Goal: Task Accomplishment & Management: Use online tool/utility

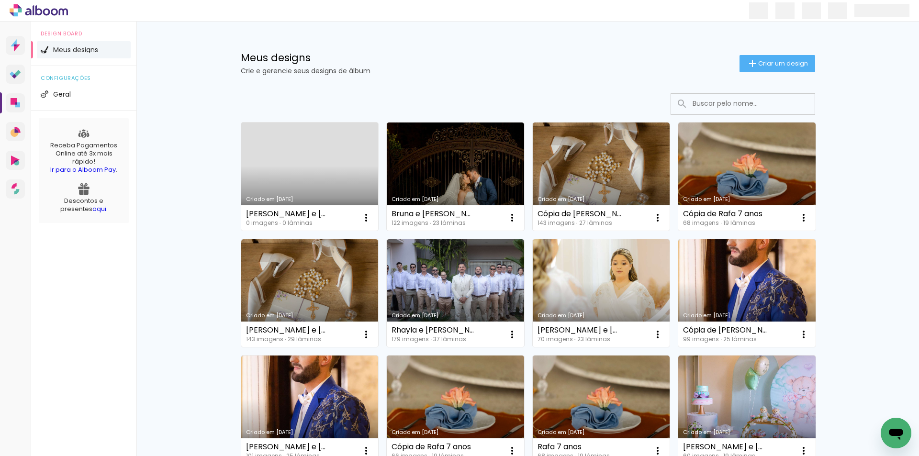
click at [268, 157] on link "Criado em [DATE]" at bounding box center [309, 177] width 137 height 108
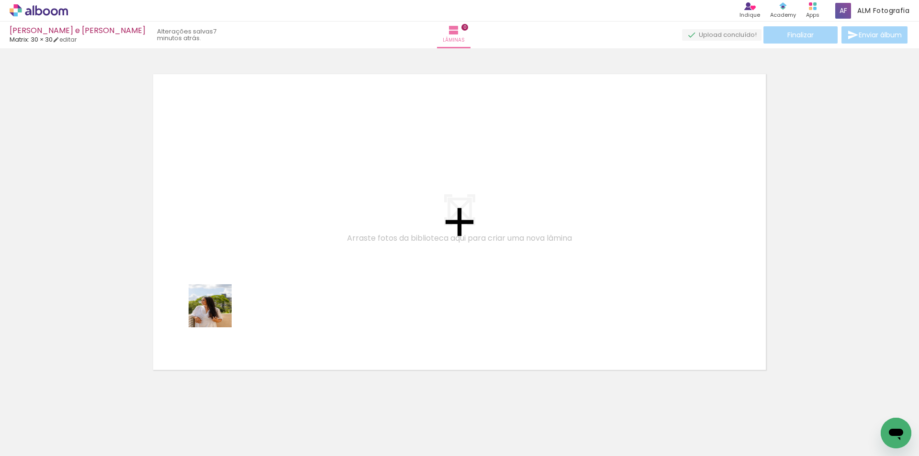
drag, startPoint x: 147, startPoint y: 422, endPoint x: 217, endPoint y: 313, distance: 129.6
click at [217, 313] on quentale-workspace at bounding box center [459, 228] width 919 height 456
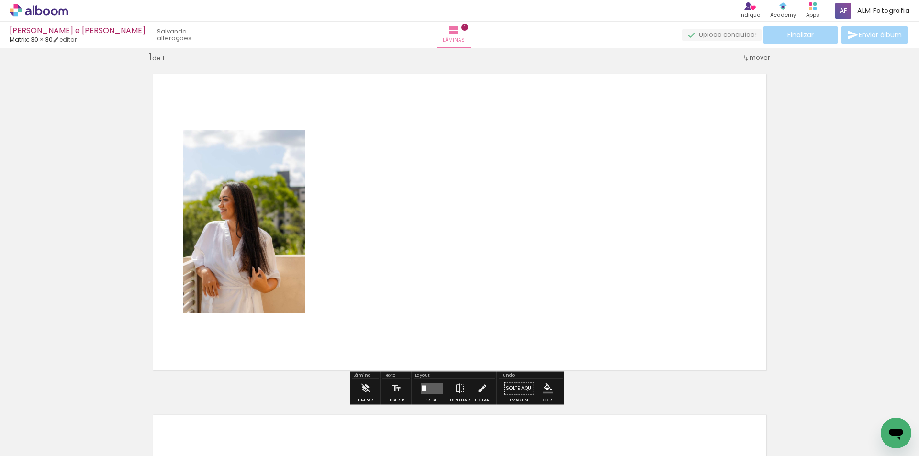
scroll to position [12, 0]
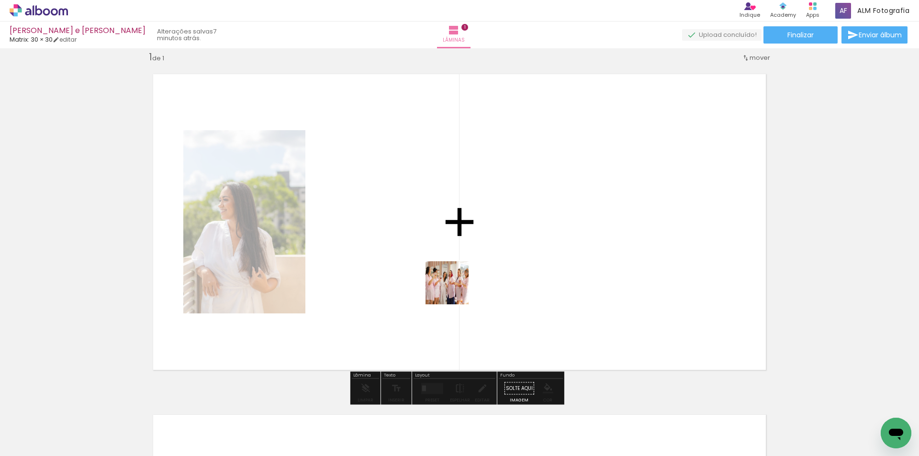
drag, startPoint x: 110, startPoint y: 429, endPoint x: 454, endPoint y: 290, distance: 371.6
click at [454, 290] on quentale-workspace at bounding box center [459, 228] width 919 height 456
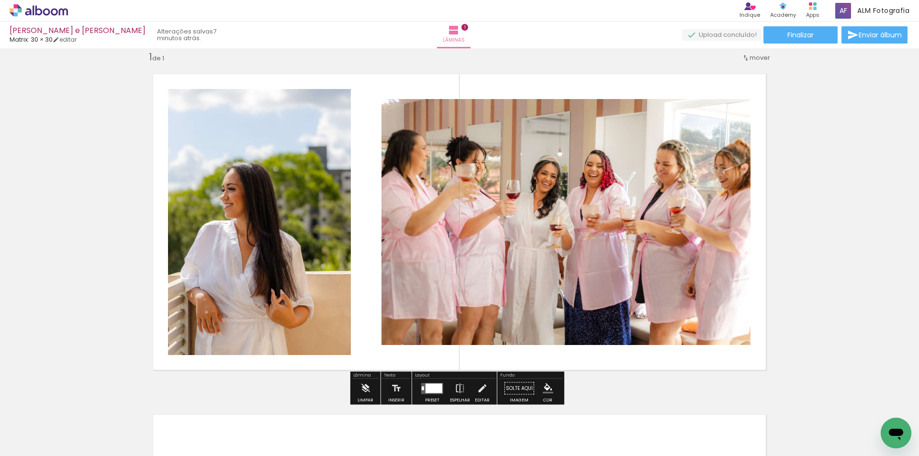
click at [435, 386] on div at bounding box center [433, 388] width 17 height 10
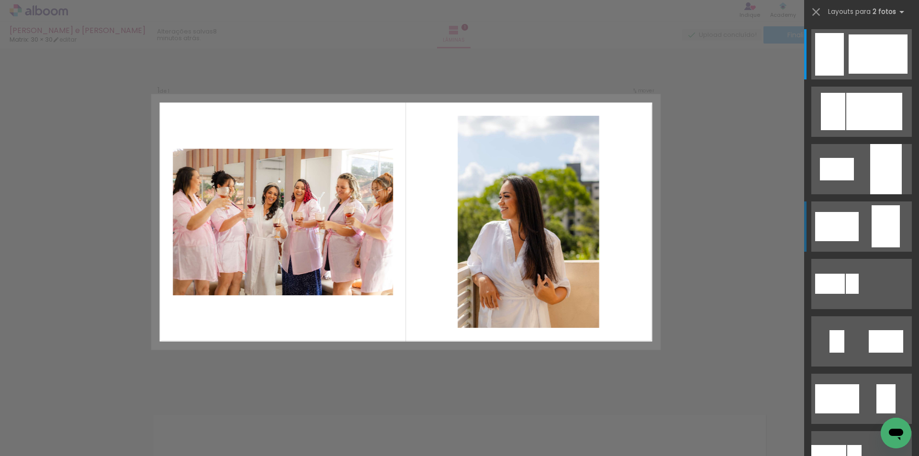
click at [864, 224] on quentale-layouter at bounding box center [861, 226] width 100 height 50
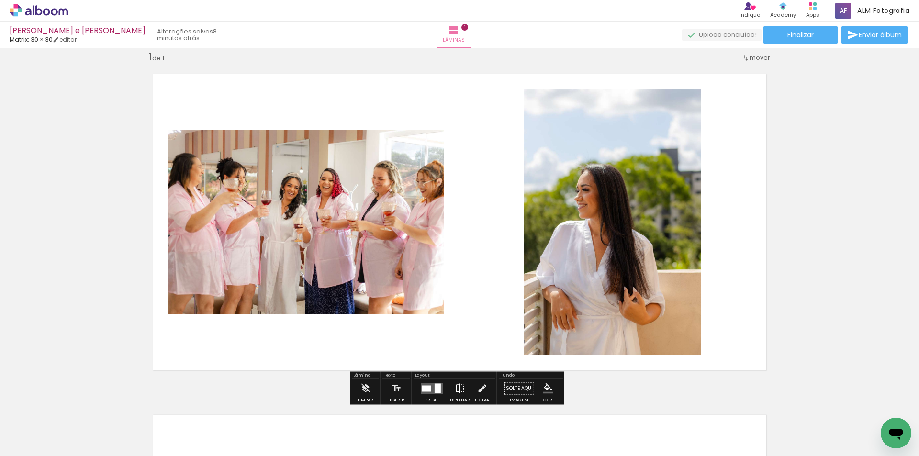
click at [456, 382] on iron-icon at bounding box center [460, 388] width 11 height 19
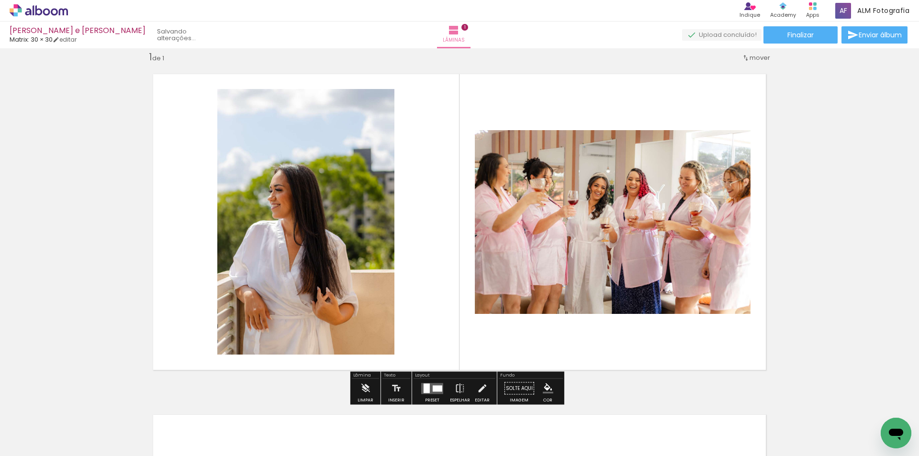
scroll to position [0, 0]
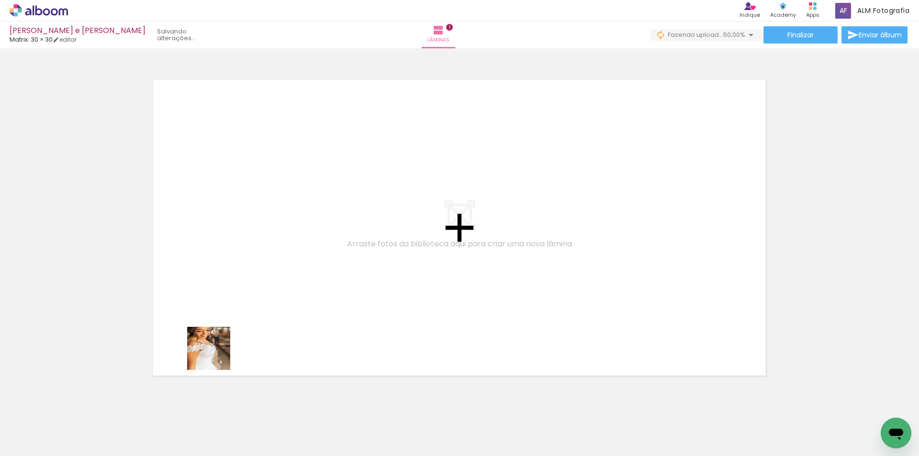
drag, startPoint x: 205, startPoint y: 426, endPoint x: 246, endPoint y: 389, distance: 56.2
click at [222, 327] on quentale-workspace at bounding box center [459, 228] width 919 height 456
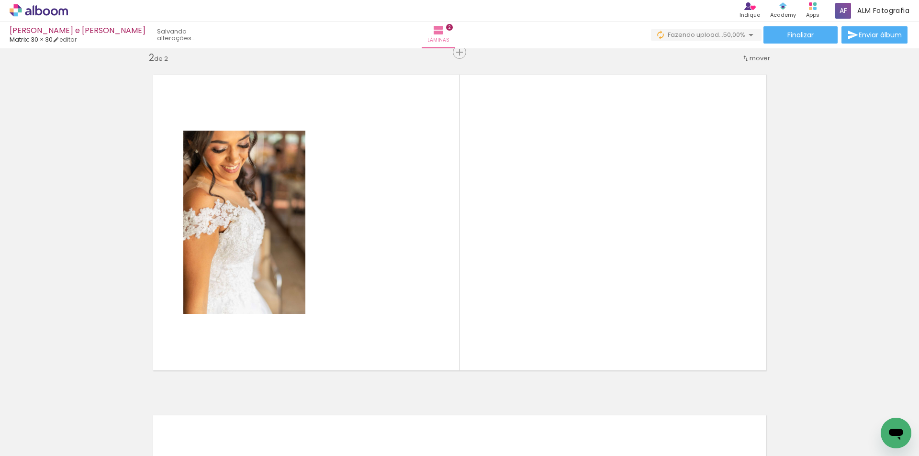
scroll to position [353, 0]
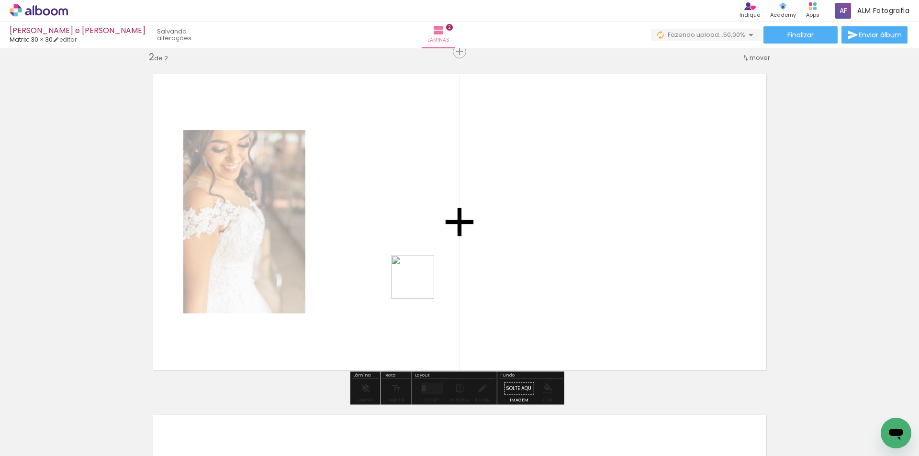
drag, startPoint x: 259, startPoint y: 441, endPoint x: 420, endPoint y: 284, distance: 224.4
click at [420, 284] on quentale-workspace at bounding box center [459, 228] width 919 height 456
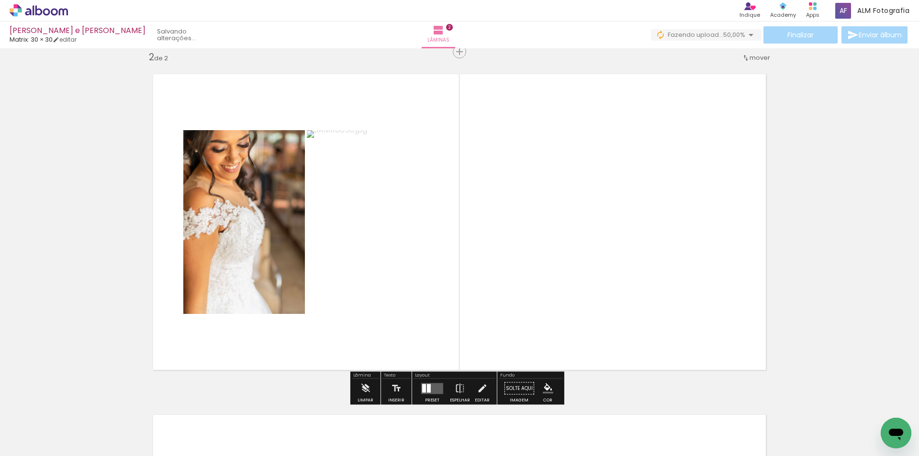
click at [437, 386] on quentale-layouter at bounding box center [432, 388] width 22 height 11
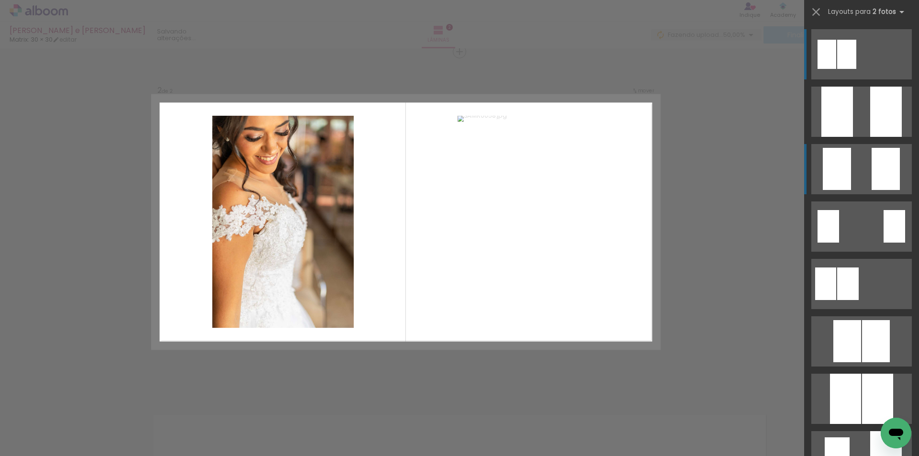
click at [867, 171] on quentale-layouter at bounding box center [861, 169] width 100 height 50
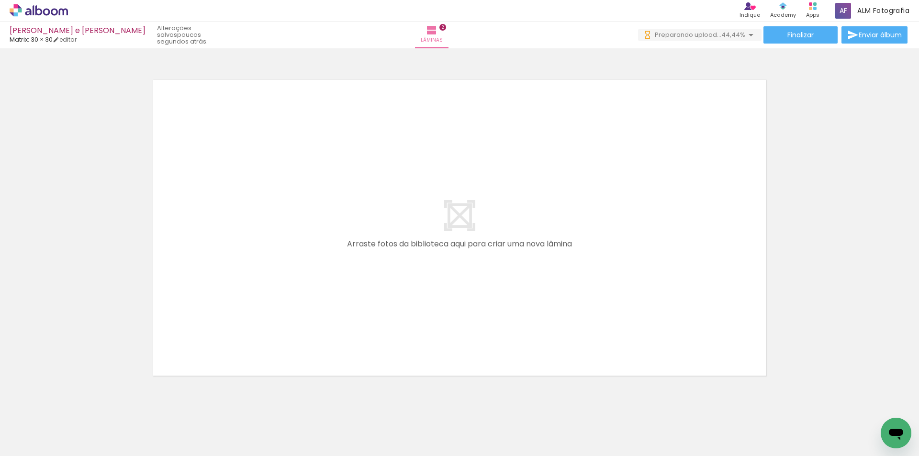
scroll to position [0, 0]
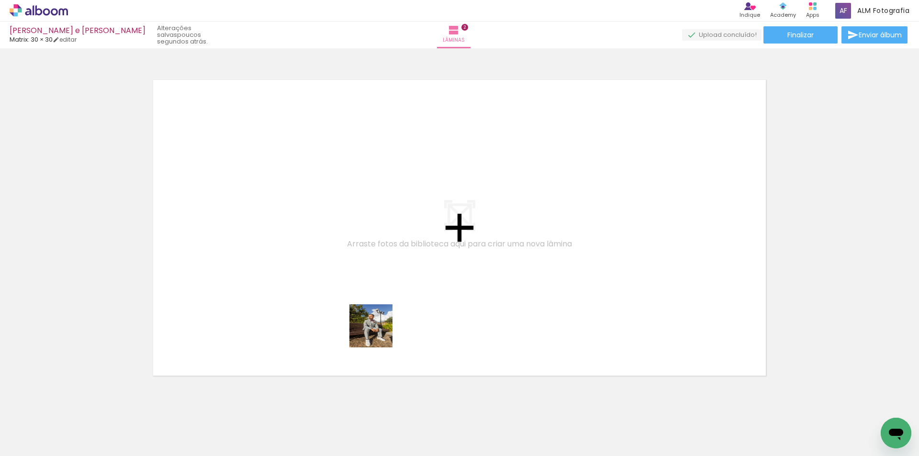
drag, startPoint x: 411, startPoint y: 429, endPoint x: 372, endPoint y: 313, distance: 122.1
click at [372, 313] on quentale-workspace at bounding box center [459, 228] width 919 height 456
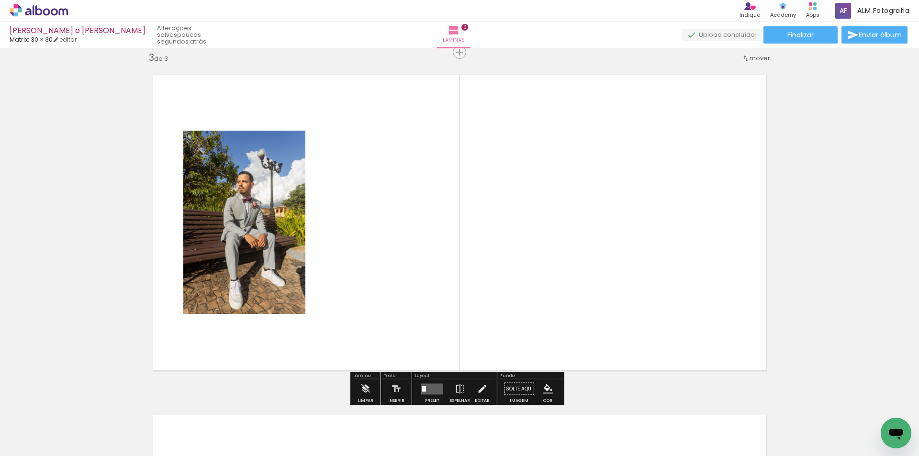
scroll to position [694, 0]
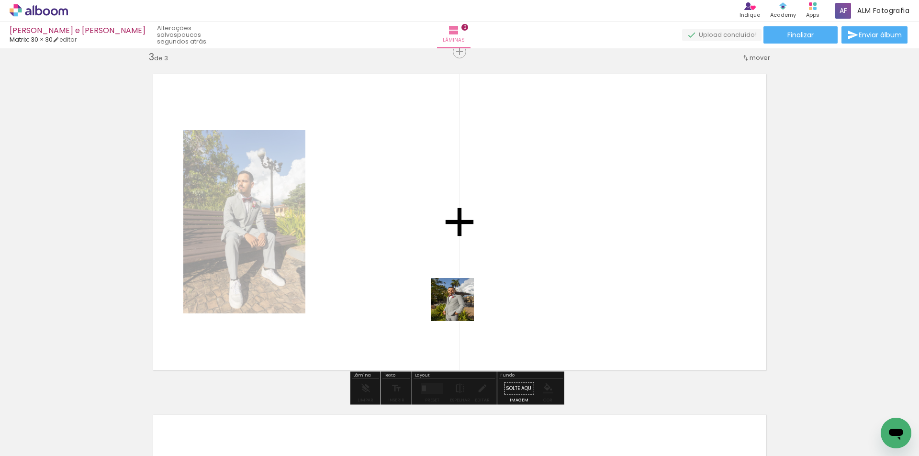
drag, startPoint x: 475, startPoint y: 434, endPoint x: 462, endPoint y: 312, distance: 122.7
click at [459, 306] on quentale-workspace at bounding box center [459, 228] width 919 height 456
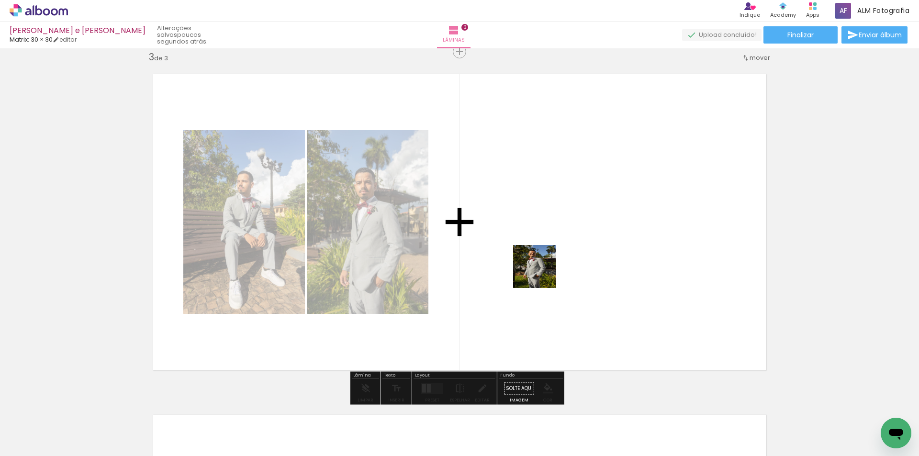
drag, startPoint x: 524, startPoint y: 428, endPoint x: 542, endPoint y: 272, distance: 156.5
click at [542, 272] on quentale-workspace at bounding box center [459, 228] width 919 height 456
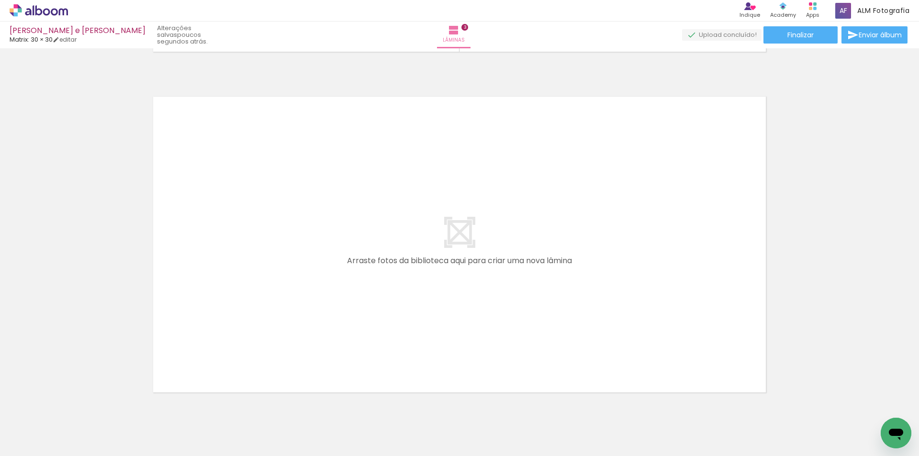
scroll to position [1029, 0]
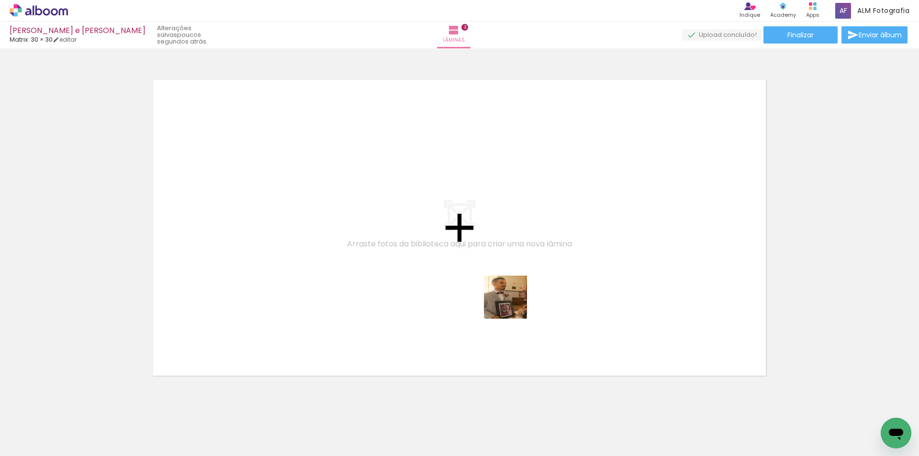
drag, startPoint x: 585, startPoint y: 418, endPoint x: 500, endPoint y: 293, distance: 151.9
click at [500, 293] on quentale-workspace at bounding box center [459, 228] width 919 height 456
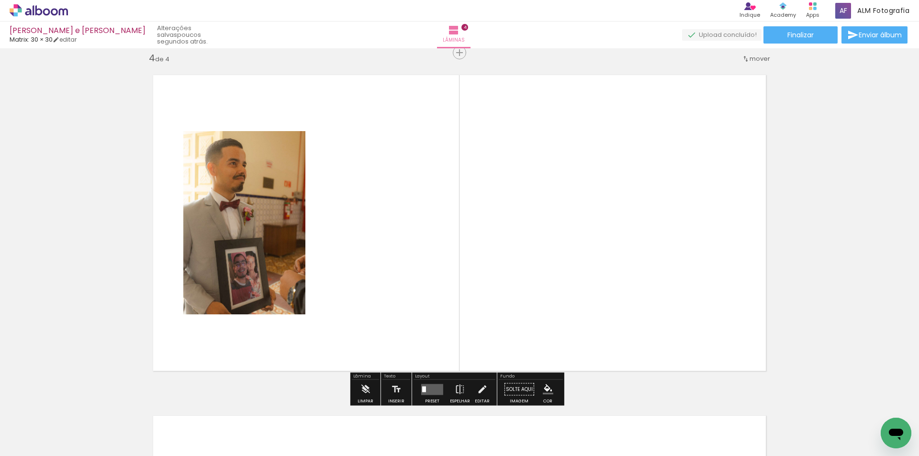
scroll to position [1035, 0]
drag, startPoint x: 359, startPoint y: 429, endPoint x: 343, endPoint y: 391, distance: 41.4
click at [360, 335] on quentale-workspace at bounding box center [459, 228] width 919 height 456
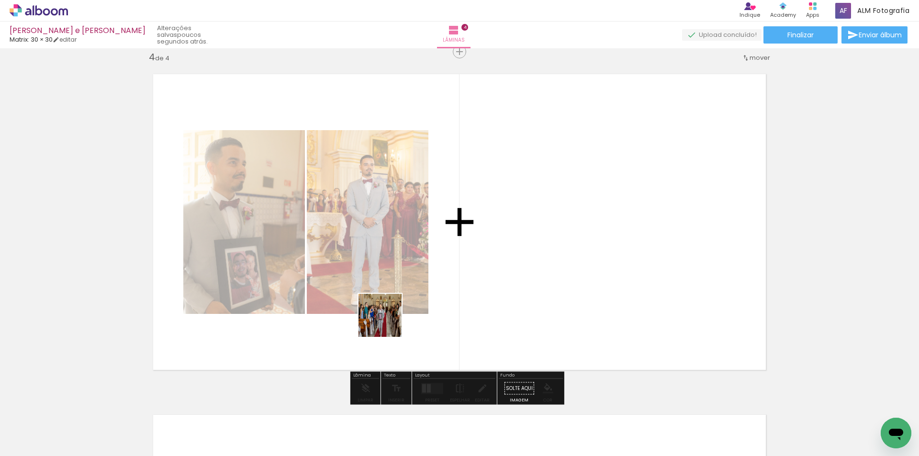
drag, startPoint x: 348, startPoint y: 392, endPoint x: 387, endPoint y: 322, distance: 80.3
click at [387, 322] on quentale-workspace at bounding box center [459, 228] width 919 height 456
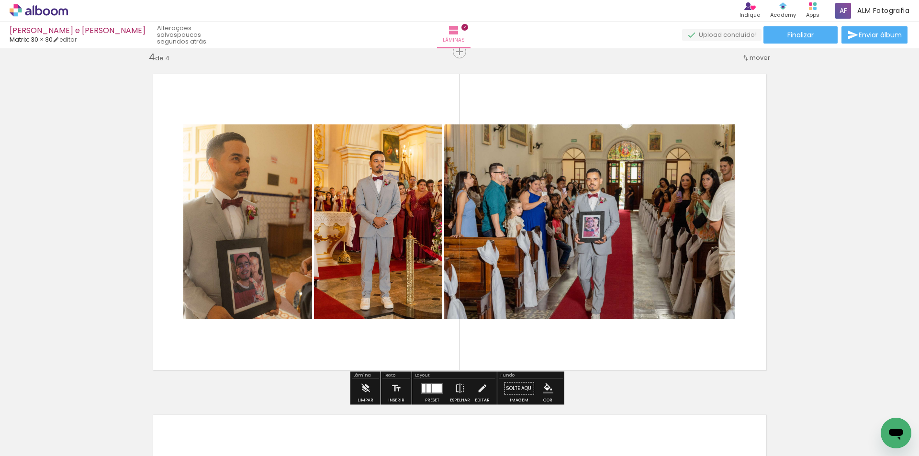
click at [426, 387] on div at bounding box center [428, 388] width 4 height 9
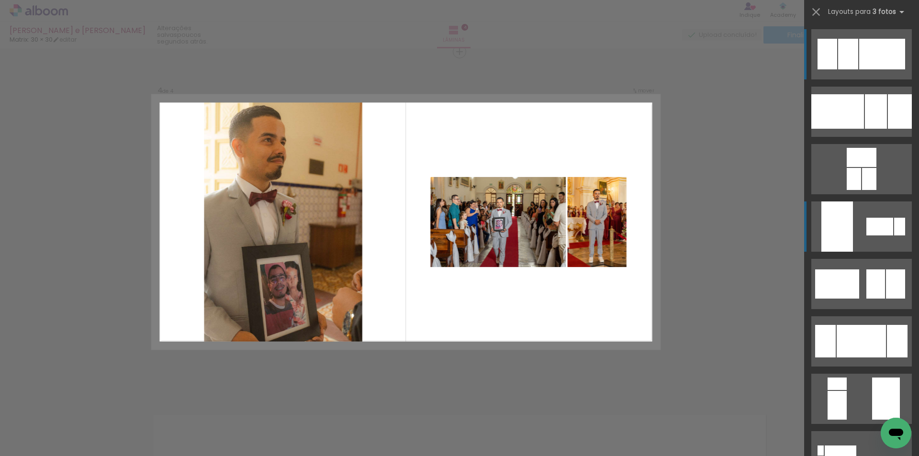
click at [851, 228] on quentale-layouter at bounding box center [861, 226] width 100 height 50
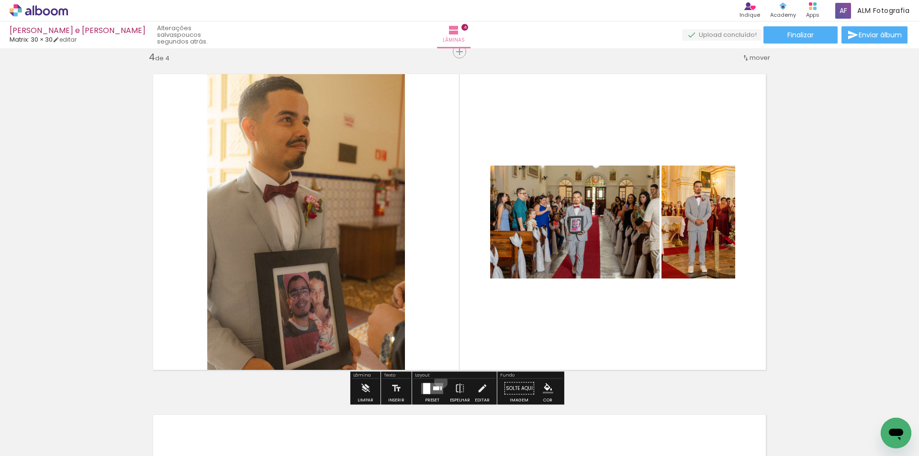
click at [439, 381] on div at bounding box center [432, 388] width 26 height 19
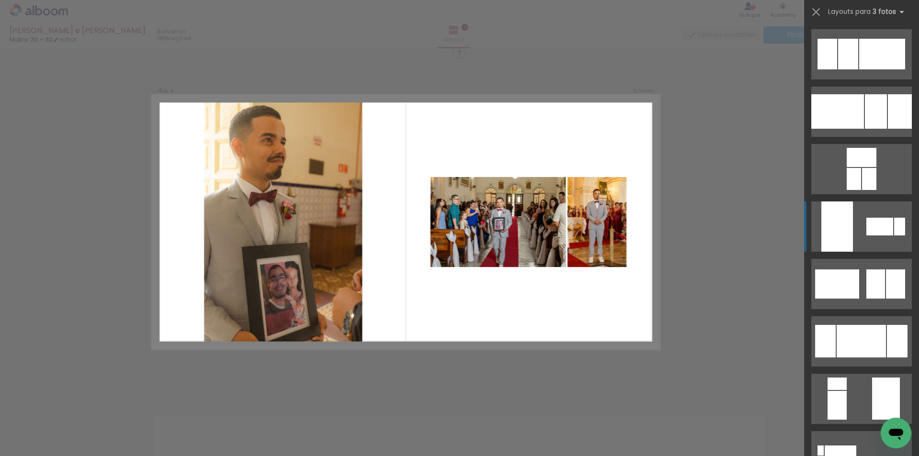
scroll to position [172, 0]
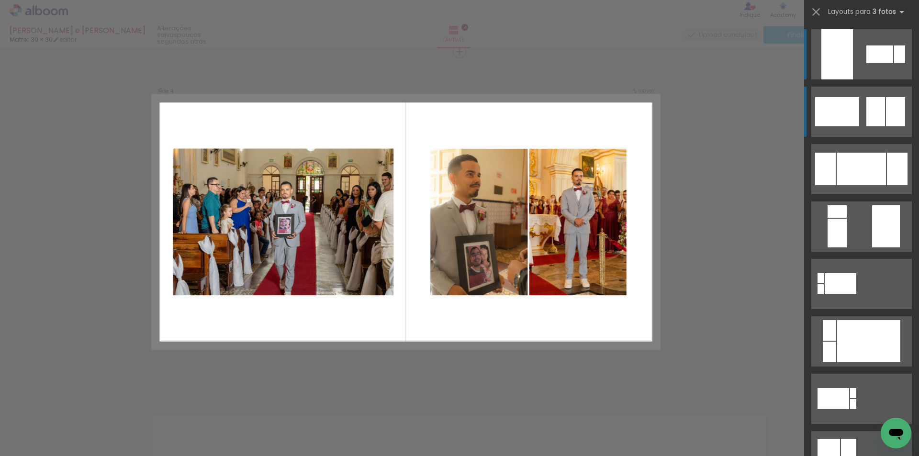
click at [844, 116] on div at bounding box center [837, 111] width 44 height 29
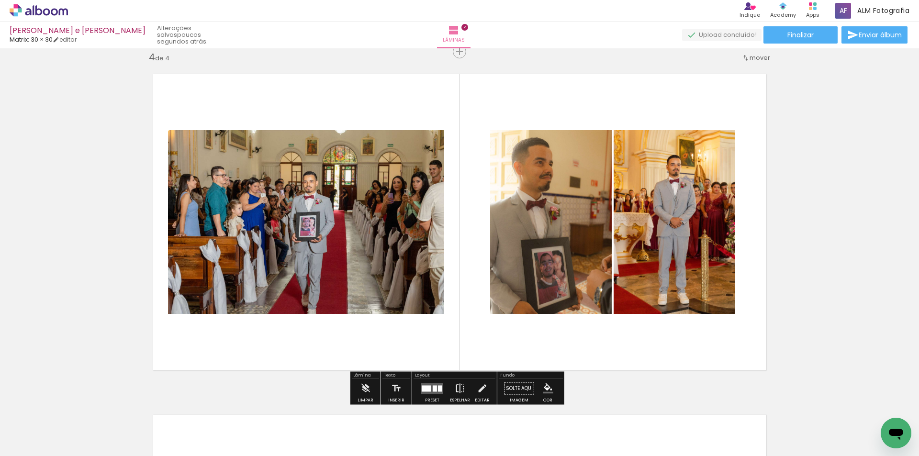
click at [455, 386] on iron-icon at bounding box center [460, 388] width 11 height 19
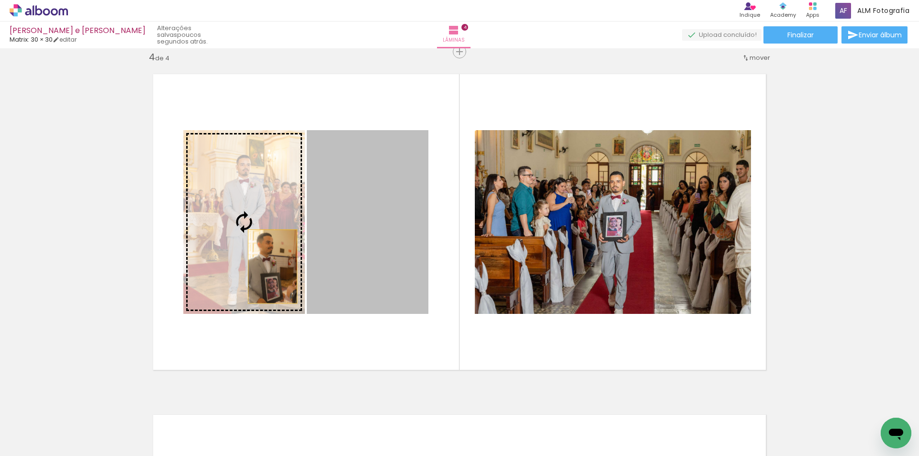
drag, startPoint x: 353, startPoint y: 269, endPoint x: 269, endPoint y: 267, distance: 83.8
click at [0, 0] on slot at bounding box center [0, 0] width 0 height 0
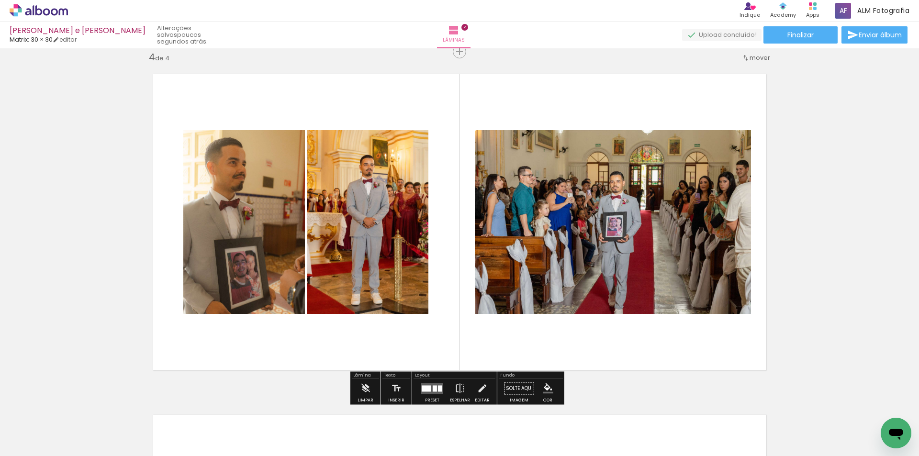
click at [438, 389] on div at bounding box center [440, 388] width 4 height 6
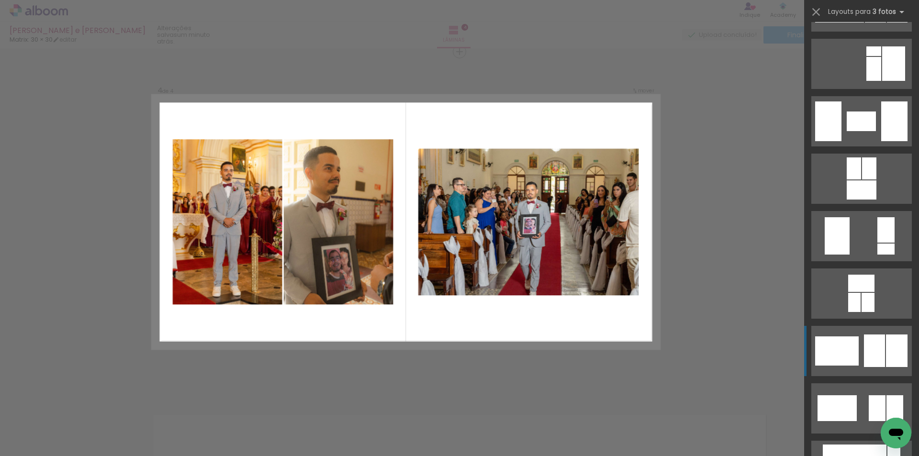
scroll to position [1244, 0]
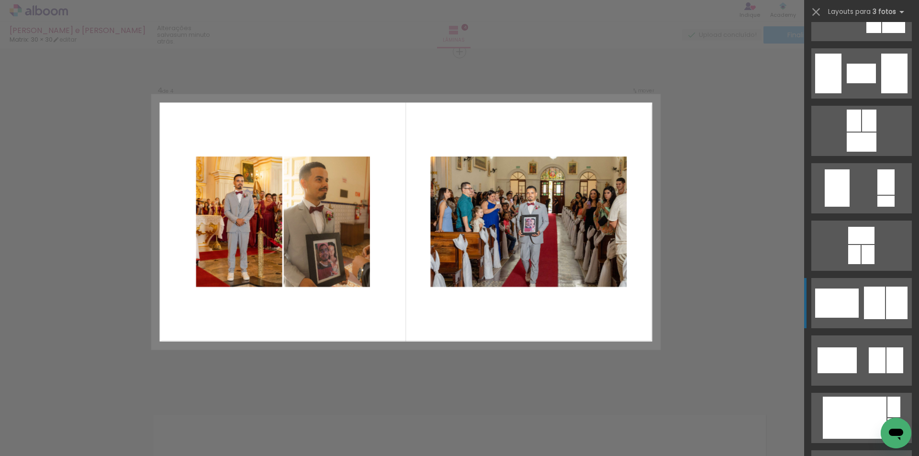
click at [862, 355] on quentale-layouter at bounding box center [861, 360] width 100 height 50
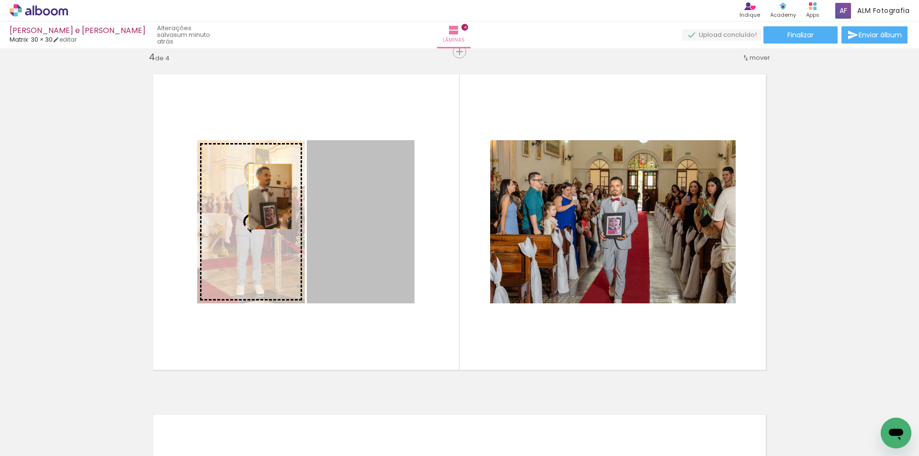
drag, startPoint x: 363, startPoint y: 198, endPoint x: 244, endPoint y: 194, distance: 119.2
click at [0, 0] on slot at bounding box center [0, 0] width 0 height 0
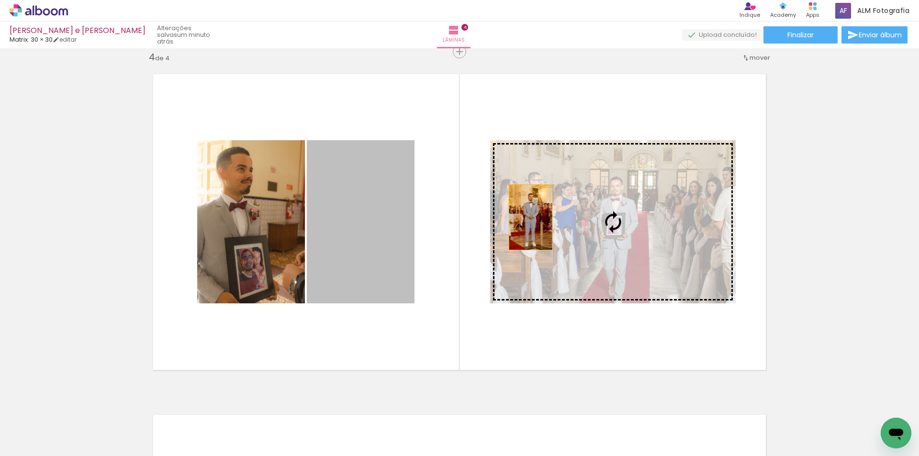
drag, startPoint x: 361, startPoint y: 233, endPoint x: 542, endPoint y: 217, distance: 182.0
click at [0, 0] on slot at bounding box center [0, 0] width 0 height 0
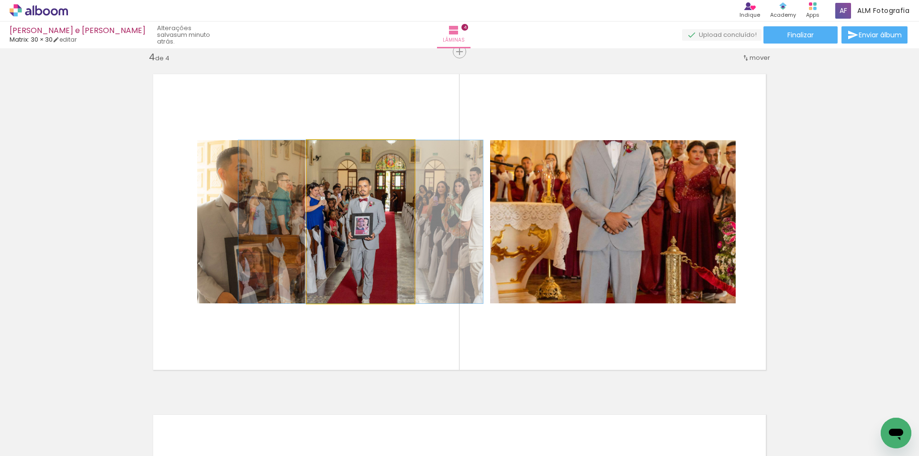
drag, startPoint x: 361, startPoint y: 217, endPoint x: 361, endPoint y: 200, distance: 17.2
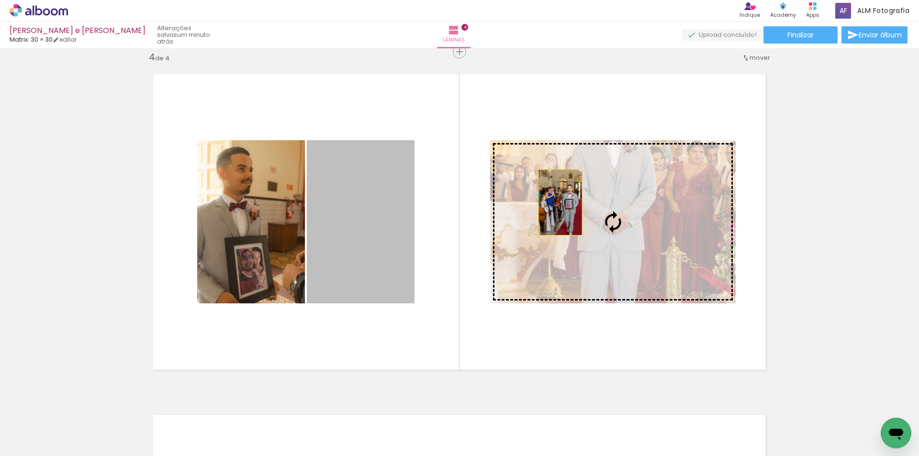
drag, startPoint x: 557, startPoint y: 202, endPoint x: 579, endPoint y: 202, distance: 22.5
click at [0, 0] on slot at bounding box center [0, 0] width 0 height 0
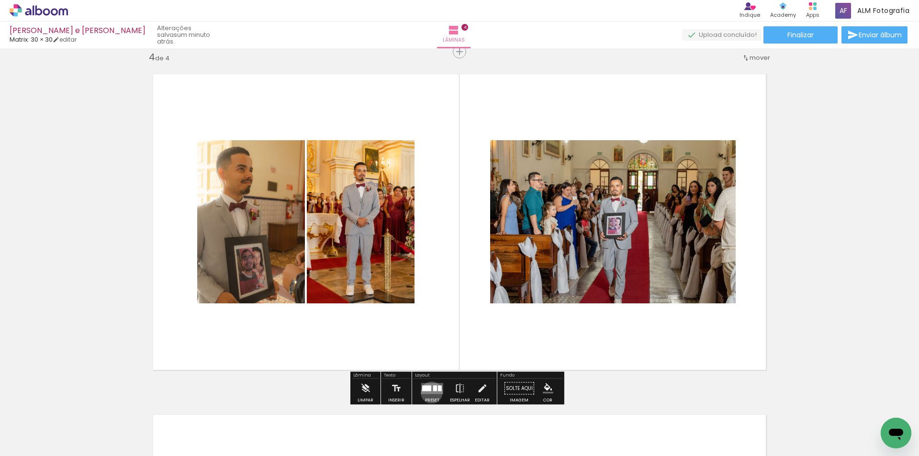
click at [429, 392] on quentale-layouter at bounding box center [432, 388] width 22 height 11
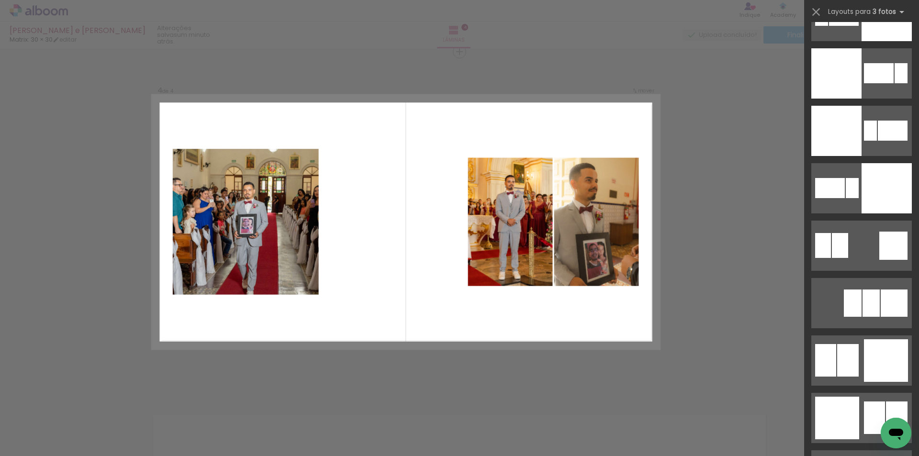
scroll to position [2268, 0]
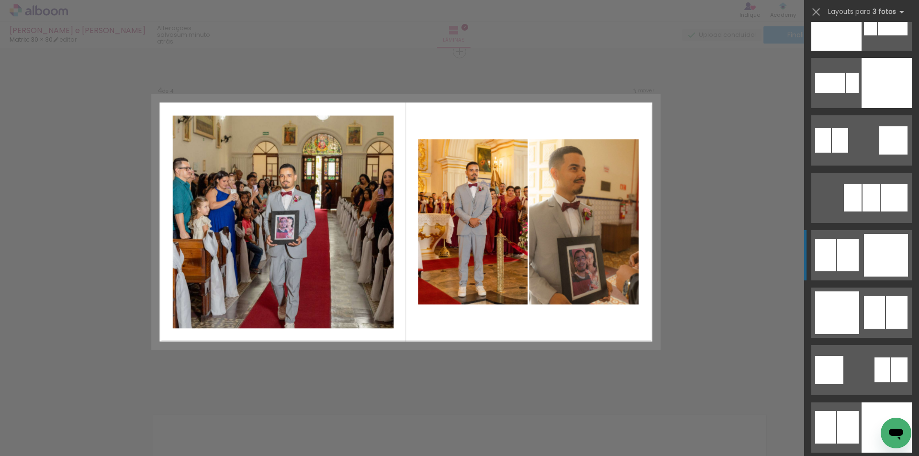
click at [869, 274] on div at bounding box center [886, 255] width 44 height 43
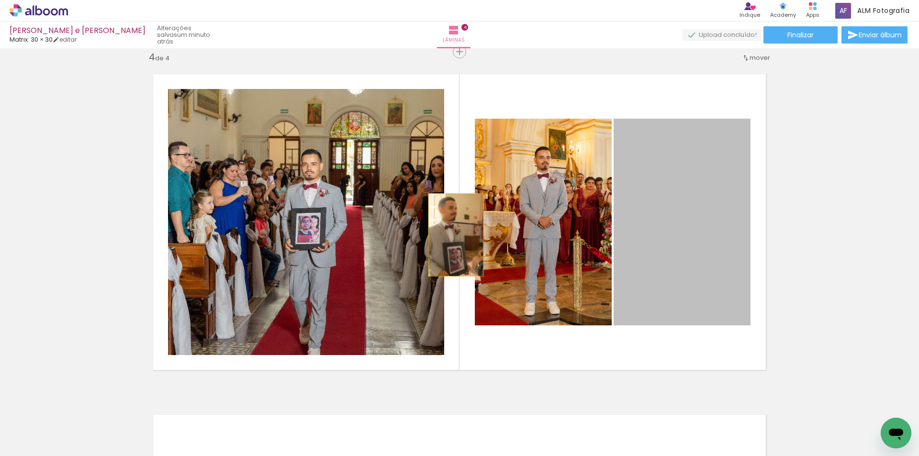
drag, startPoint x: 636, startPoint y: 238, endPoint x: 280, endPoint y: 235, distance: 355.6
click at [0, 0] on slot at bounding box center [0, 0] width 0 height 0
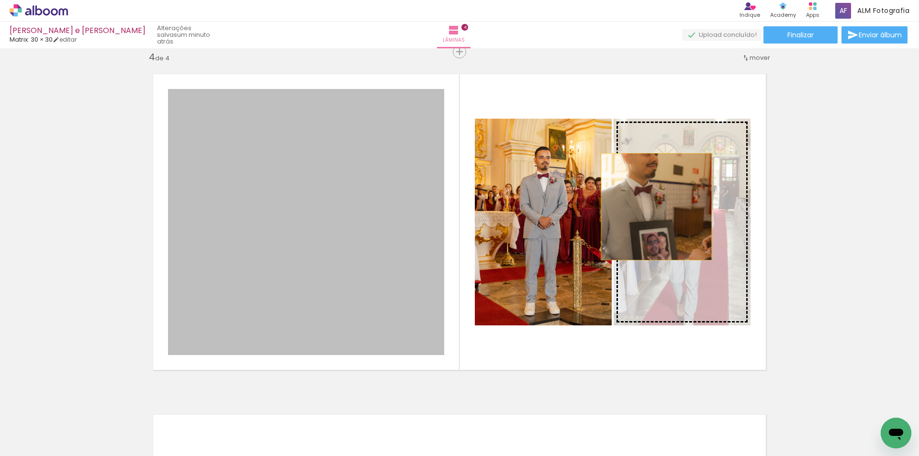
drag, startPoint x: 352, startPoint y: 212, endPoint x: 653, endPoint y: 207, distance: 301.1
click at [0, 0] on slot at bounding box center [0, 0] width 0 height 0
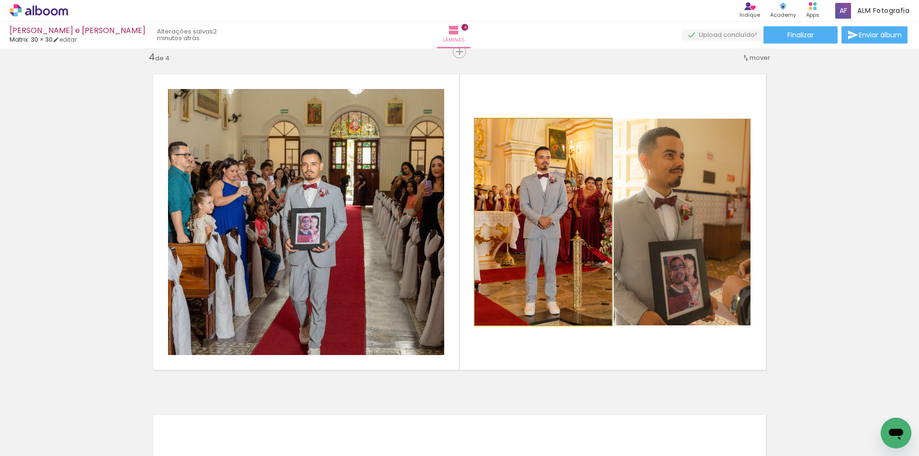
drag, startPoint x: 587, startPoint y: 213, endPoint x: 706, endPoint y: 201, distance: 119.9
click at [0, 0] on slot at bounding box center [0, 0] width 0 height 0
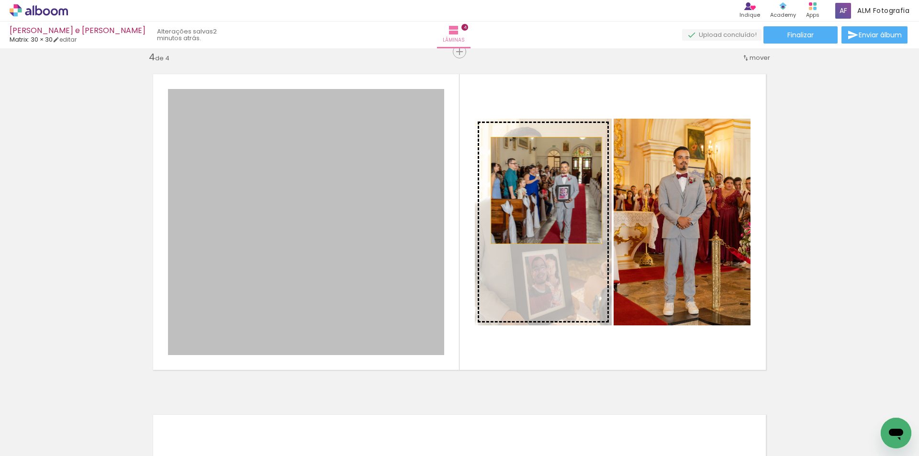
drag, startPoint x: 386, startPoint y: 205, endPoint x: 543, endPoint y: 190, distance: 157.6
click at [0, 0] on slot at bounding box center [0, 0] width 0 height 0
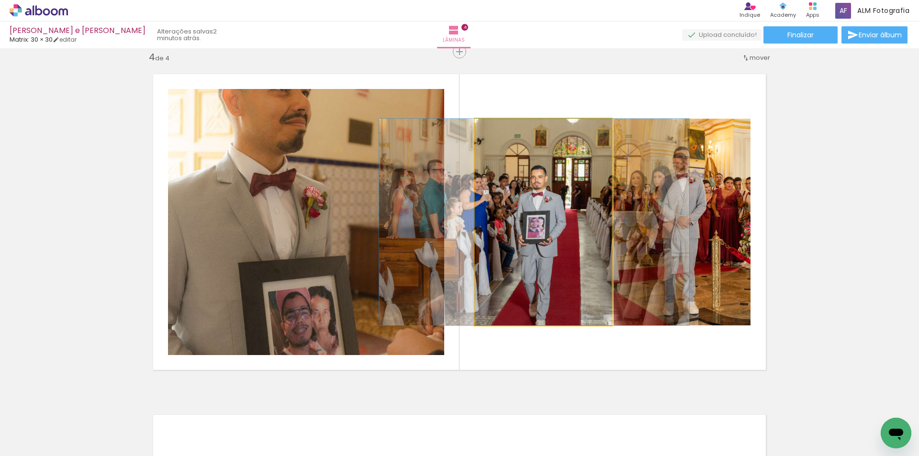
drag, startPoint x: 567, startPoint y: 193, endPoint x: 558, endPoint y: 174, distance: 21.2
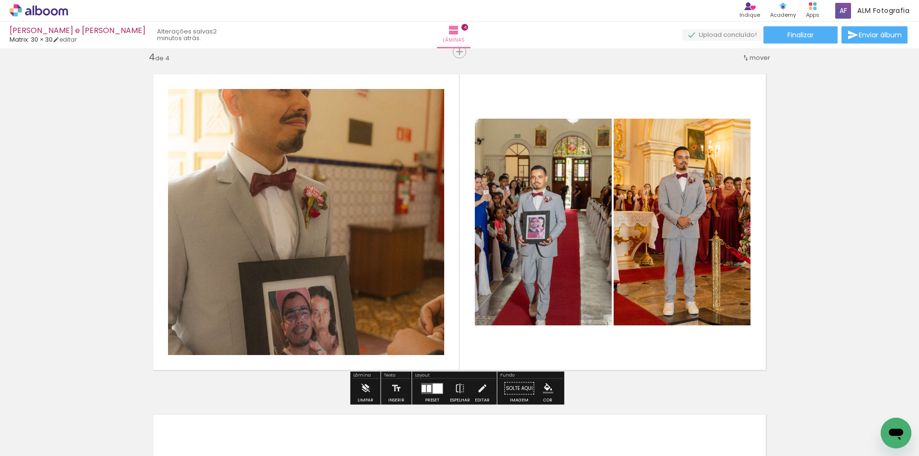
click at [428, 389] on div at bounding box center [429, 388] width 4 height 7
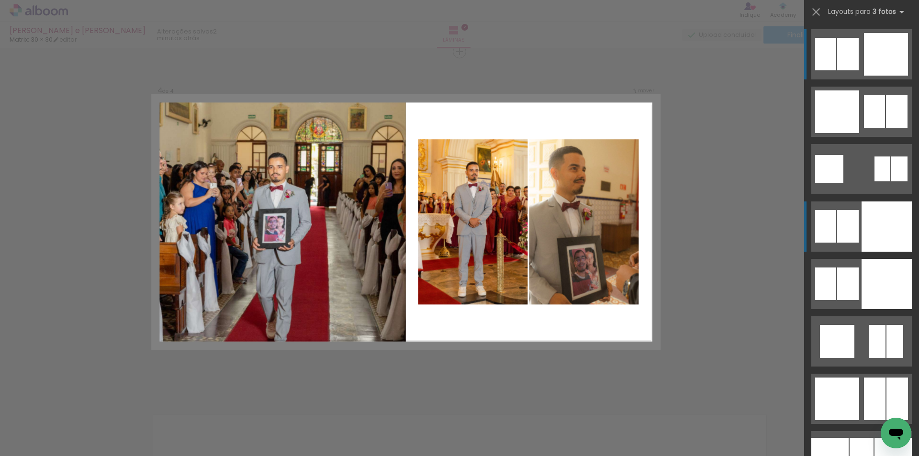
scroll to position [2613, 0]
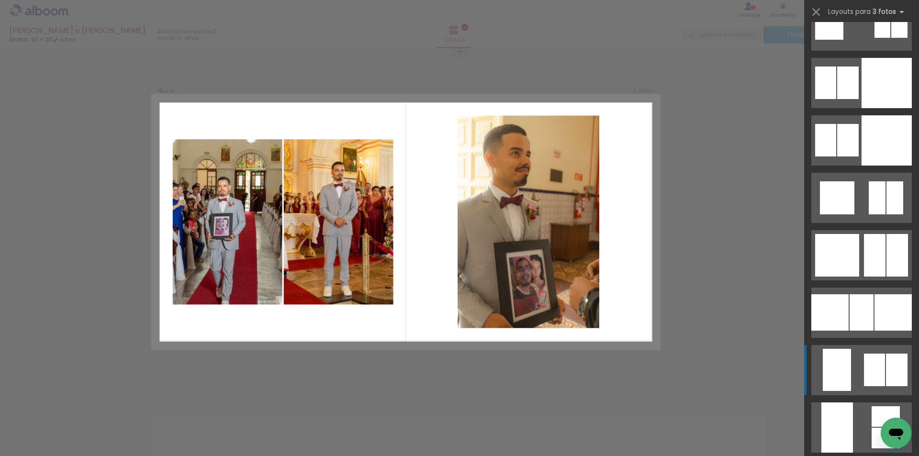
click at [844, 359] on div at bounding box center [837, 370] width 28 height 42
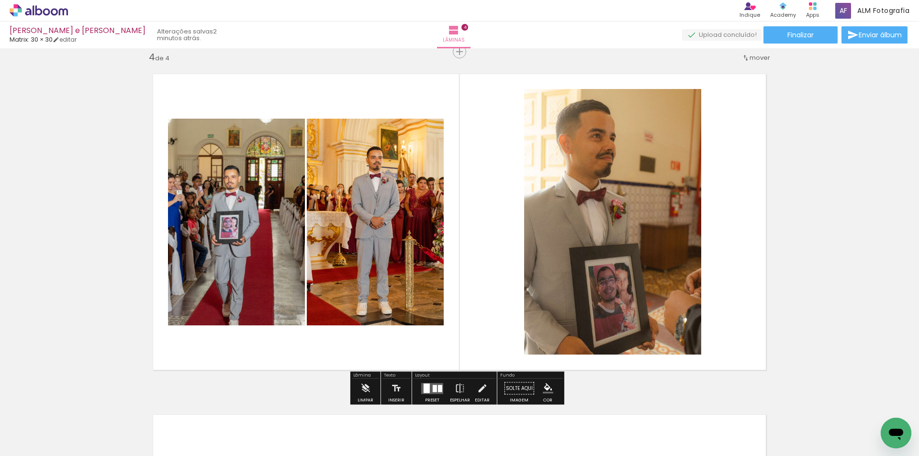
click at [423, 381] on div at bounding box center [432, 388] width 26 height 19
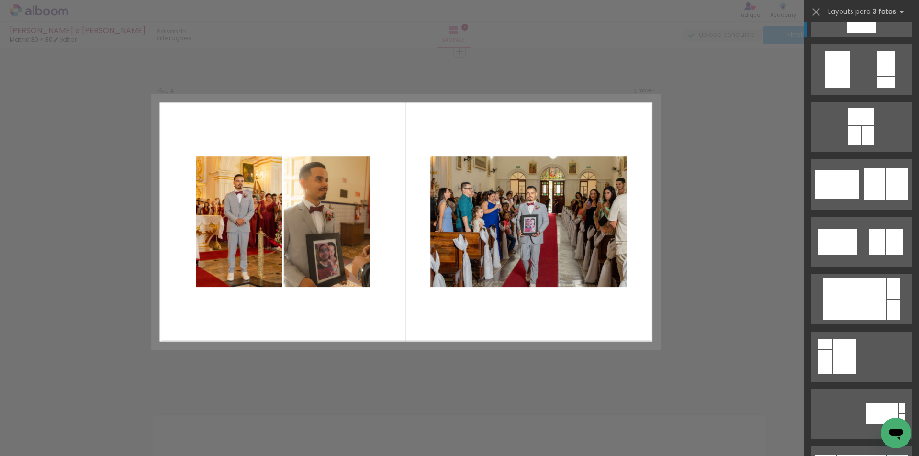
scroll to position [1350, 0]
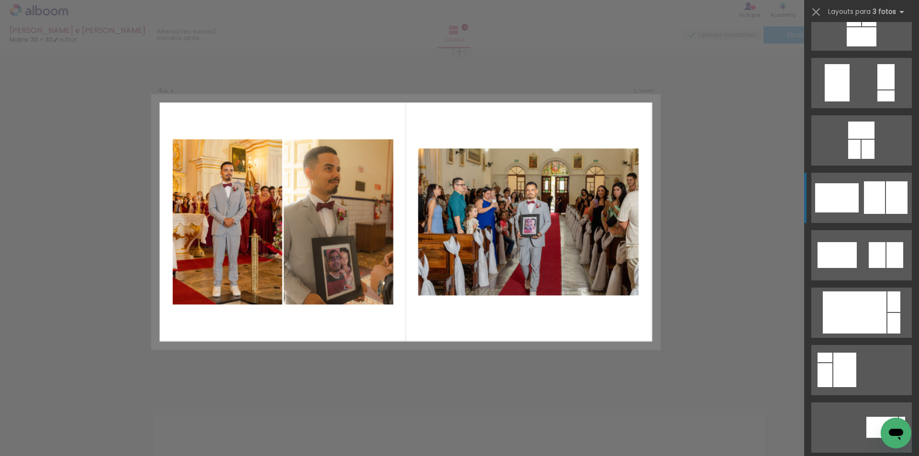
click at [855, 205] on quentale-layouter at bounding box center [861, 198] width 100 height 50
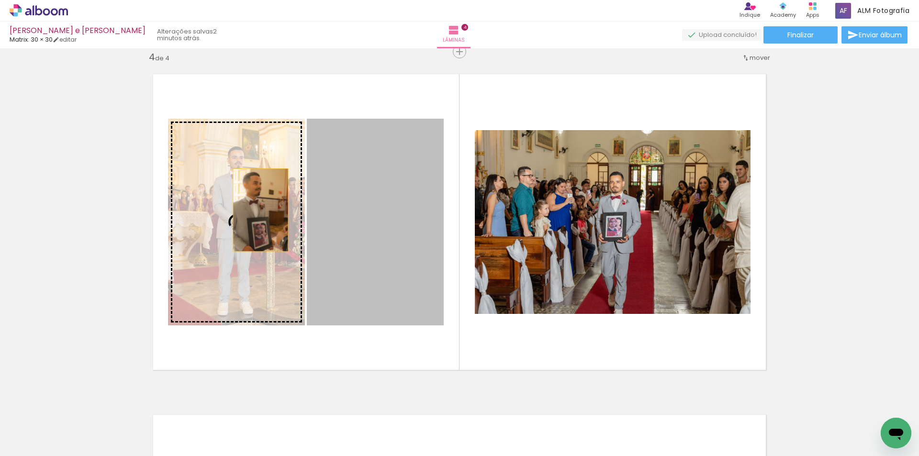
drag, startPoint x: 344, startPoint y: 214, endPoint x: 257, endPoint y: 210, distance: 86.7
click at [0, 0] on slot at bounding box center [0, 0] width 0 height 0
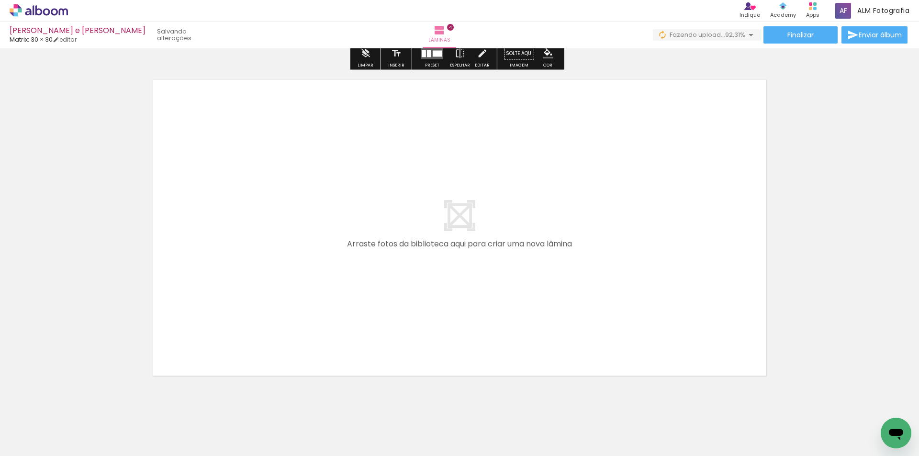
scroll to position [0, 0]
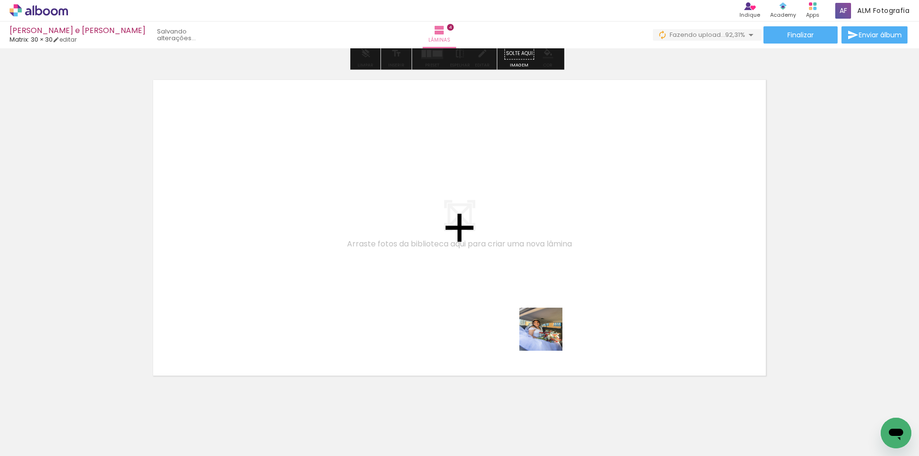
drag, startPoint x: 636, startPoint y: 422, endPoint x: 538, endPoint y: 323, distance: 139.4
click at [538, 323] on quentale-workspace at bounding box center [459, 228] width 919 height 456
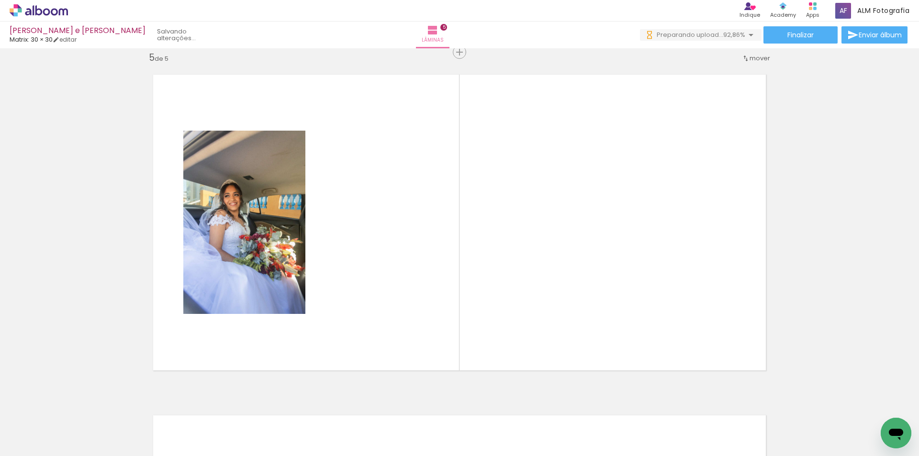
scroll to position [1375, 0]
drag, startPoint x: 690, startPoint y: 425, endPoint x: 691, endPoint y: 383, distance: 41.6
click at [586, 318] on quentale-workspace at bounding box center [459, 228] width 919 height 456
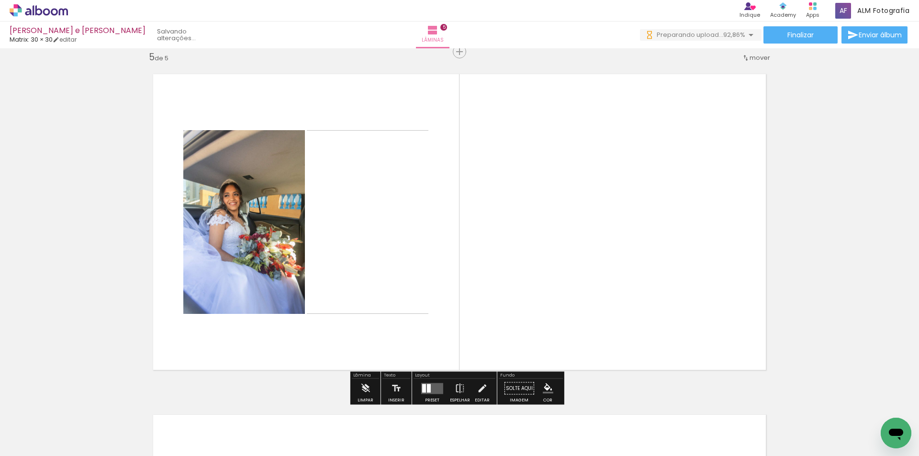
scroll to position [0, 0]
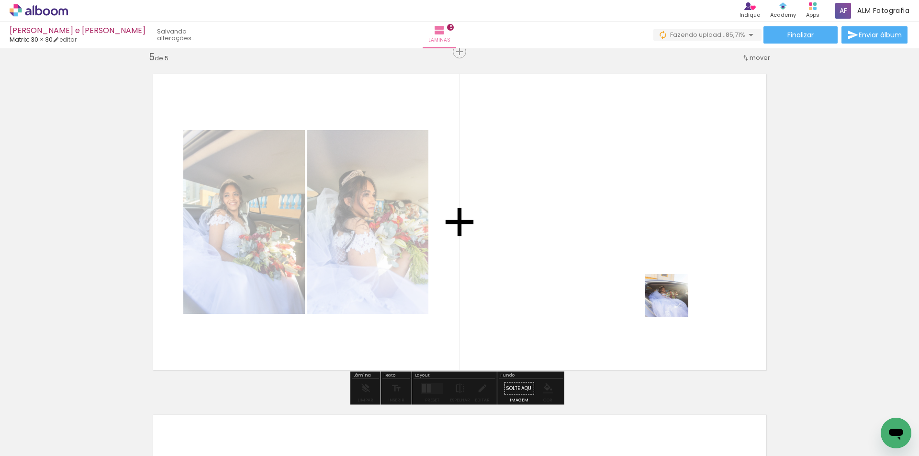
drag, startPoint x: 737, startPoint y: 417, endPoint x: 674, endPoint y: 303, distance: 130.9
click at [674, 303] on quentale-workspace at bounding box center [459, 228] width 919 height 456
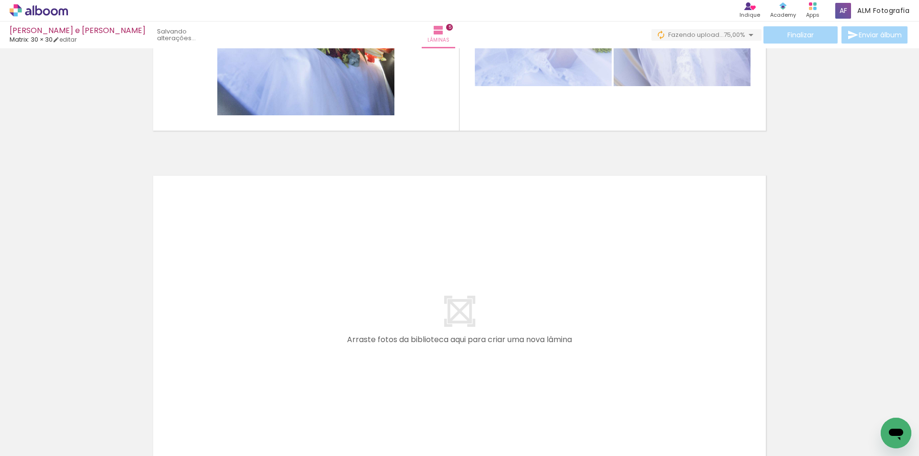
scroll to position [0, 20]
drag, startPoint x: 775, startPoint y: 421, endPoint x: 639, endPoint y: 345, distance: 155.8
click at [639, 345] on quentale-workspace at bounding box center [459, 228] width 919 height 456
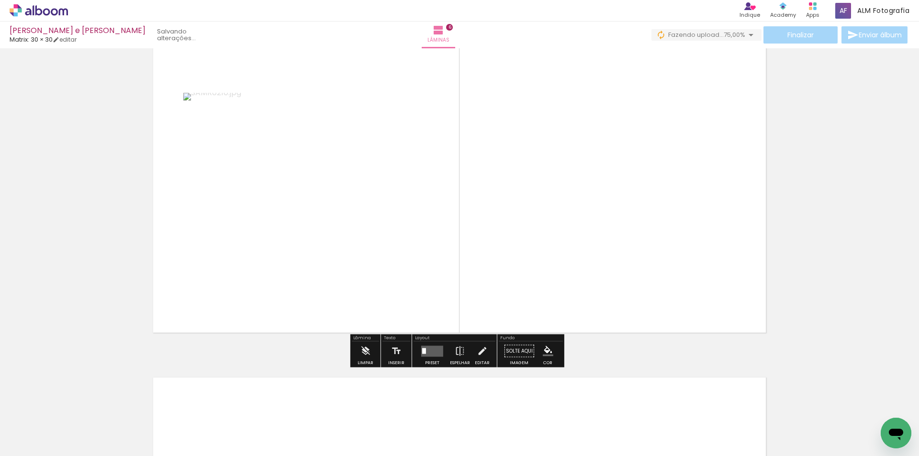
scroll to position [1764, 0]
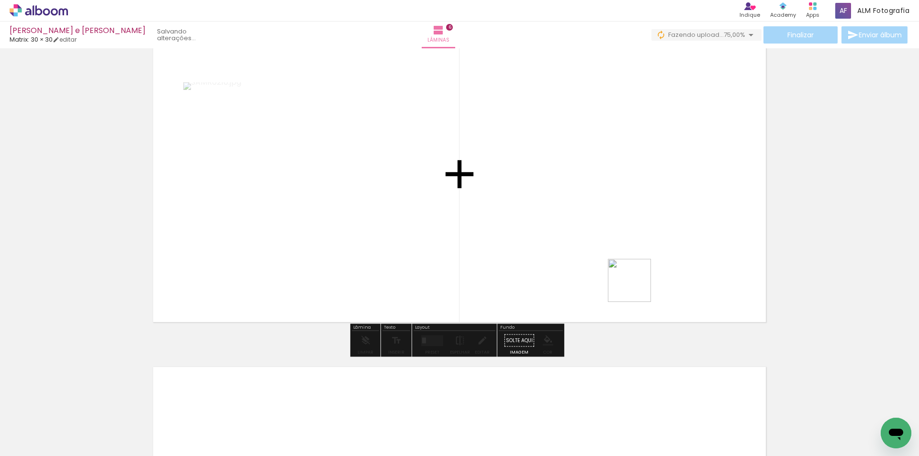
drag, startPoint x: 830, startPoint y: 423, endPoint x: 692, endPoint y: 293, distance: 189.3
click at [636, 287] on quentale-workspace at bounding box center [459, 228] width 919 height 456
drag, startPoint x: 863, startPoint y: 418, endPoint x: 715, endPoint y: 281, distance: 201.5
click at [715, 281] on quentale-workspace at bounding box center [459, 228] width 919 height 456
click at [432, 344] on div at bounding box center [437, 340] width 10 height 9
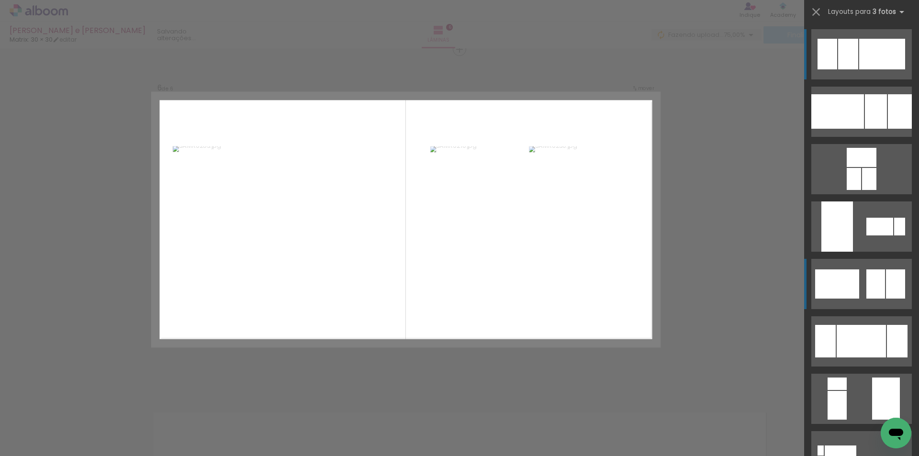
scroll to position [1716, 0]
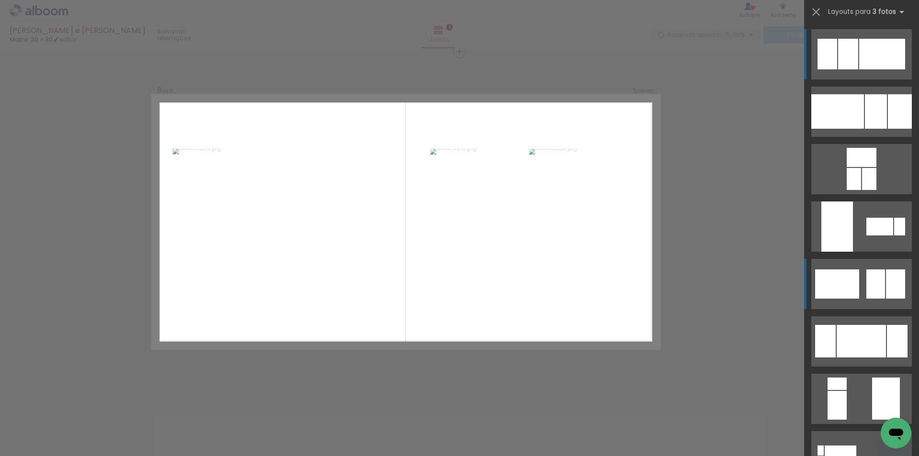
click at [834, 271] on div at bounding box center [837, 283] width 44 height 29
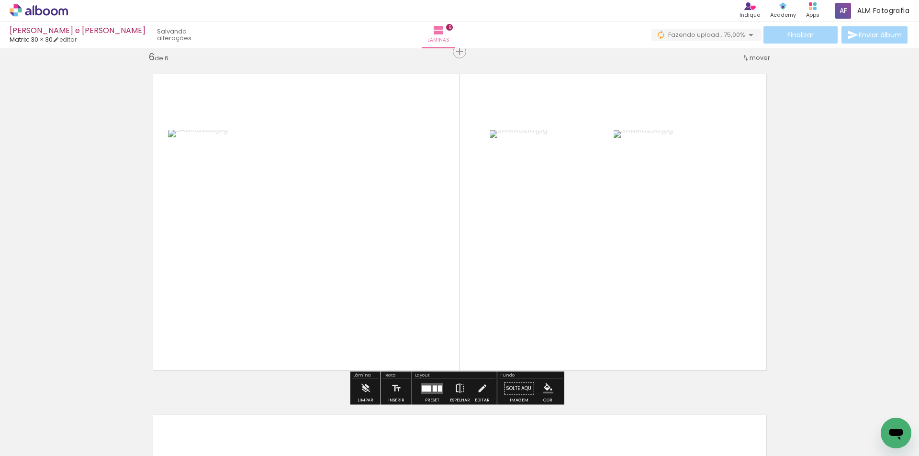
click at [457, 384] on iron-icon at bounding box center [460, 388] width 11 height 19
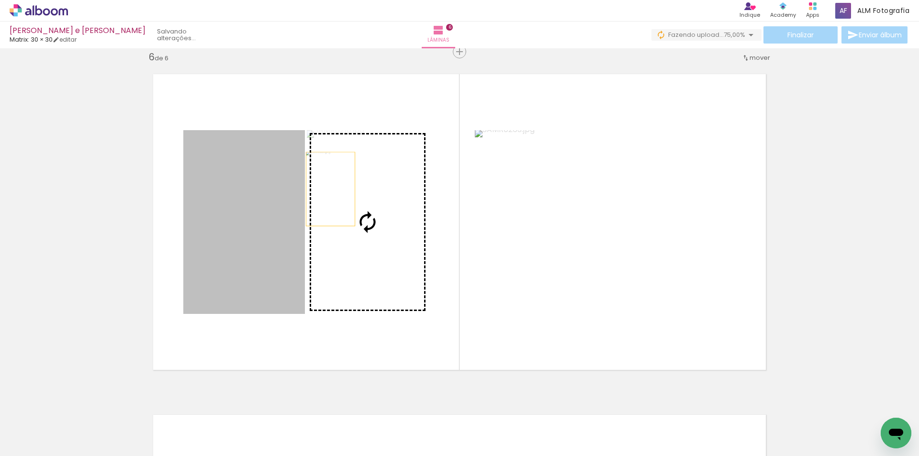
drag, startPoint x: 278, startPoint y: 184, endPoint x: 340, endPoint y: 189, distance: 62.4
click at [0, 0] on slot at bounding box center [0, 0] width 0 height 0
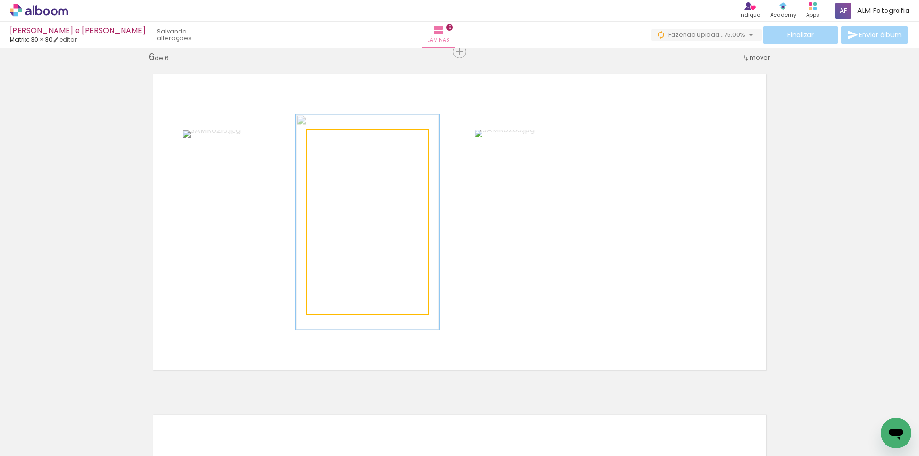
drag, startPoint x: 327, startPoint y: 146, endPoint x: 333, endPoint y: 148, distance: 6.7
type paper-slider "119"
click at [333, 147] on div at bounding box center [334, 140] width 15 height 15
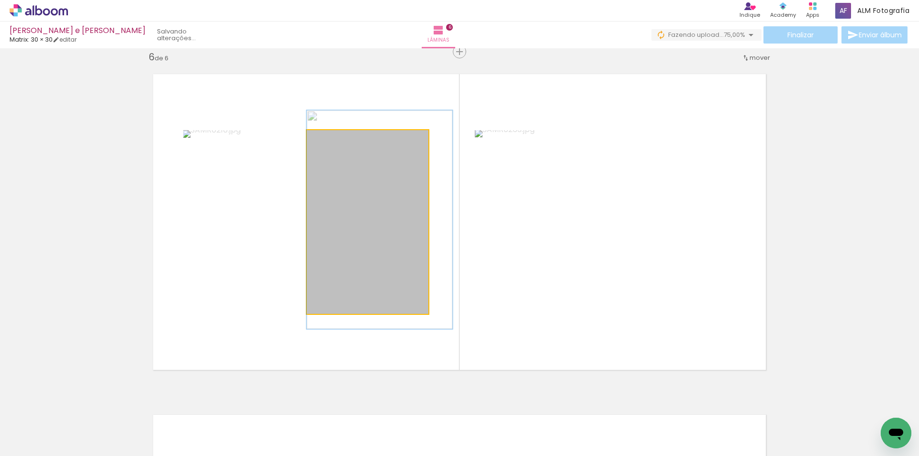
drag, startPoint x: 361, startPoint y: 205, endPoint x: 393, endPoint y: 203, distance: 31.6
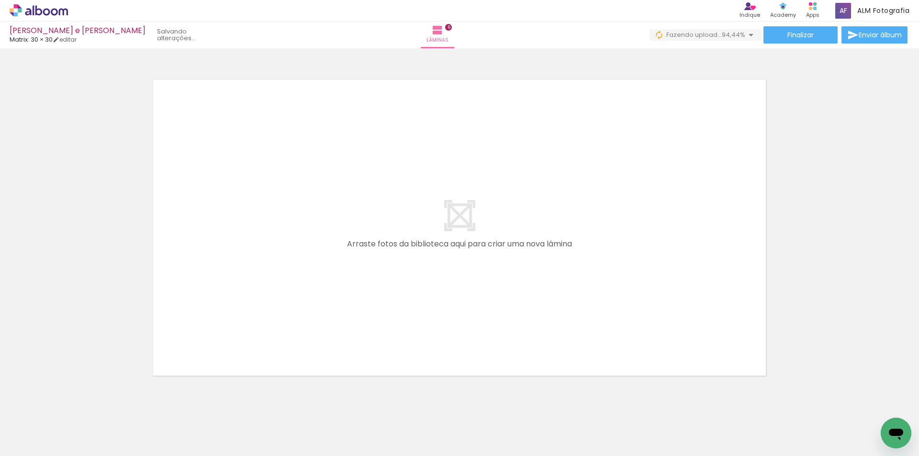
scroll to position [0, 127]
drag, startPoint x: 794, startPoint y: 413, endPoint x: 854, endPoint y: 398, distance: 62.1
click at [591, 310] on quentale-workspace at bounding box center [459, 228] width 919 height 456
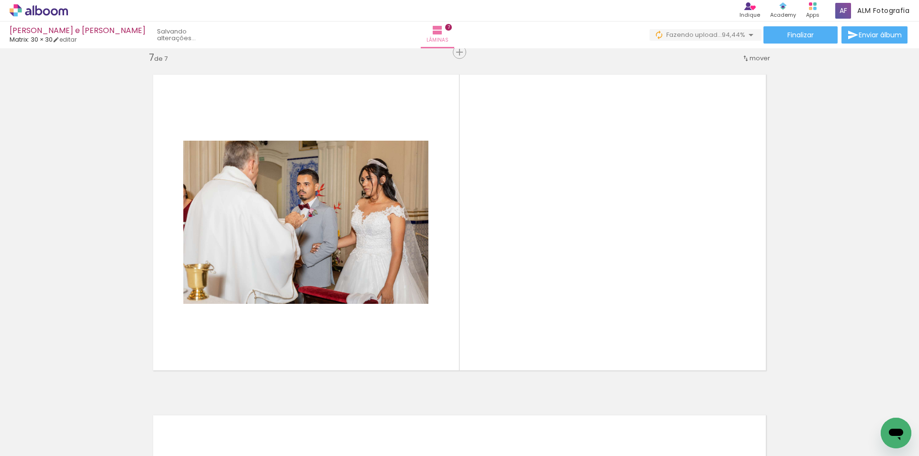
scroll to position [2057, 0]
drag, startPoint x: 874, startPoint y: 413, endPoint x: 735, endPoint y: 170, distance: 280.6
click at [636, 290] on quentale-workspace at bounding box center [459, 228] width 919 height 456
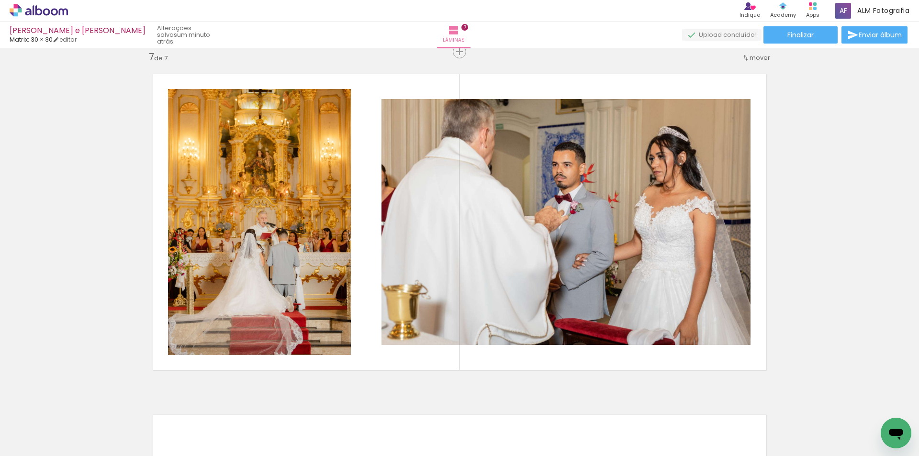
scroll to position [0, 127]
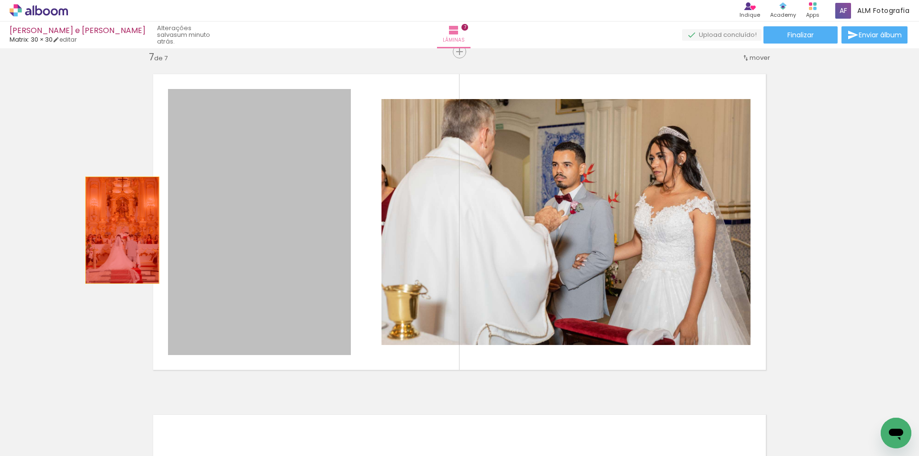
drag, startPoint x: 248, startPoint y: 224, endPoint x: 90, endPoint y: 231, distance: 158.1
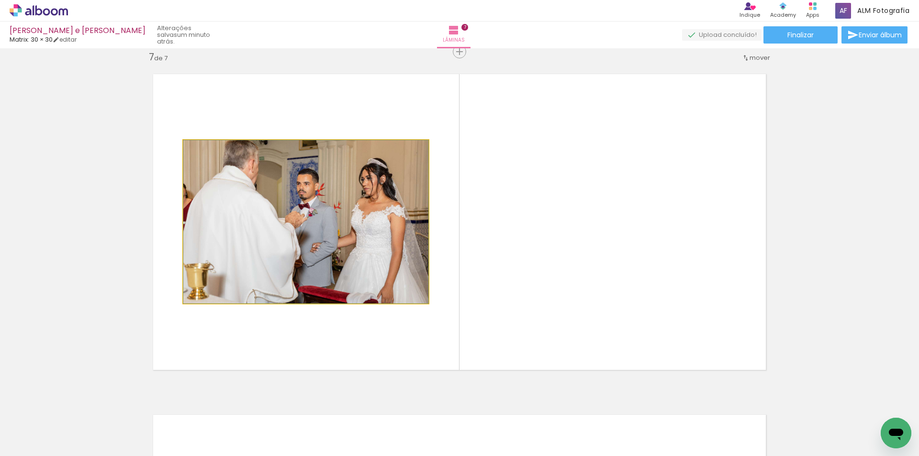
drag, startPoint x: 206, startPoint y: 148, endPoint x: 197, endPoint y: 194, distance: 46.4
type paper-slider "100"
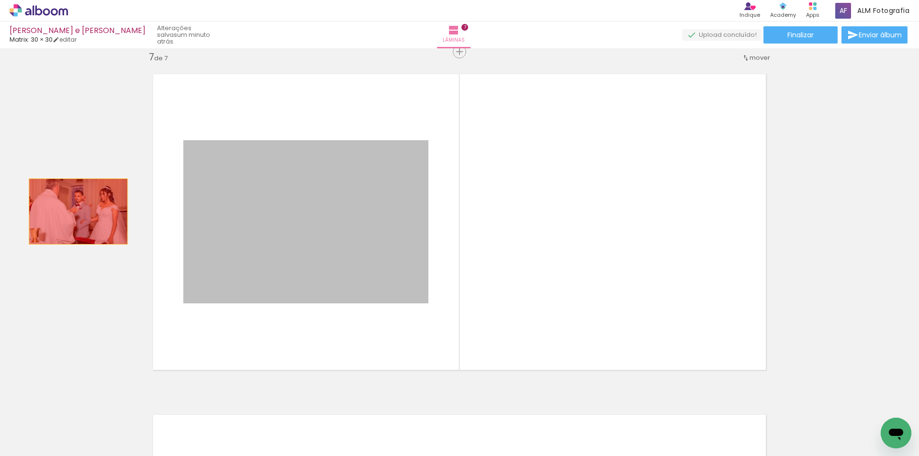
drag, startPoint x: 232, startPoint y: 212, endPoint x: 75, endPoint y: 212, distance: 157.4
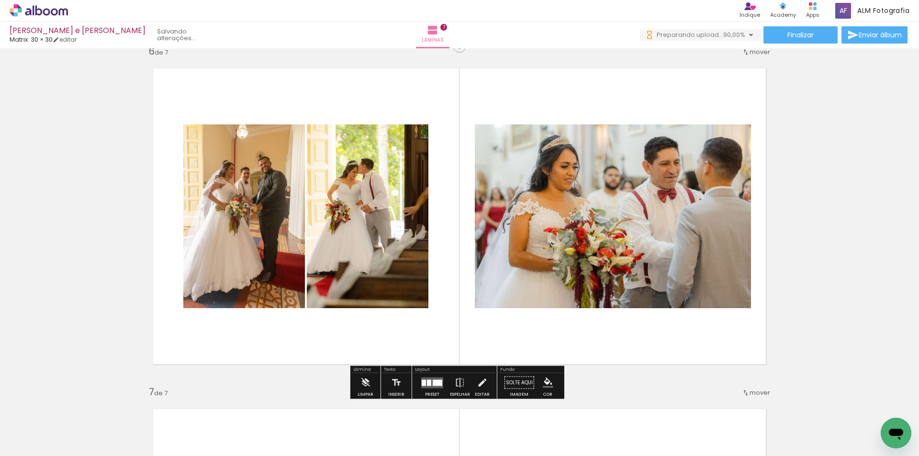
scroll to position [0, 288]
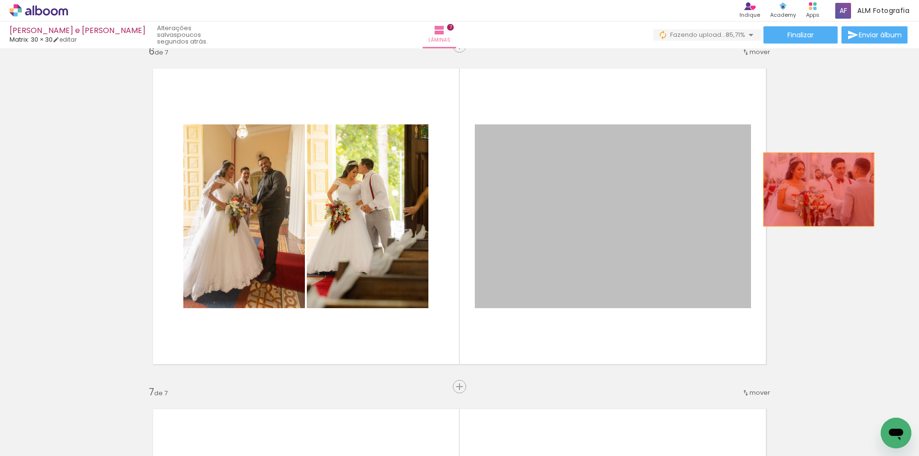
drag, startPoint x: 648, startPoint y: 190, endPoint x: 815, endPoint y: 190, distance: 167.0
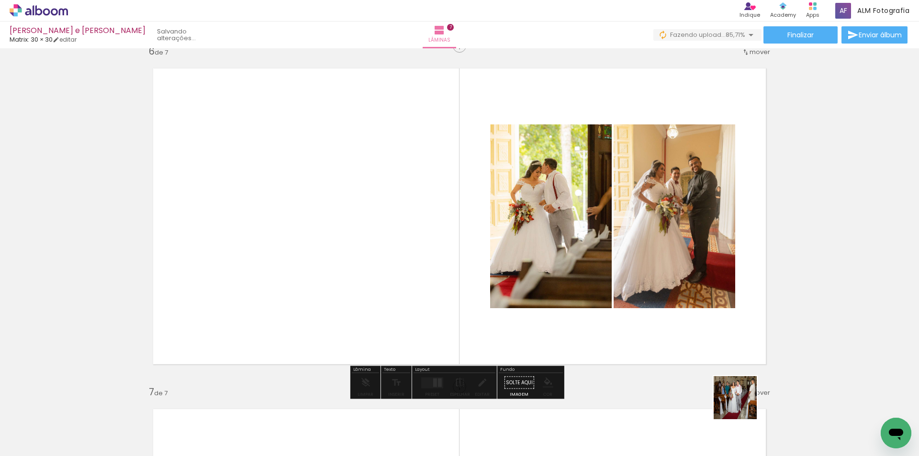
drag, startPoint x: 742, startPoint y: 405, endPoint x: 674, endPoint y: 322, distance: 107.1
click at [674, 322] on quentale-workspace at bounding box center [459, 228] width 919 height 456
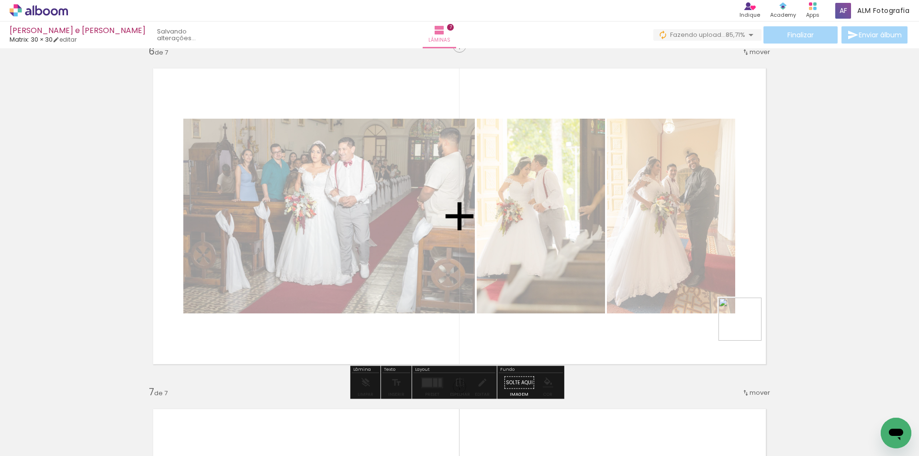
drag, startPoint x: 833, startPoint y: 430, endPoint x: 745, endPoint y: 324, distance: 138.0
click at [745, 324] on quentale-workspace at bounding box center [459, 228] width 919 height 456
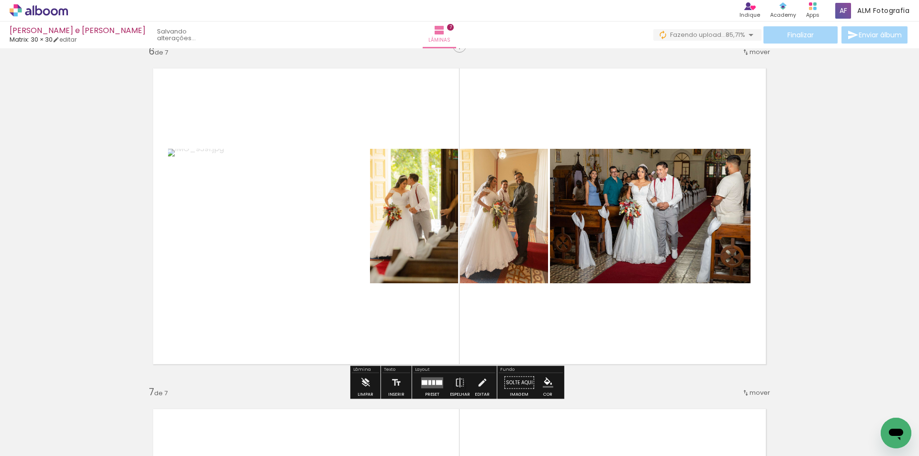
click at [433, 383] on quentale-layouter at bounding box center [432, 382] width 22 height 11
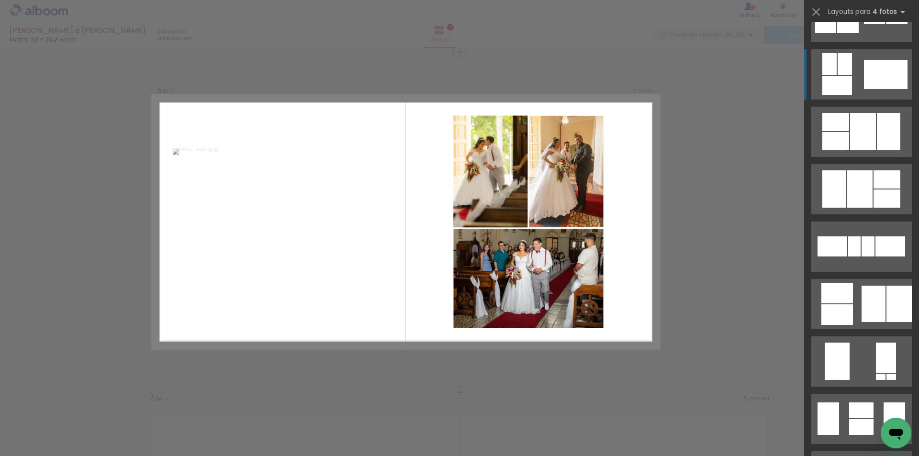
scroll to position [383, 0]
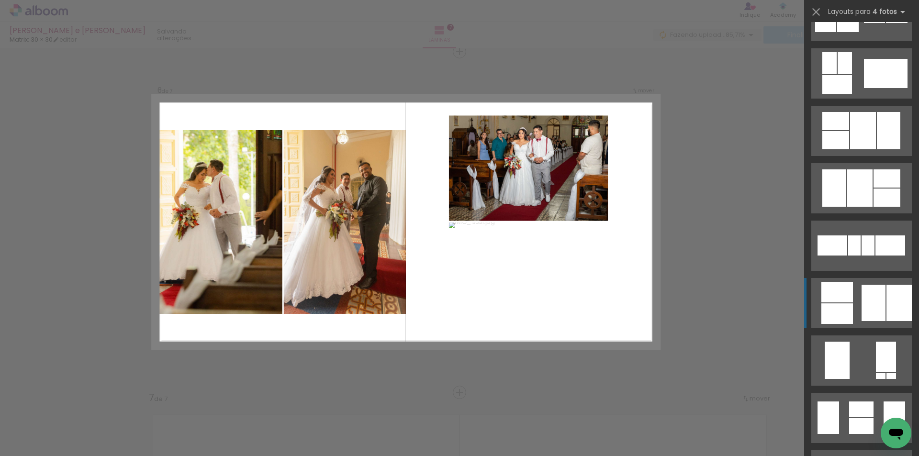
click at [861, 290] on div at bounding box center [873, 303] width 24 height 36
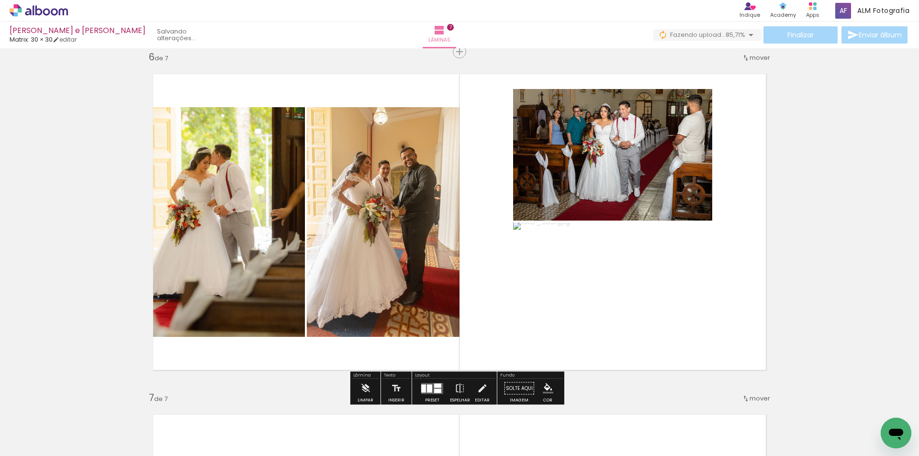
drag, startPoint x: 359, startPoint y: 194, endPoint x: 190, endPoint y: 166, distance: 171.8
click at [0, 0] on slot at bounding box center [0, 0] width 0 height 0
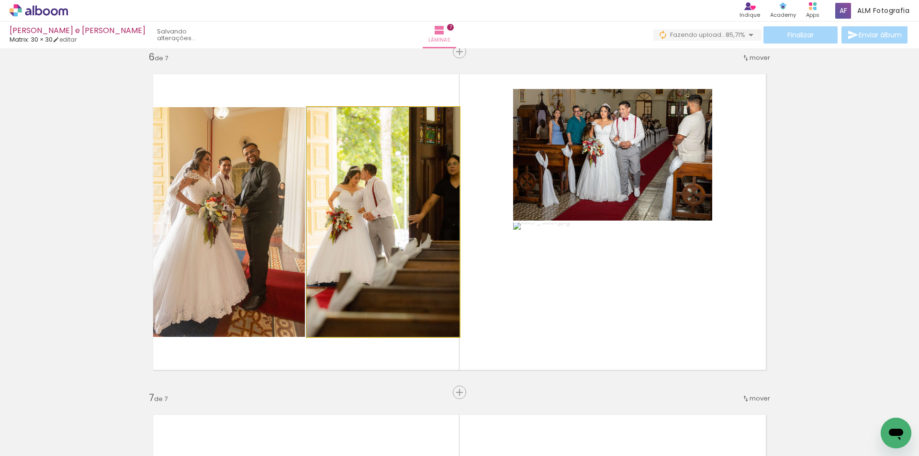
drag, startPoint x: 419, startPoint y: 181, endPoint x: 367, endPoint y: 150, distance: 60.6
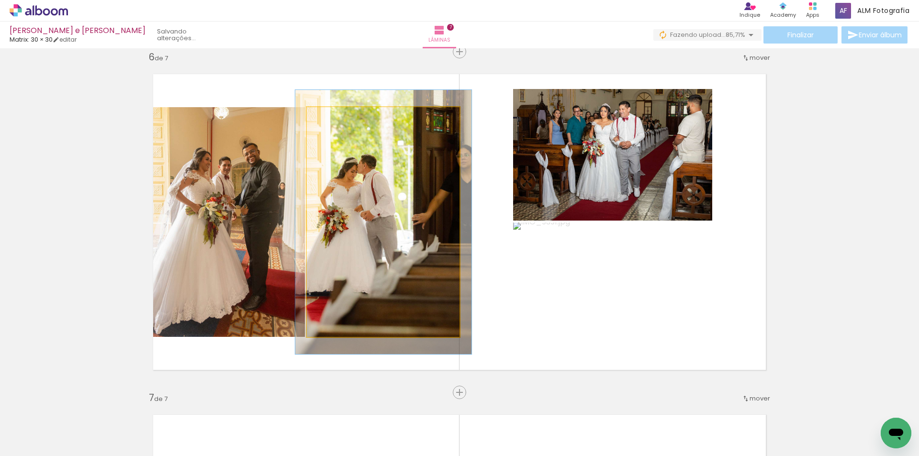
type paper-slider "115"
click at [334, 120] on div at bounding box center [334, 117] width 15 height 15
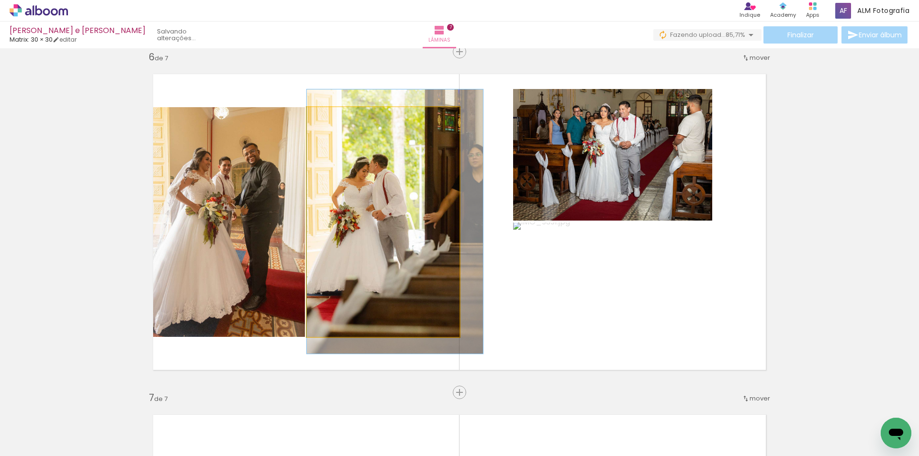
drag, startPoint x: 372, startPoint y: 180, endPoint x: 399, endPoint y: 179, distance: 26.3
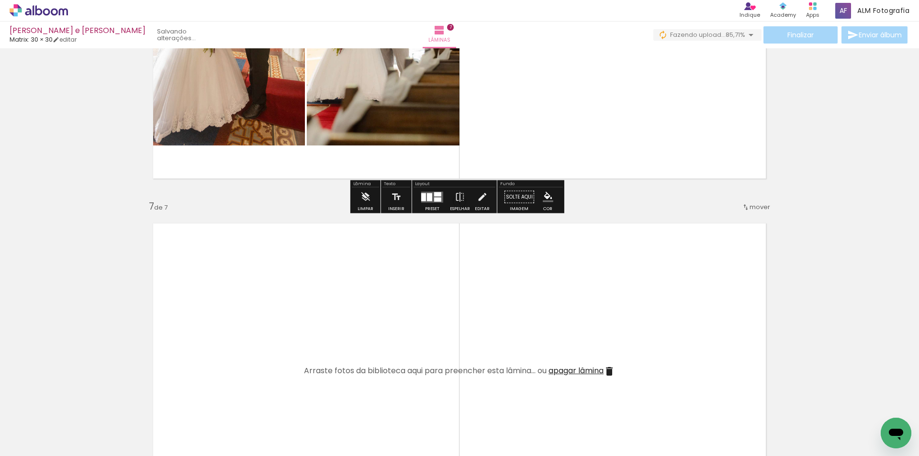
scroll to position [1955, 0]
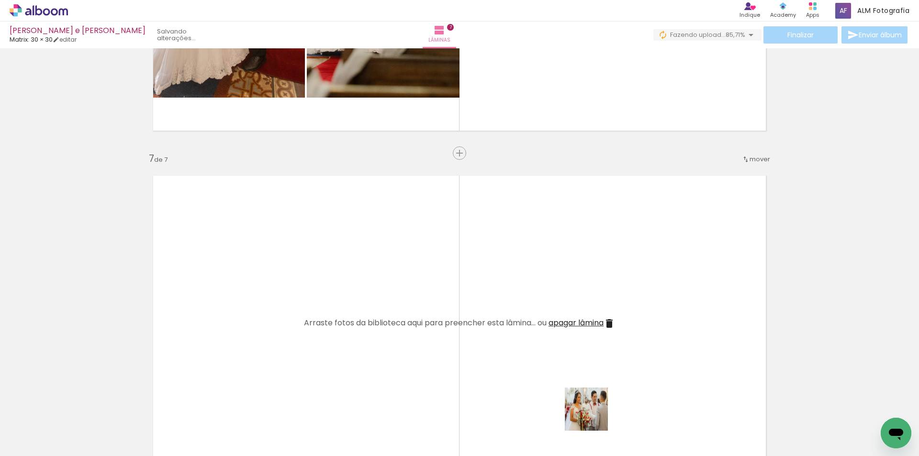
drag, startPoint x: 612, startPoint y: 430, endPoint x: 618, endPoint y: 375, distance: 55.3
click at [499, 337] on quentale-workspace at bounding box center [459, 228] width 919 height 456
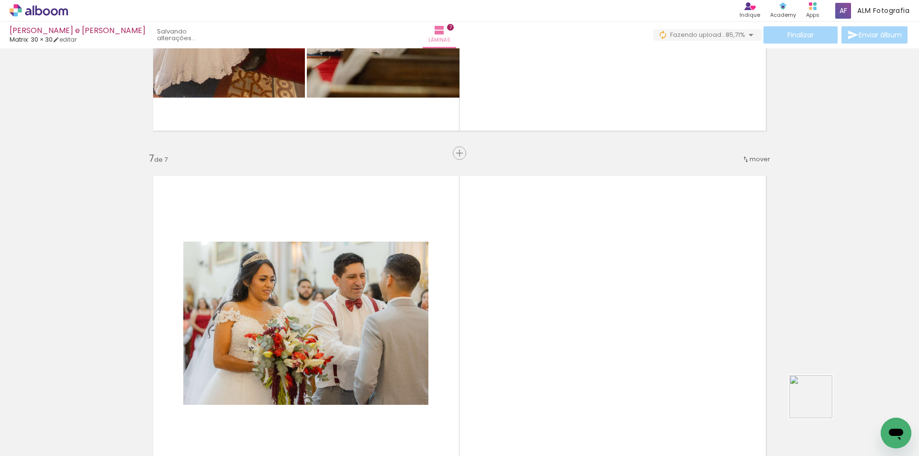
drag, startPoint x: 818, startPoint y: 404, endPoint x: 668, endPoint y: 358, distance: 156.5
click at [668, 358] on quentale-workspace at bounding box center [459, 228] width 919 height 456
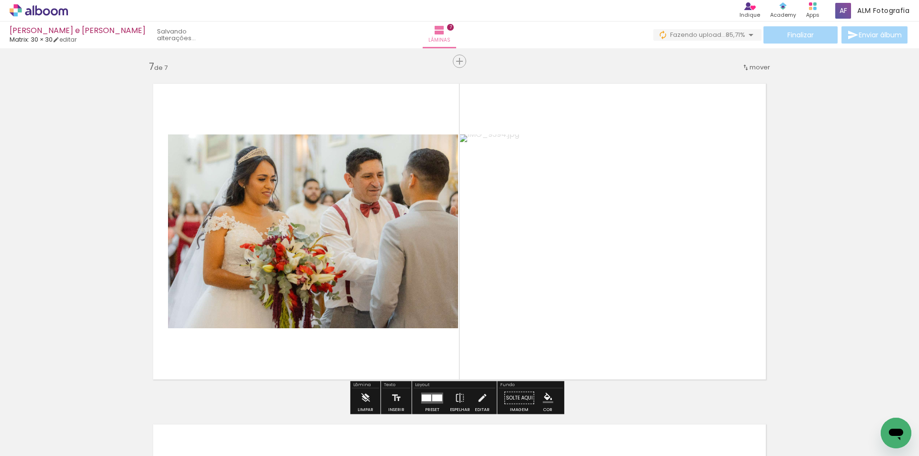
scroll to position [2051, 0]
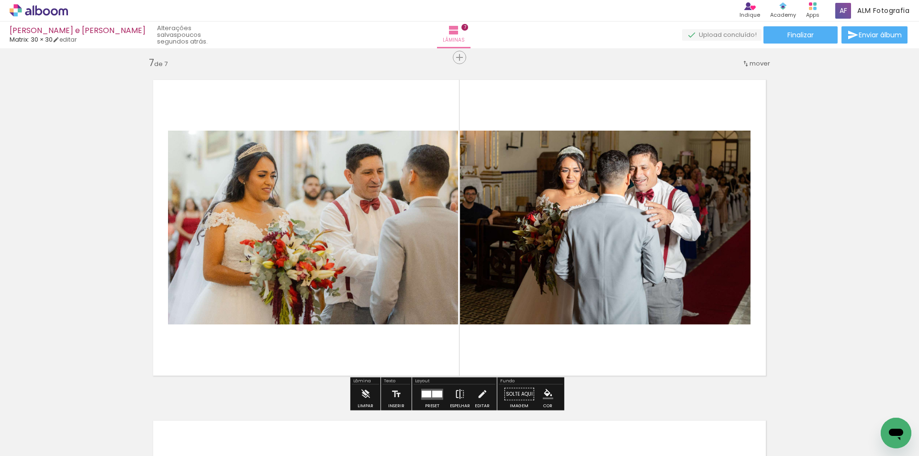
click at [456, 389] on iron-icon at bounding box center [460, 394] width 11 height 19
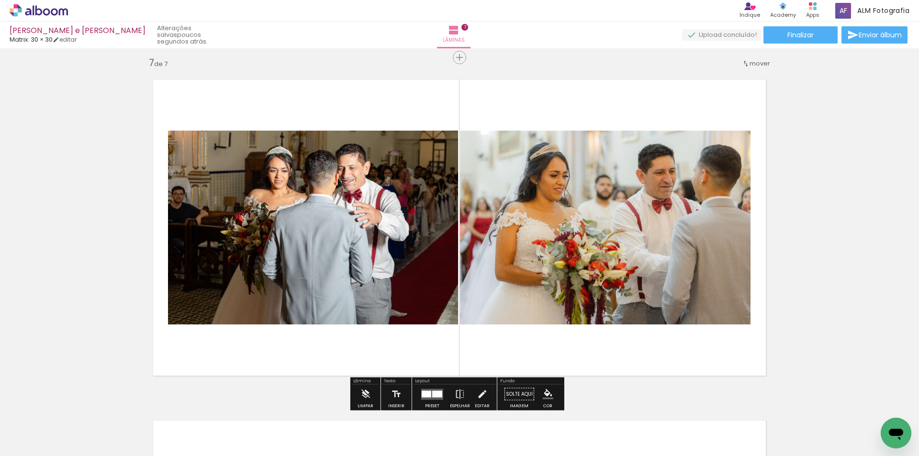
click at [427, 390] on quentale-layouter at bounding box center [432, 394] width 22 height 11
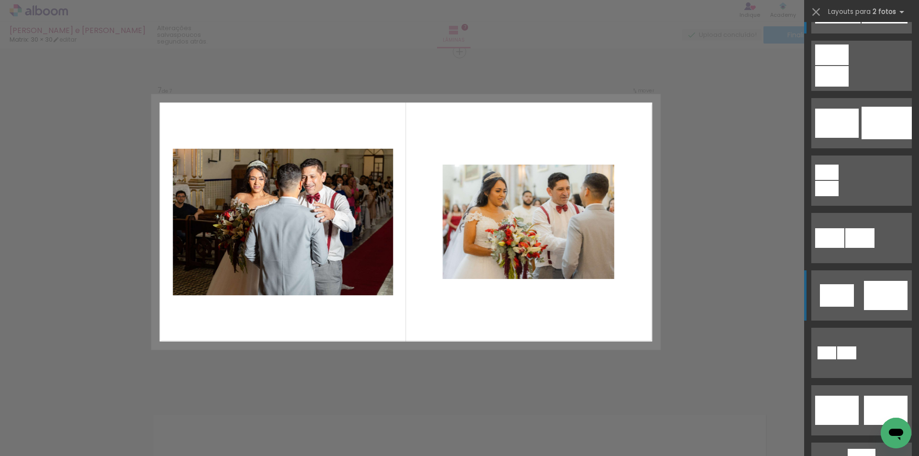
scroll to position [96, 0]
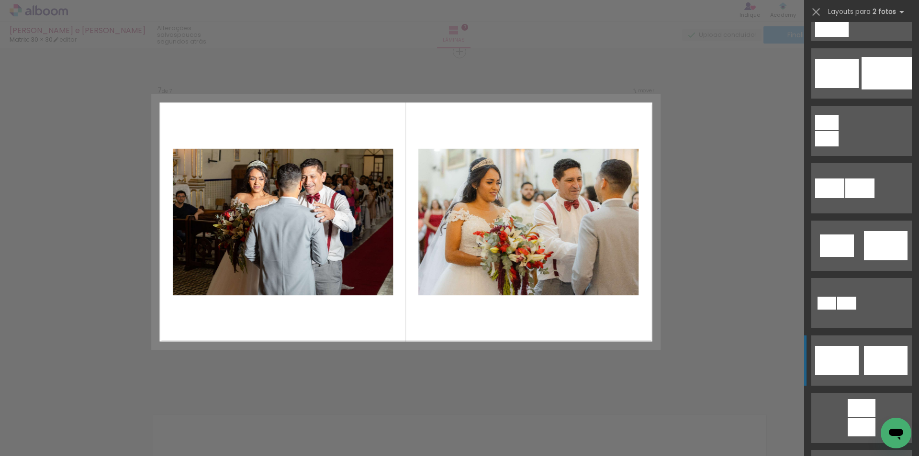
click at [851, 350] on div at bounding box center [837, 360] width 44 height 29
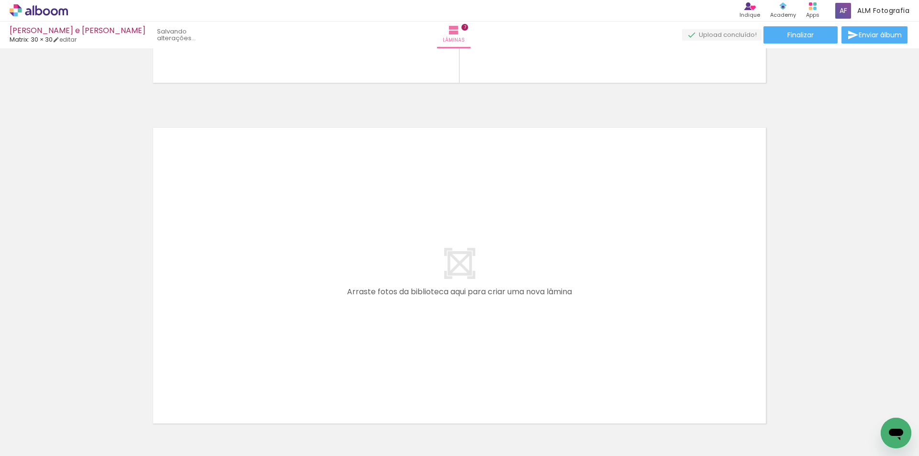
scroll to position [0, 395]
drag, startPoint x: 825, startPoint y: 428, endPoint x: 623, endPoint y: 308, distance: 235.0
click at [623, 308] on quentale-workspace at bounding box center [459, 228] width 919 height 456
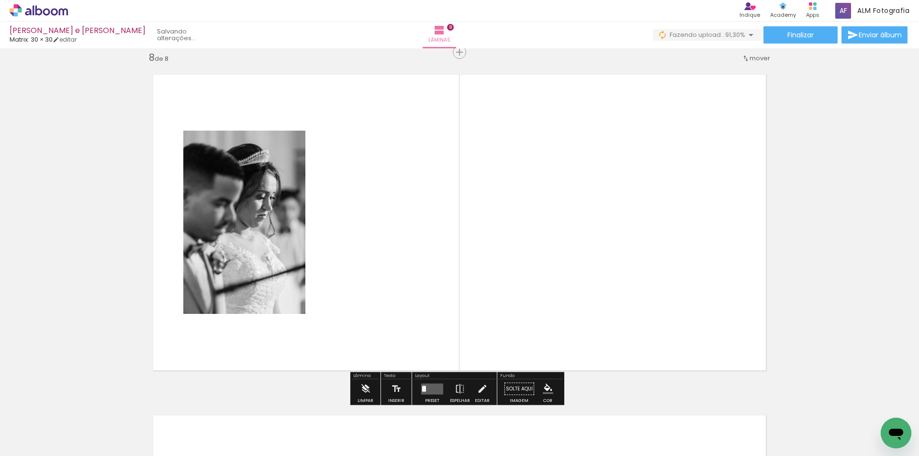
scroll to position [2398, 0]
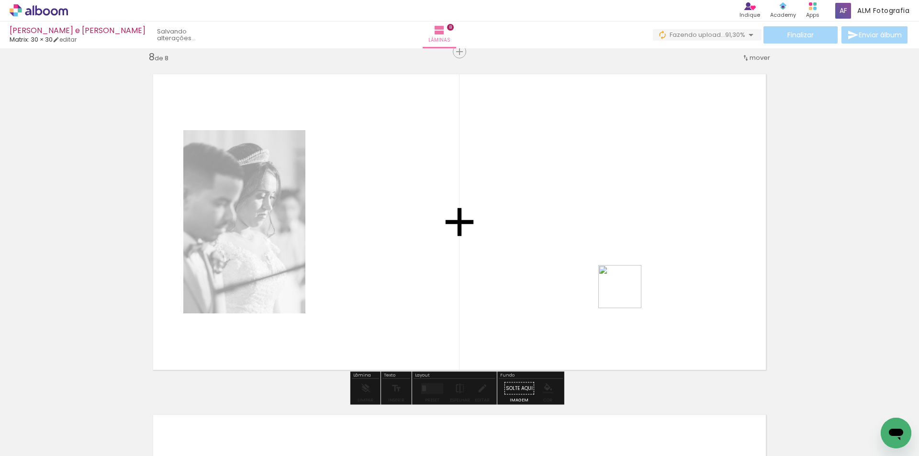
drag, startPoint x: 874, startPoint y: 417, endPoint x: 627, endPoint y: 294, distance: 275.9
click at [627, 294] on quentale-workspace at bounding box center [459, 228] width 919 height 456
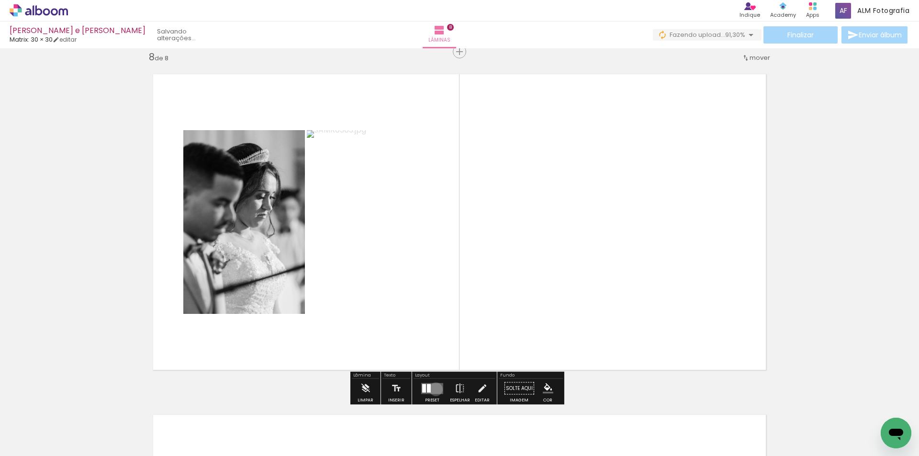
click at [434, 389] on quentale-layouter at bounding box center [432, 388] width 22 height 11
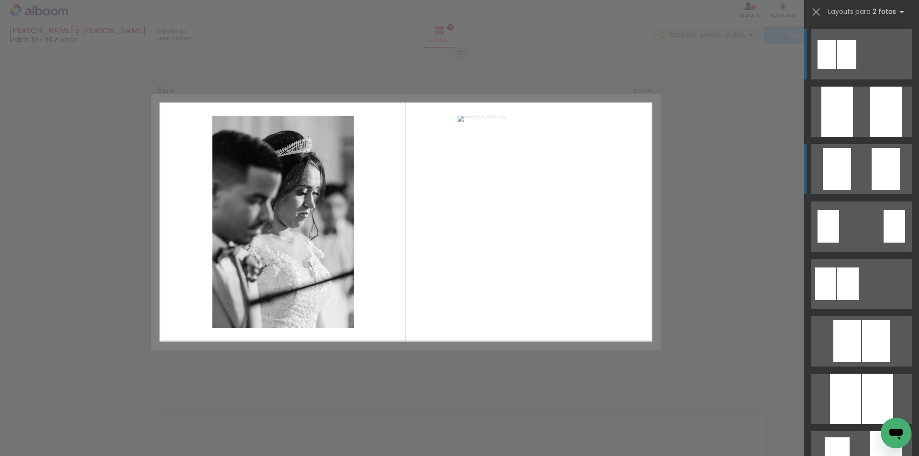
click at [849, 179] on quentale-layouter at bounding box center [861, 169] width 100 height 50
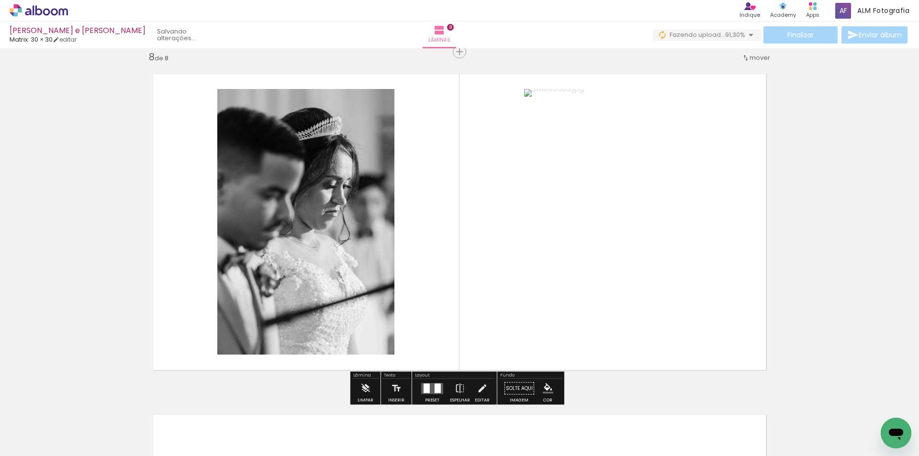
click at [0, 0] on slot "P&B" at bounding box center [0, 0] width 0 height 0
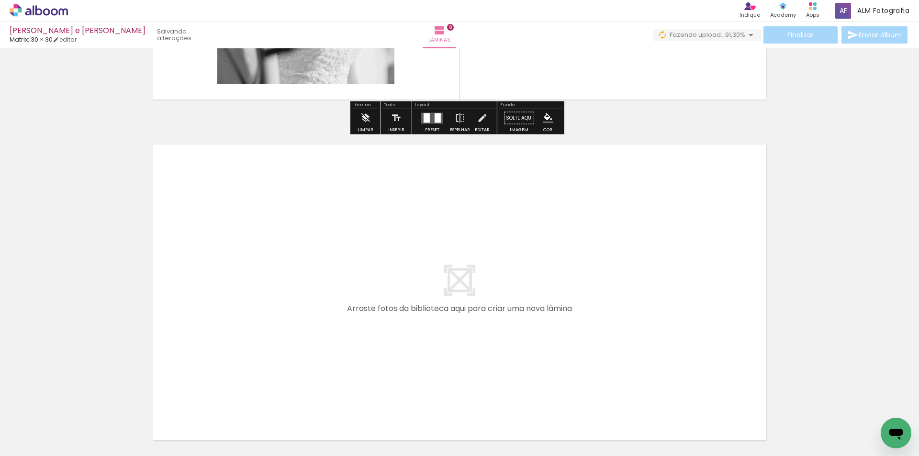
scroll to position [2685, 0]
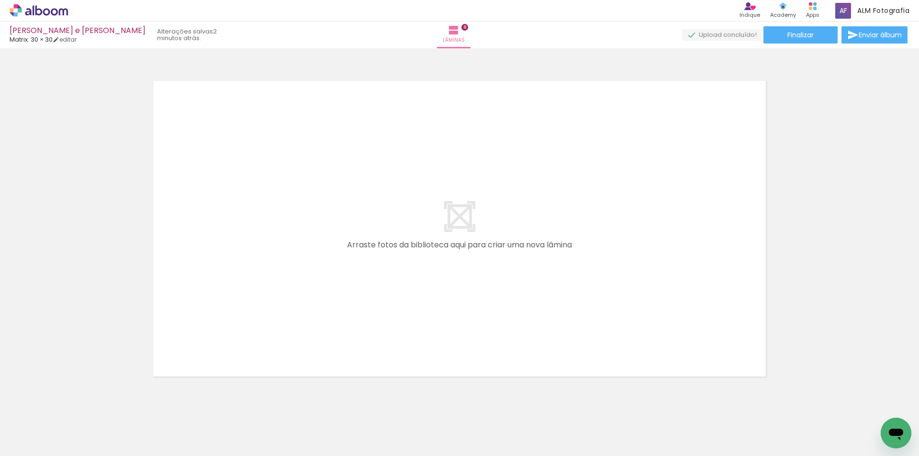
scroll to position [2733, 0]
drag, startPoint x: 388, startPoint y: 424, endPoint x: 426, endPoint y: 323, distance: 108.6
click at [355, 335] on quentale-workspace at bounding box center [459, 228] width 919 height 456
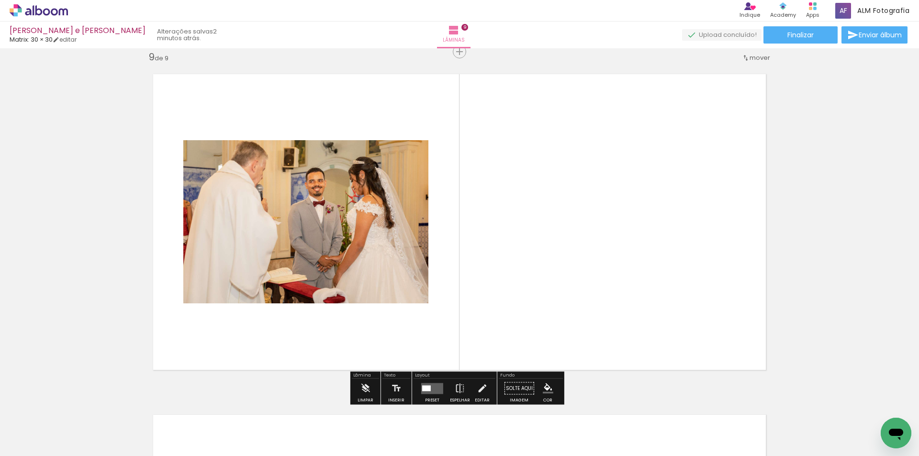
scroll to position [0, 639]
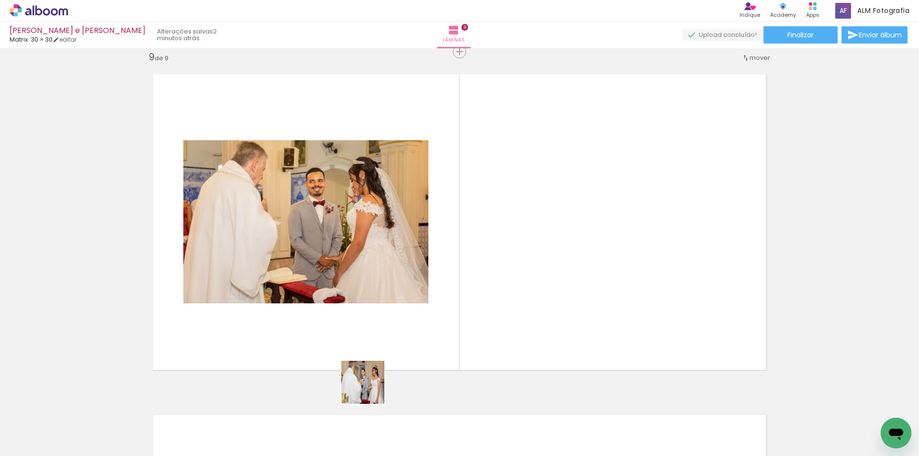
drag, startPoint x: 324, startPoint y: 422, endPoint x: 548, endPoint y: 289, distance: 261.6
click at [548, 289] on quentale-workspace at bounding box center [459, 228] width 919 height 456
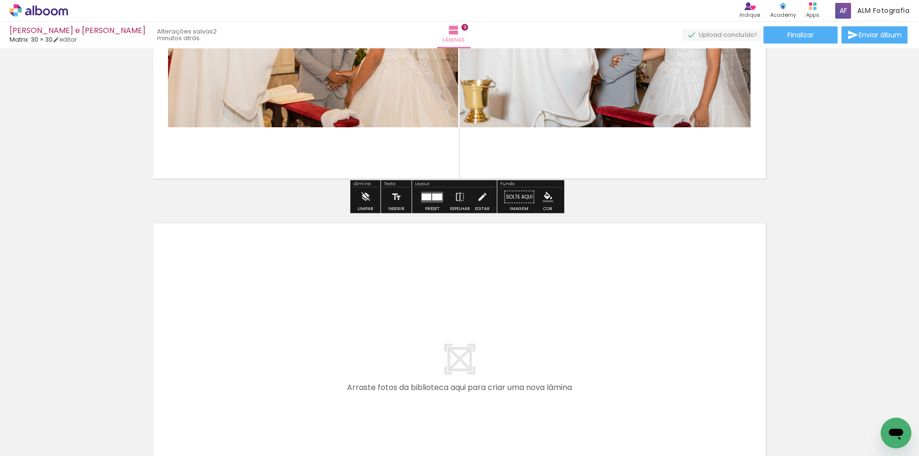
scroll to position [2978, 0]
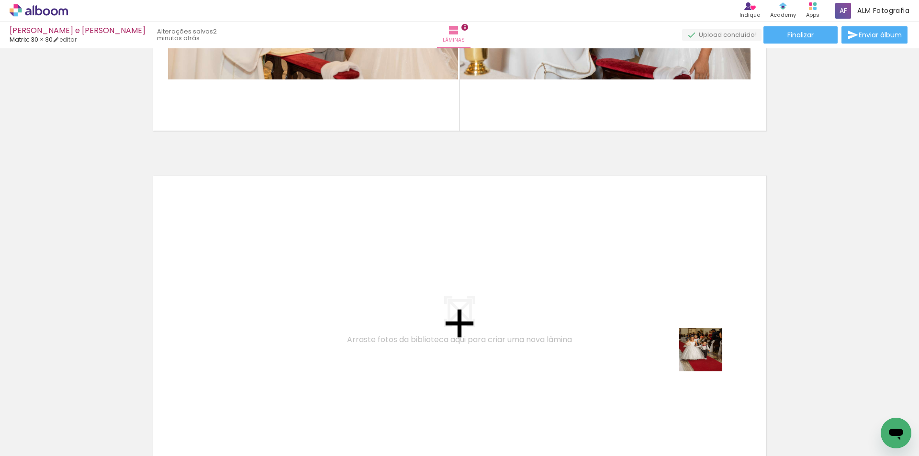
drag, startPoint x: 846, startPoint y: 423, endPoint x: 776, endPoint y: 311, distance: 131.6
click at [670, 338] on quentale-workspace at bounding box center [459, 228] width 919 height 456
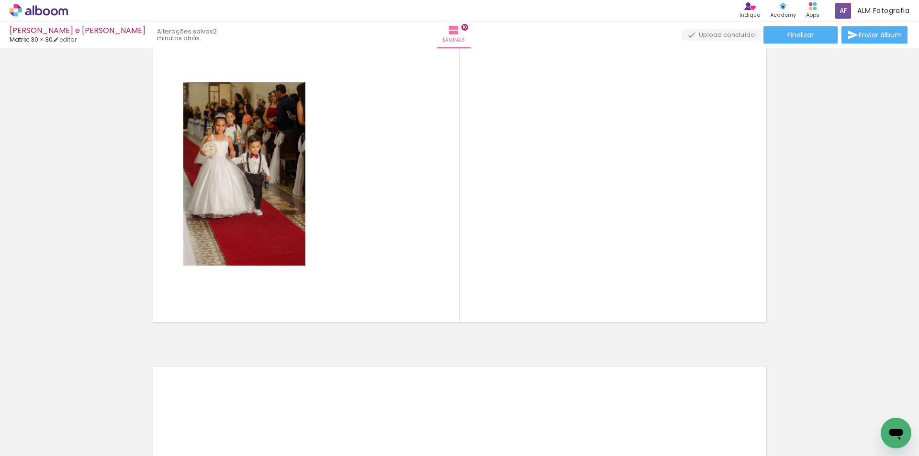
scroll to position [0, 931]
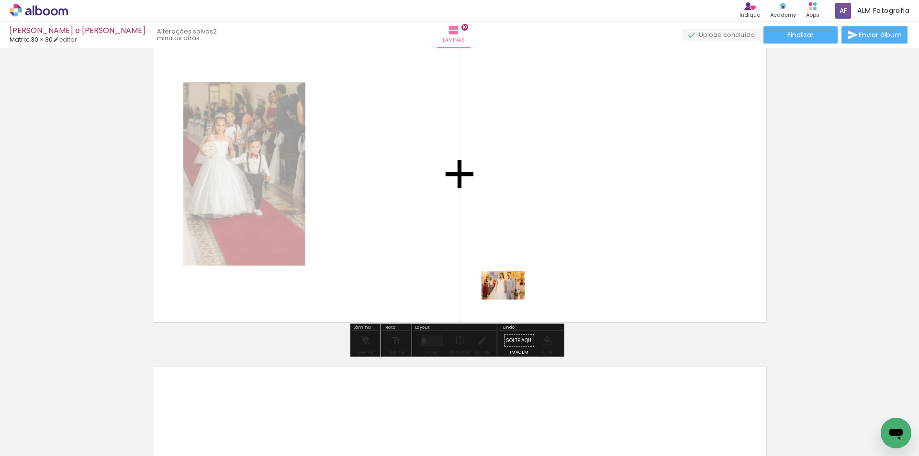
drag, startPoint x: 460, startPoint y: 435, endPoint x: 510, endPoint y: 300, distance: 143.8
click at [510, 300] on quentale-workspace at bounding box center [459, 228] width 919 height 456
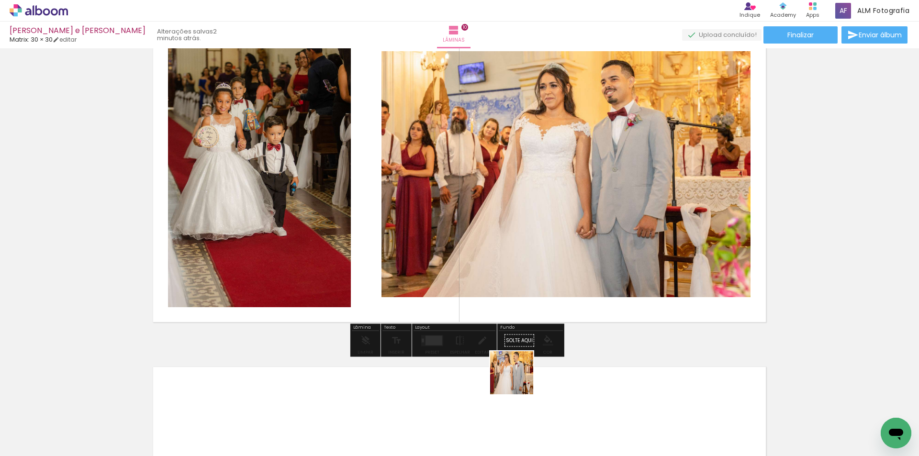
drag, startPoint x: 505, startPoint y: 424, endPoint x: 586, endPoint y: 382, distance: 91.2
click at [543, 283] on quentale-workspace at bounding box center [459, 228] width 919 height 456
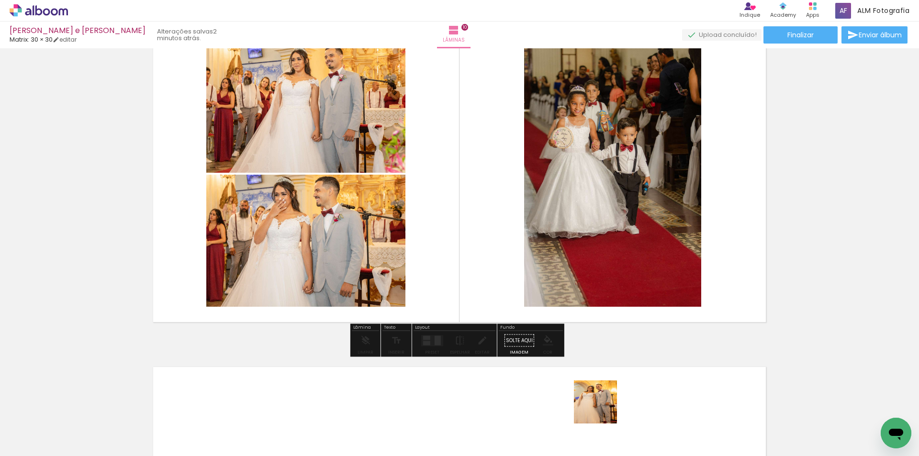
drag, startPoint x: 603, startPoint y: 409, endPoint x: 607, endPoint y: 263, distance: 146.5
click at [607, 263] on quentale-workspace at bounding box center [459, 228] width 919 height 456
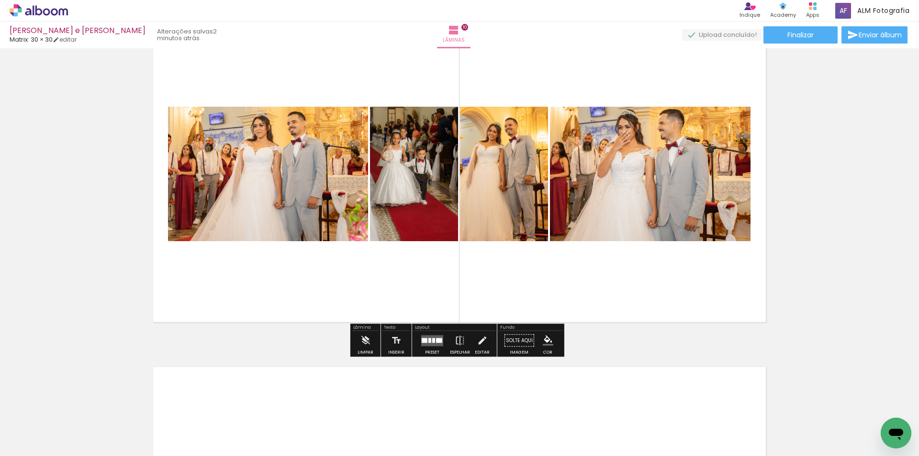
click at [437, 335] on quentale-layouter at bounding box center [432, 340] width 22 height 11
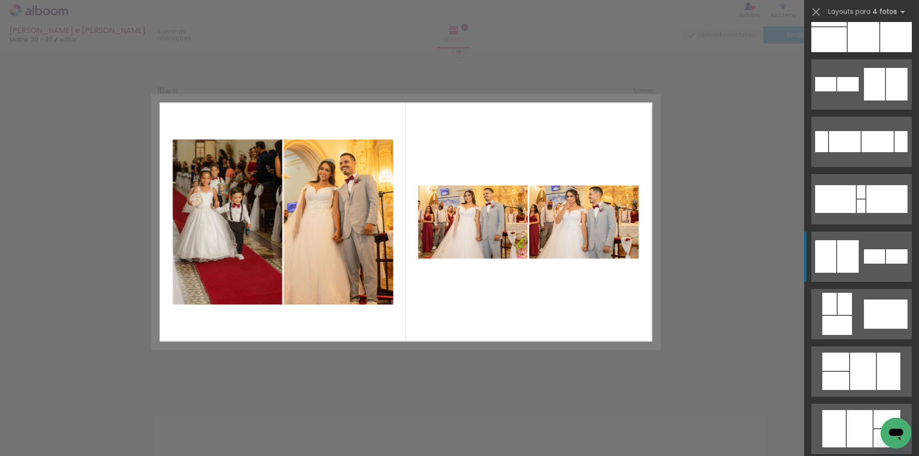
scroll to position [144, 0]
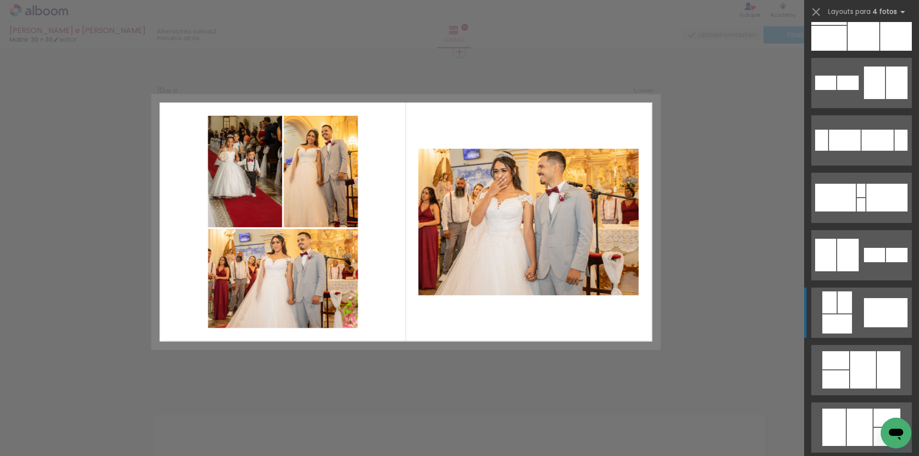
click at [842, 305] on div at bounding box center [844, 302] width 14 height 22
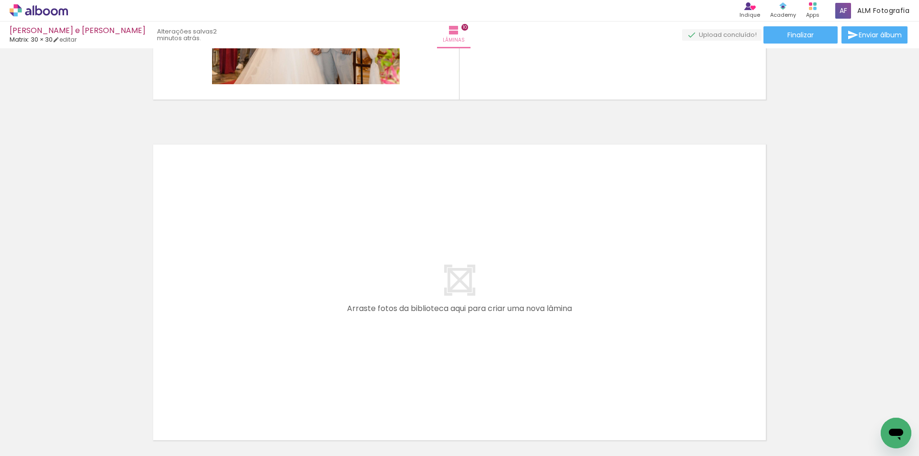
scroll to position [3366, 0]
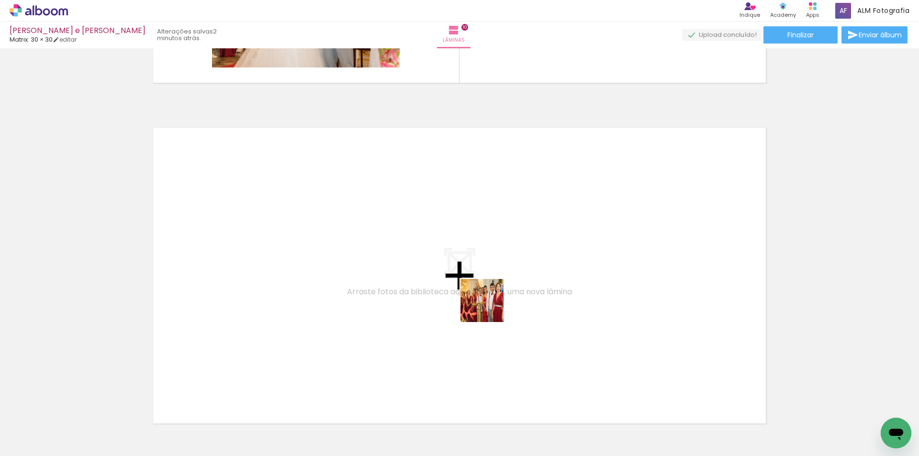
drag, startPoint x: 571, startPoint y: 419, endPoint x: 489, endPoint y: 308, distance: 138.3
click at [489, 308] on quentale-workspace at bounding box center [459, 228] width 919 height 456
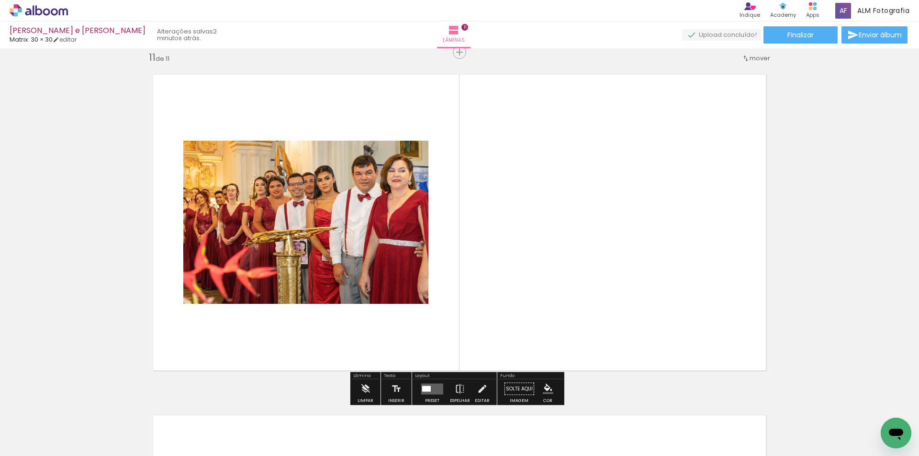
scroll to position [3420, 0]
drag, startPoint x: 661, startPoint y: 411, endPoint x: 703, endPoint y: 394, distance: 44.7
click at [632, 318] on quentale-workspace at bounding box center [459, 228] width 919 height 456
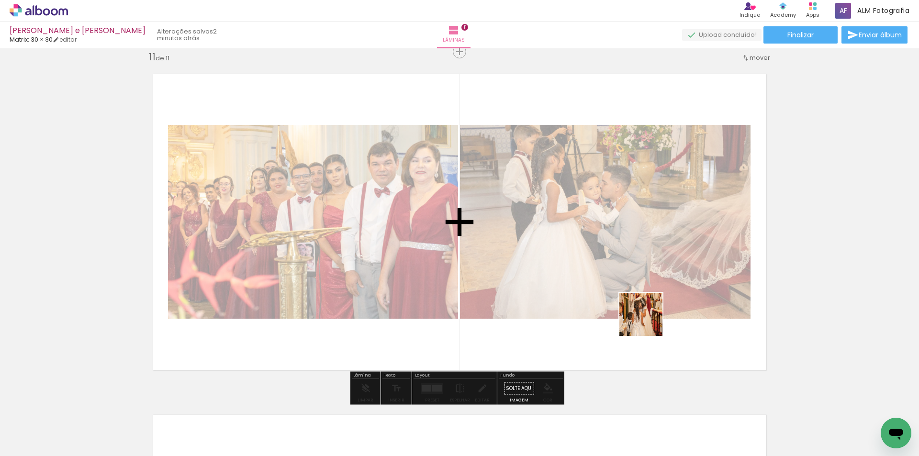
drag, startPoint x: 674, startPoint y: 355, endPoint x: 766, endPoint y: 319, distance: 98.6
click at [646, 316] on quentale-workspace at bounding box center [459, 228] width 919 height 456
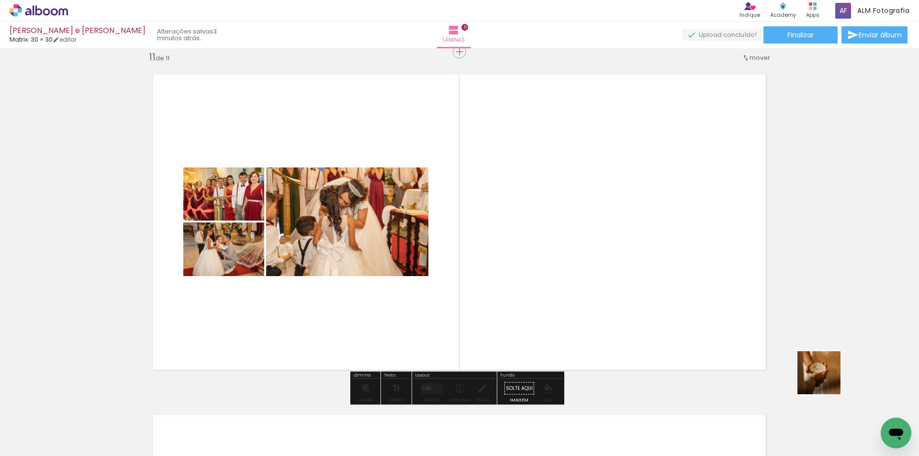
drag, startPoint x: 866, startPoint y: 418, endPoint x: 737, endPoint y: 301, distance: 173.8
click at [738, 301] on quentale-workspace at bounding box center [459, 228] width 919 height 456
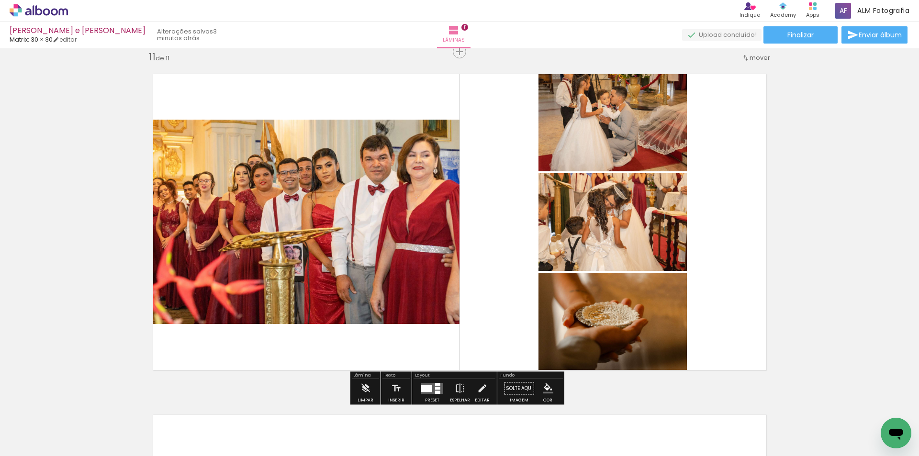
click at [435, 387] on div at bounding box center [437, 388] width 5 height 3
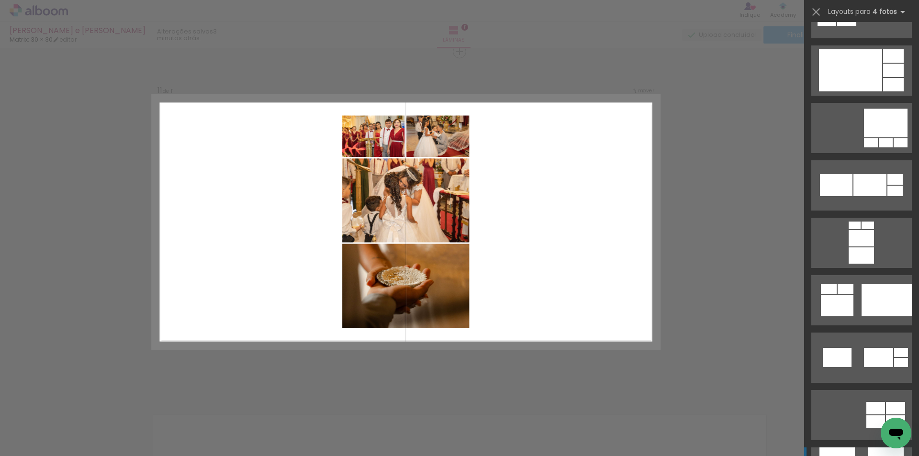
scroll to position [2297, 0]
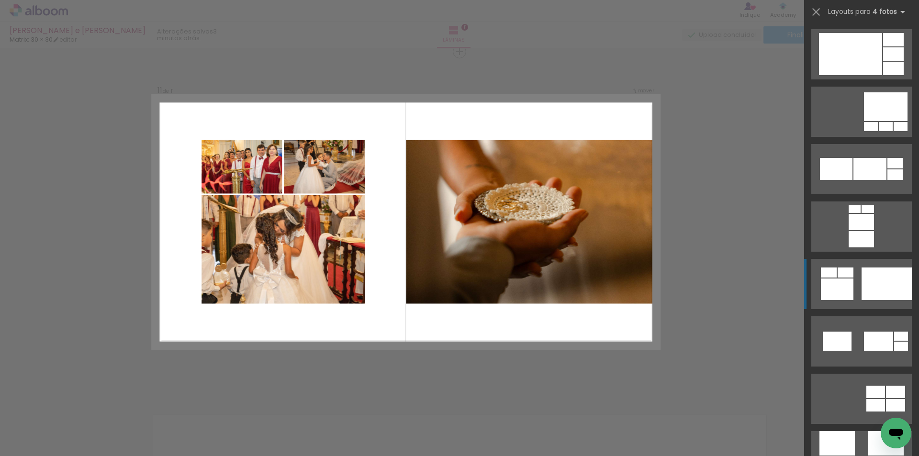
click at [846, 287] on div at bounding box center [837, 290] width 33 height 22
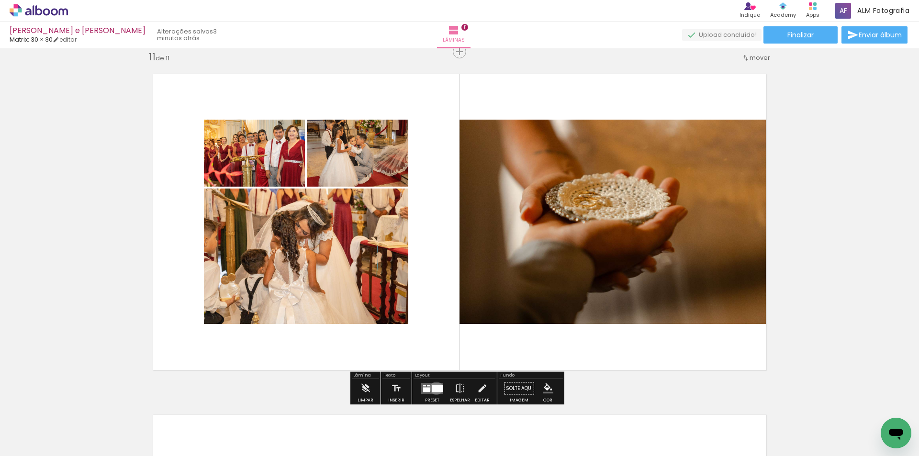
click at [434, 388] on div at bounding box center [437, 388] width 11 height 7
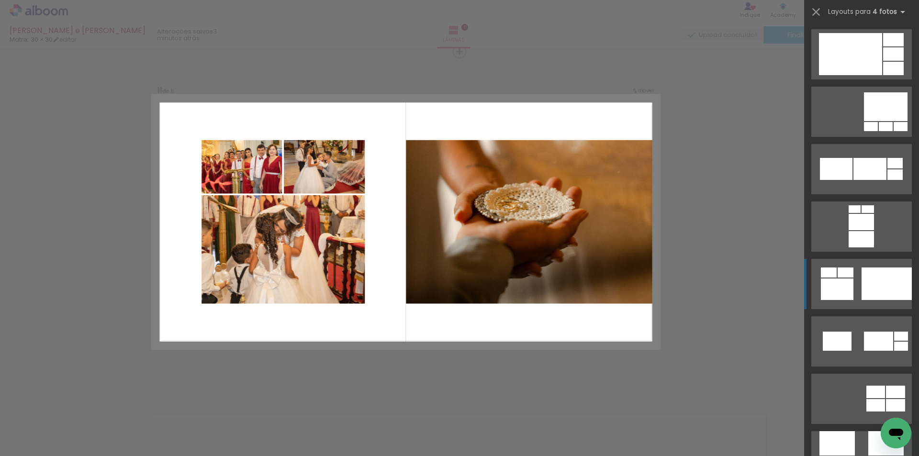
click at [850, 269] on quentale-layouter at bounding box center [861, 284] width 100 height 50
click at [850, 272] on quentale-layouter at bounding box center [861, 284] width 100 height 50
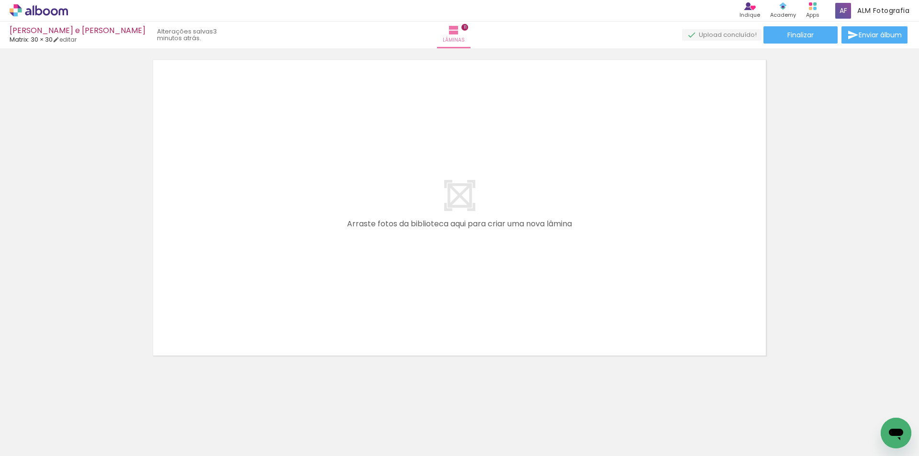
scroll to position [3778, 0]
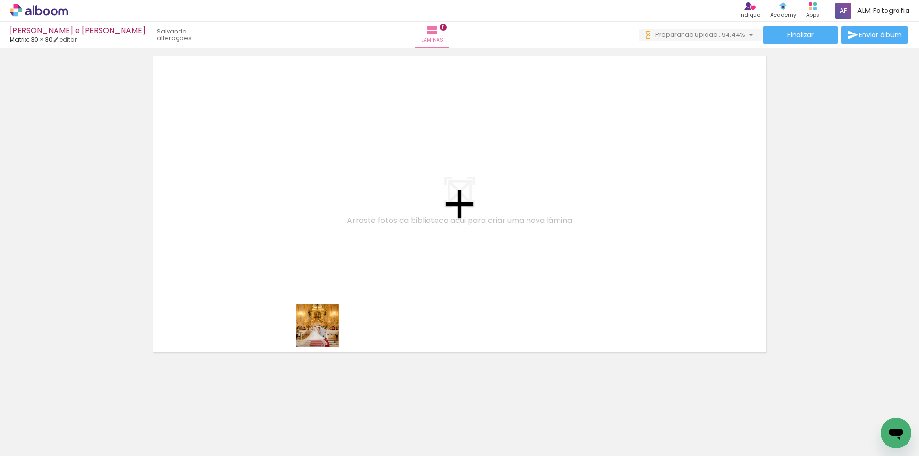
drag, startPoint x: 329, startPoint y: 427, endPoint x: 545, endPoint y: 299, distance: 250.8
click at [321, 305] on quentale-workspace at bounding box center [459, 228] width 919 height 456
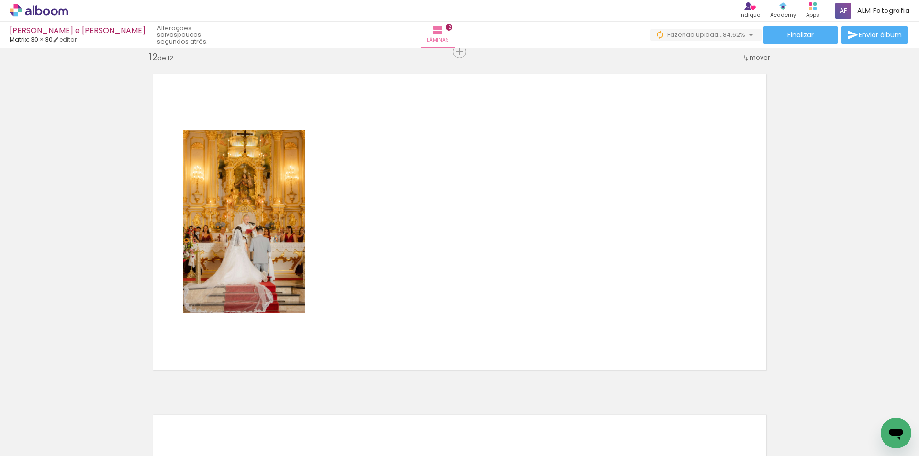
scroll to position [0, 1253]
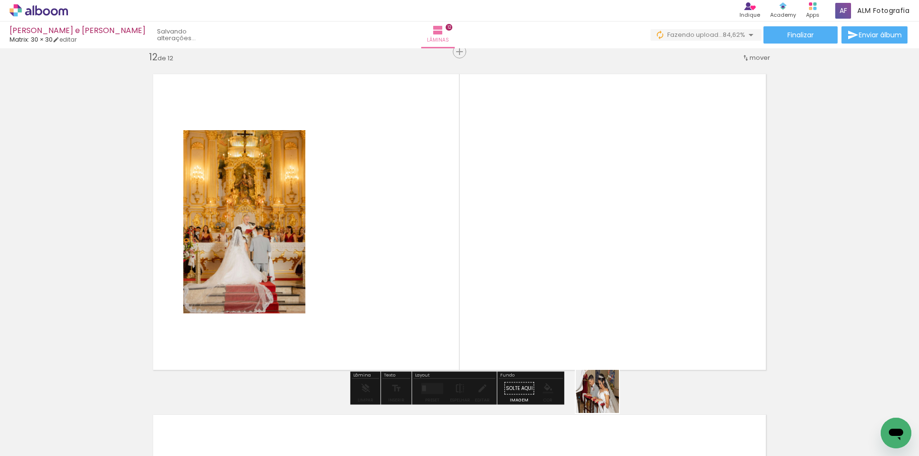
drag, startPoint x: 611, startPoint y: 426, endPoint x: 575, endPoint y: 272, distance: 158.8
click at [575, 272] on quentale-workspace at bounding box center [459, 228] width 919 height 456
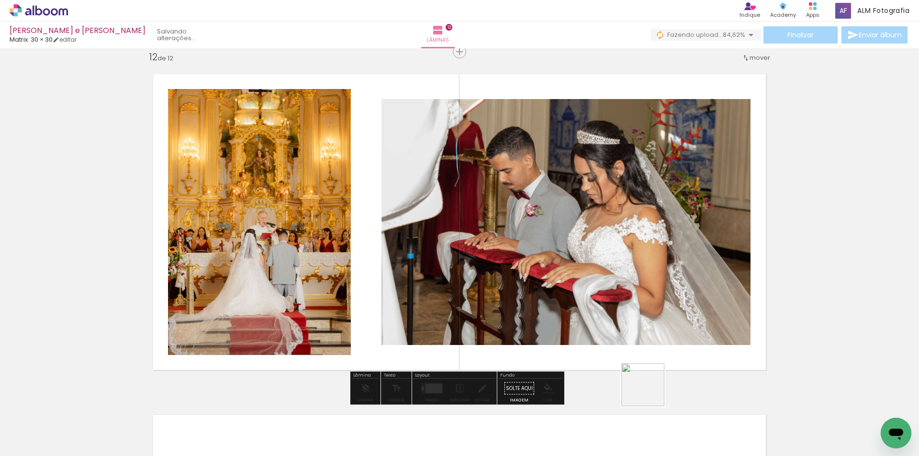
drag, startPoint x: 661, startPoint y: 432, endPoint x: 771, endPoint y: 252, distance: 210.9
click at [604, 279] on quentale-workspace at bounding box center [459, 228] width 919 height 456
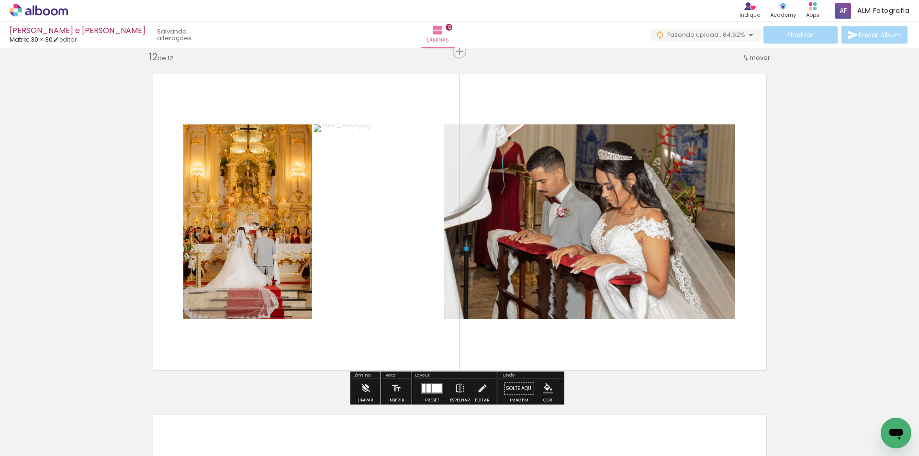
click at [426, 386] on div at bounding box center [428, 388] width 4 height 9
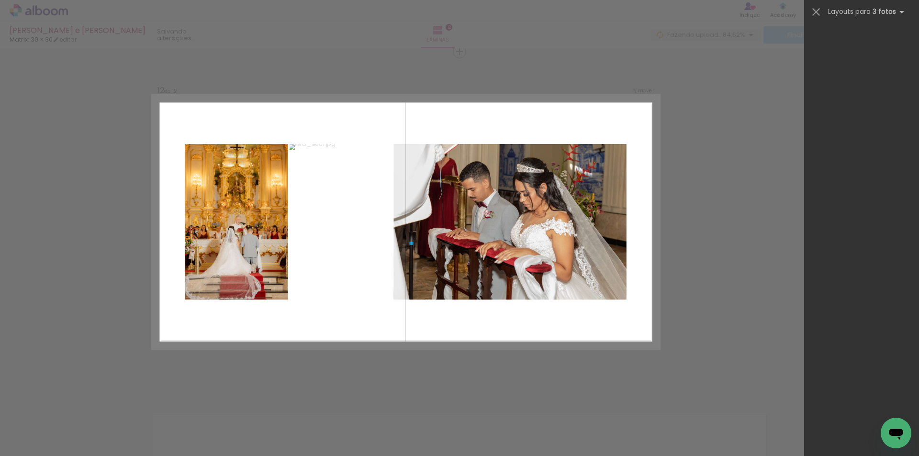
scroll to position [0, 0]
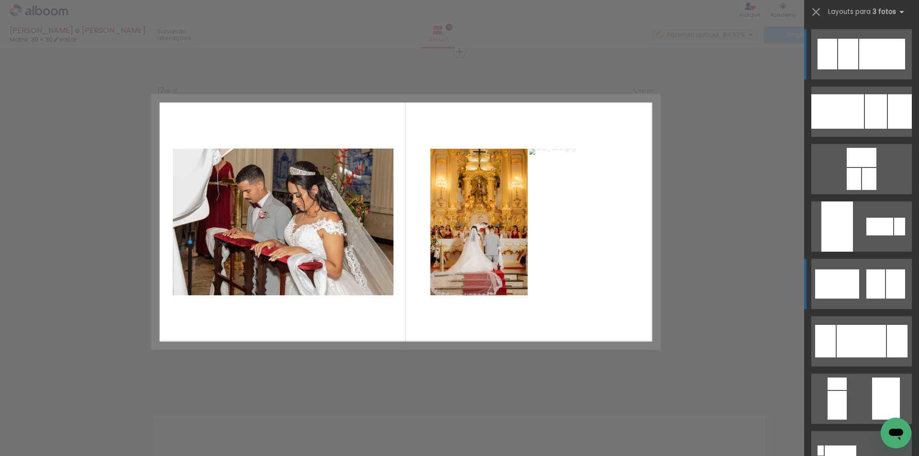
click at [821, 283] on div at bounding box center [837, 283] width 44 height 29
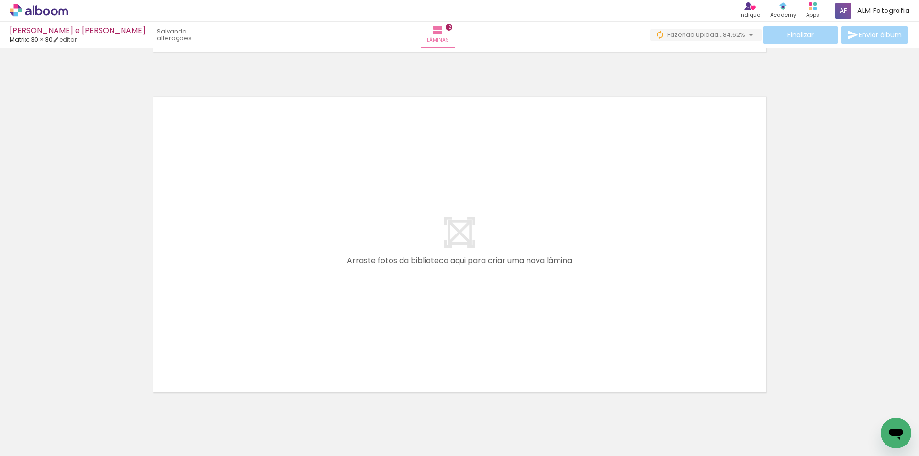
scroll to position [4096, 0]
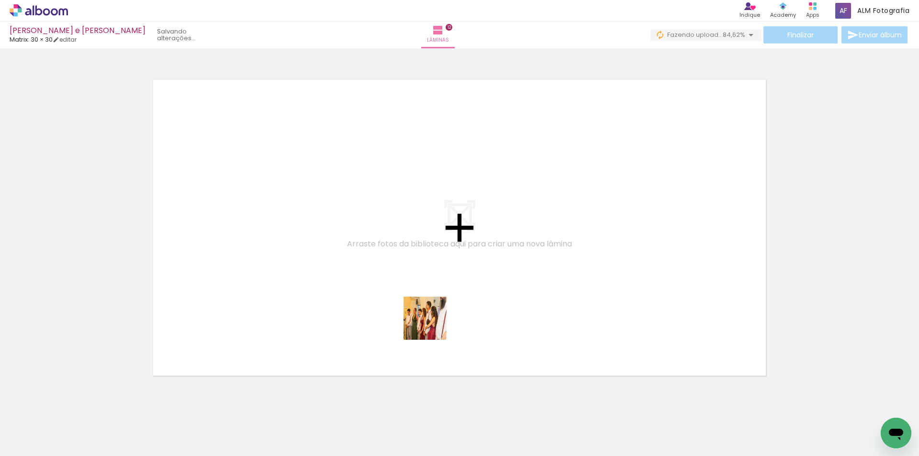
drag, startPoint x: 454, startPoint y: 424, endPoint x: 607, endPoint y: 407, distance: 154.1
click at [422, 287] on quentale-workspace at bounding box center [459, 228] width 919 height 456
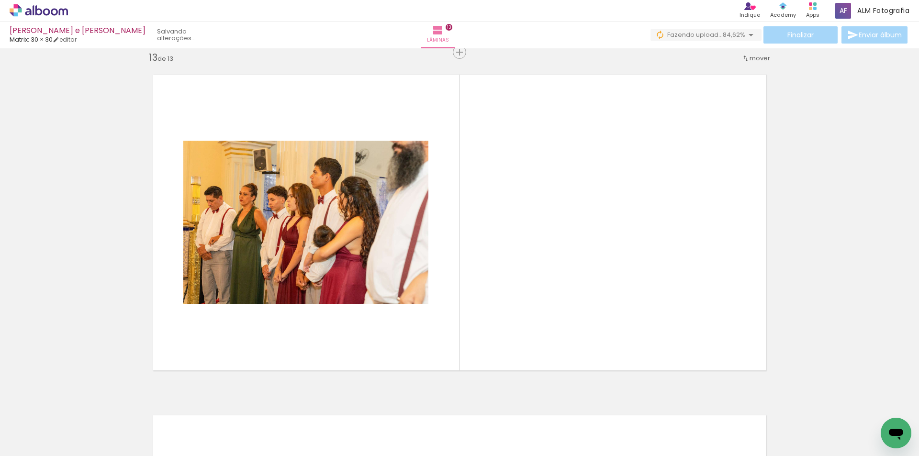
scroll to position [4101, 0]
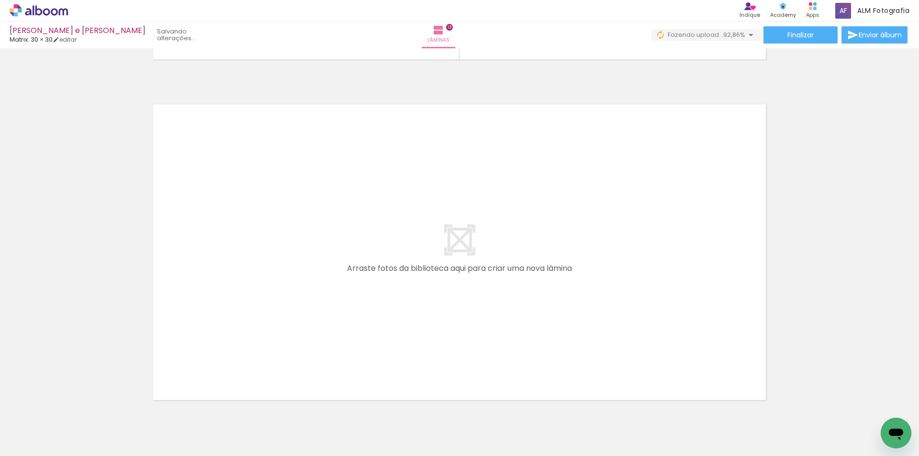
scroll to position [4460, 0]
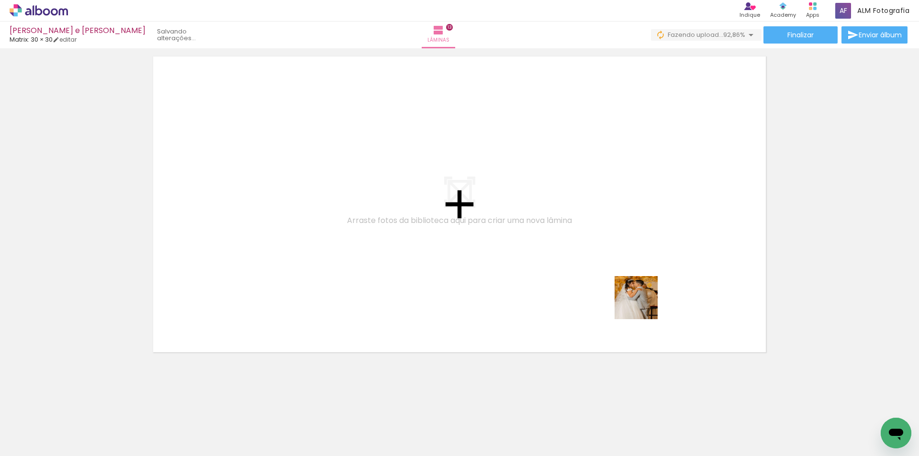
drag, startPoint x: 776, startPoint y: 418, endPoint x: 805, endPoint y: 395, distance: 37.4
click at [636, 297] on quentale-workspace at bounding box center [459, 228] width 919 height 456
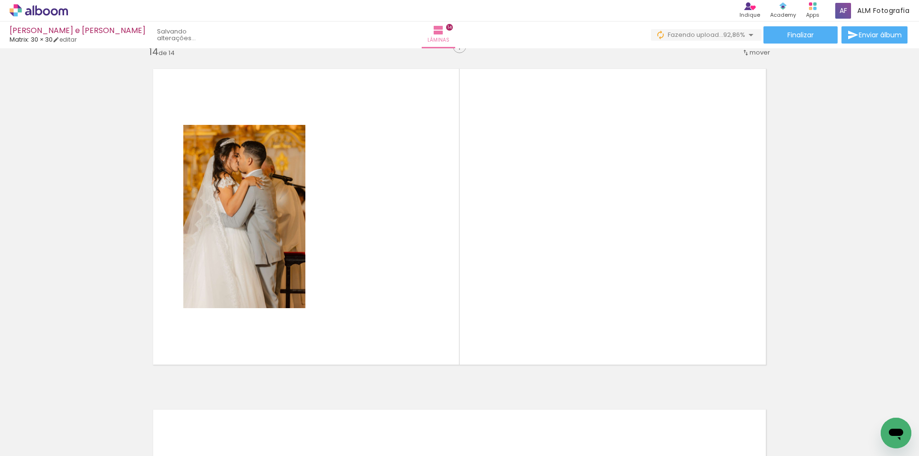
scroll to position [4442, 0]
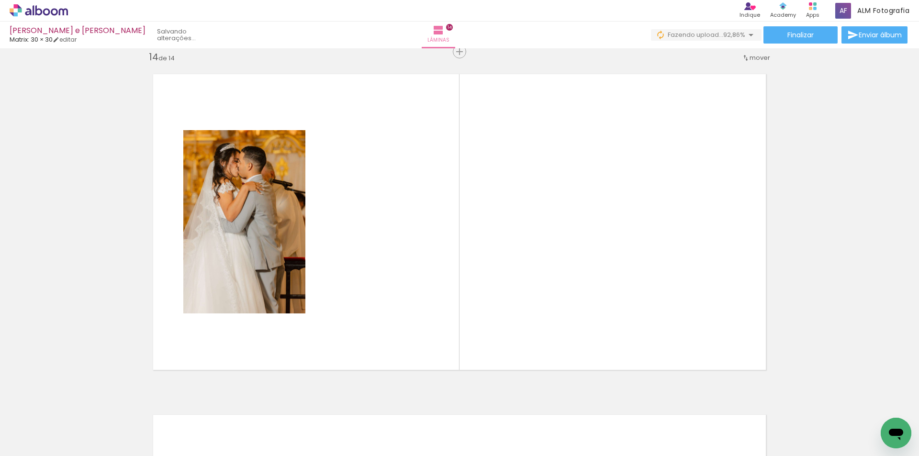
drag, startPoint x: 824, startPoint y: 423, endPoint x: 603, endPoint y: 261, distance: 274.1
click at [603, 261] on quentale-workspace at bounding box center [459, 228] width 919 height 456
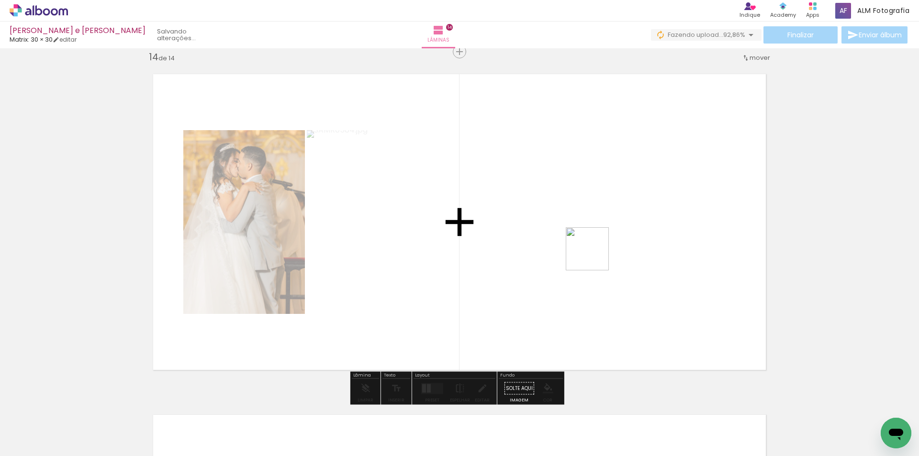
drag, startPoint x: 865, startPoint y: 418, endPoint x: 594, endPoint y: 256, distance: 316.1
click at [594, 256] on quentale-workspace at bounding box center [459, 228] width 919 height 456
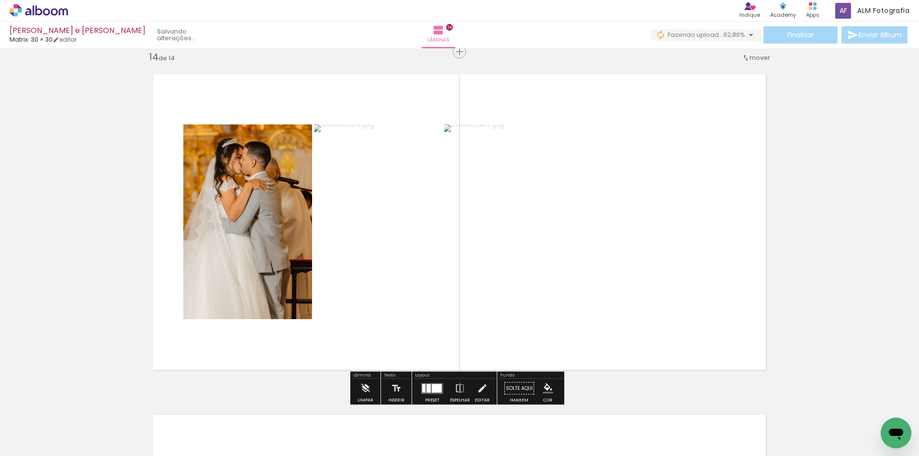
click at [434, 391] on div at bounding box center [437, 388] width 10 height 9
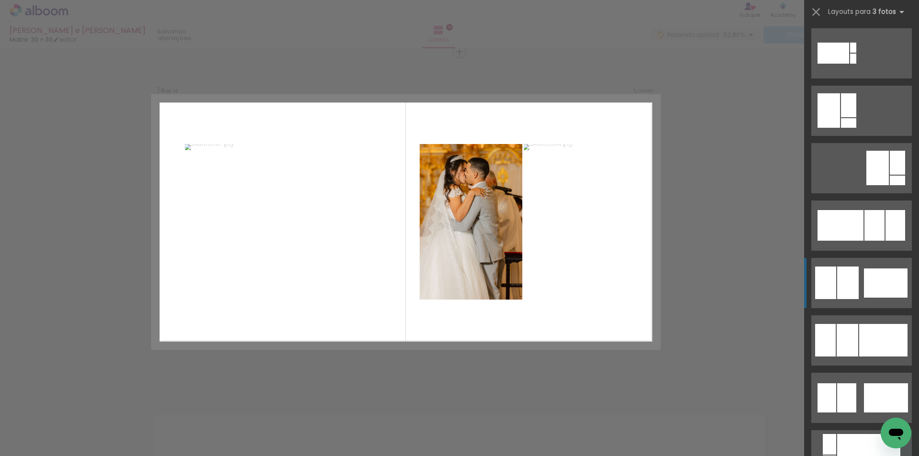
scroll to position [526, 0]
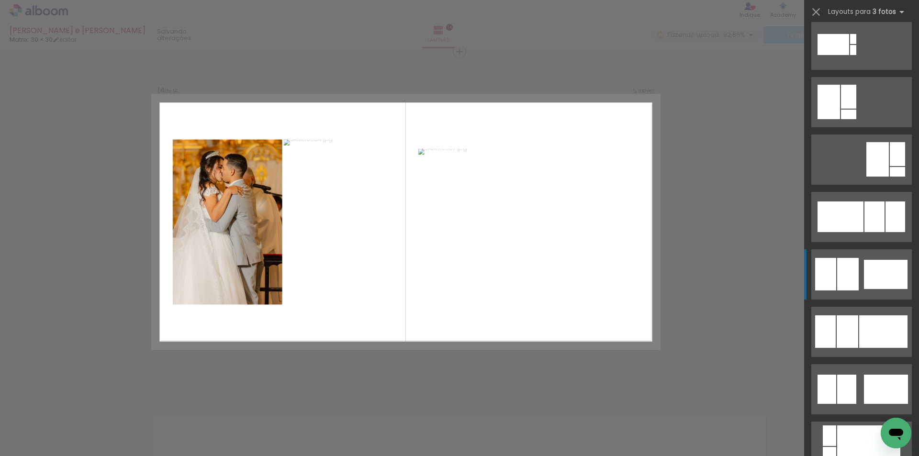
click at [864, 274] on div at bounding box center [886, 274] width 44 height 29
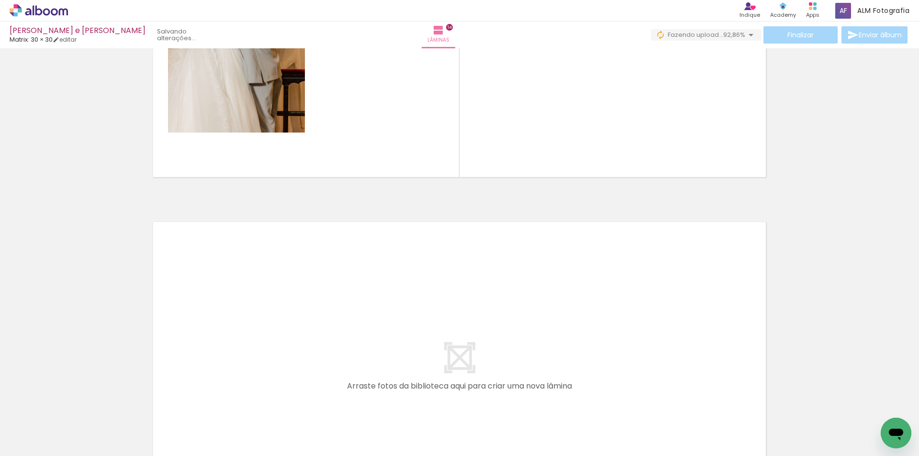
scroll to position [4681, 0]
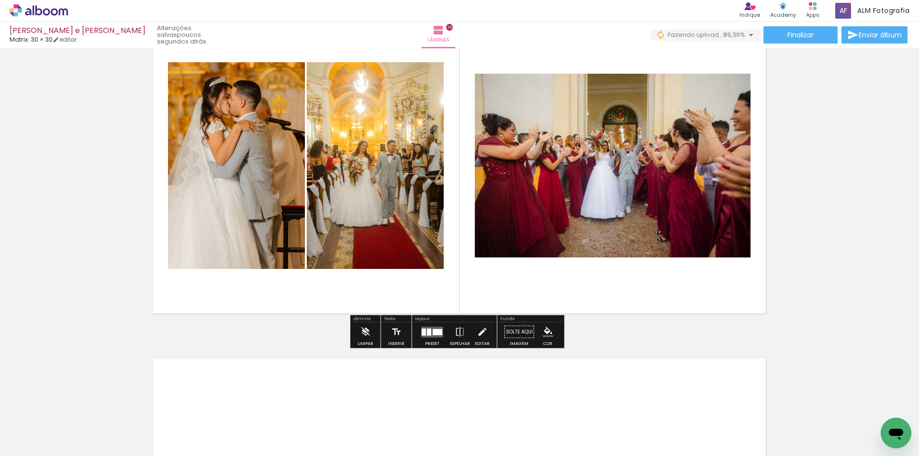
scroll to position [4490, 0]
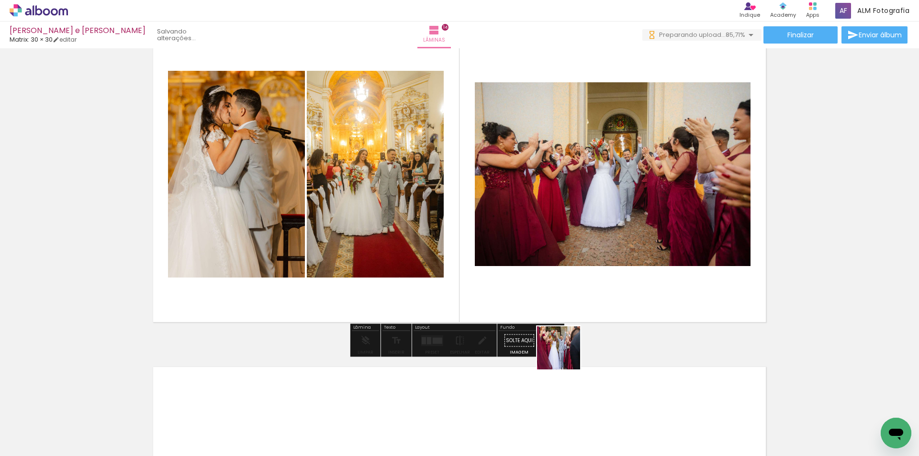
drag, startPoint x: 562, startPoint y: 418, endPoint x: 555, endPoint y: 289, distance: 129.9
click at [555, 297] on quentale-workspace at bounding box center [459, 228] width 919 height 456
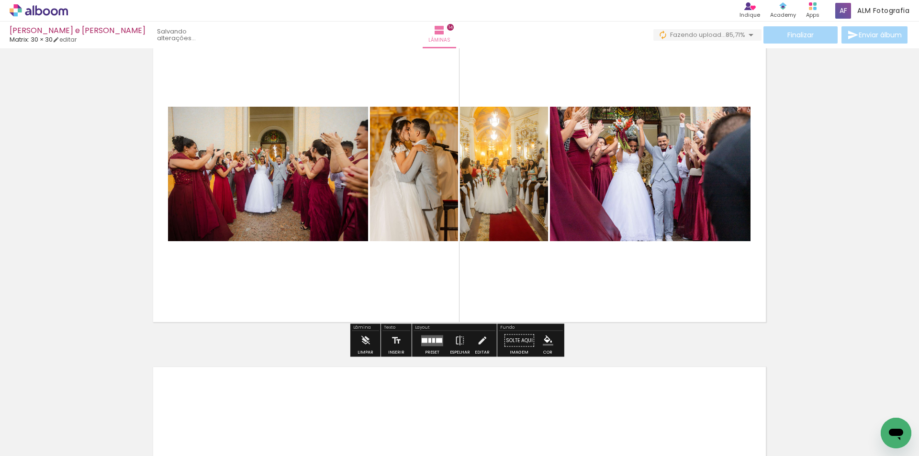
click at [424, 343] on quentale-layouter at bounding box center [432, 340] width 22 height 11
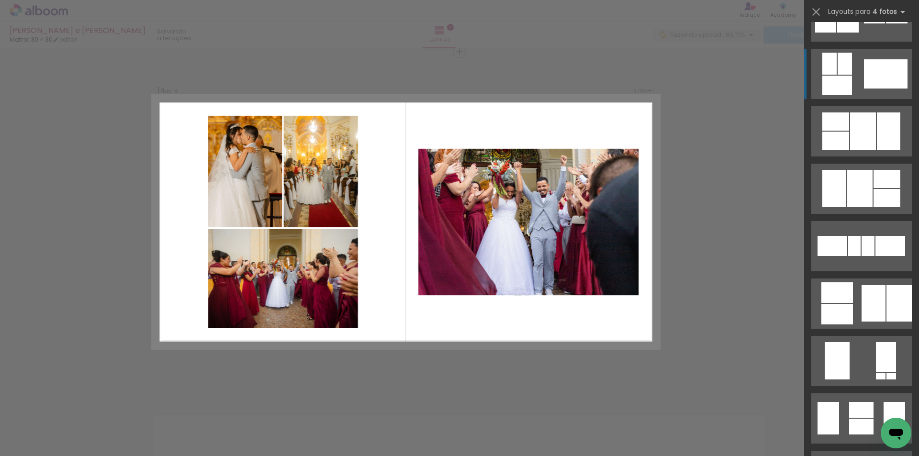
scroll to position [383, 0]
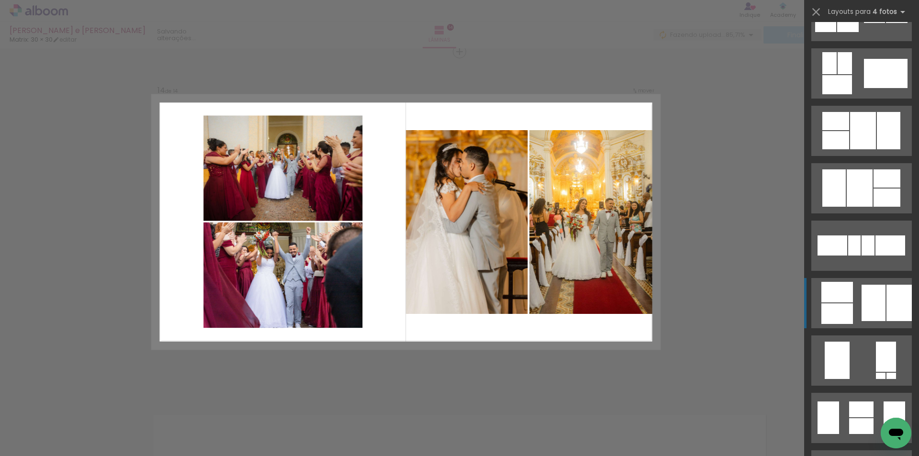
click at [848, 316] on div at bounding box center [837, 313] width 32 height 21
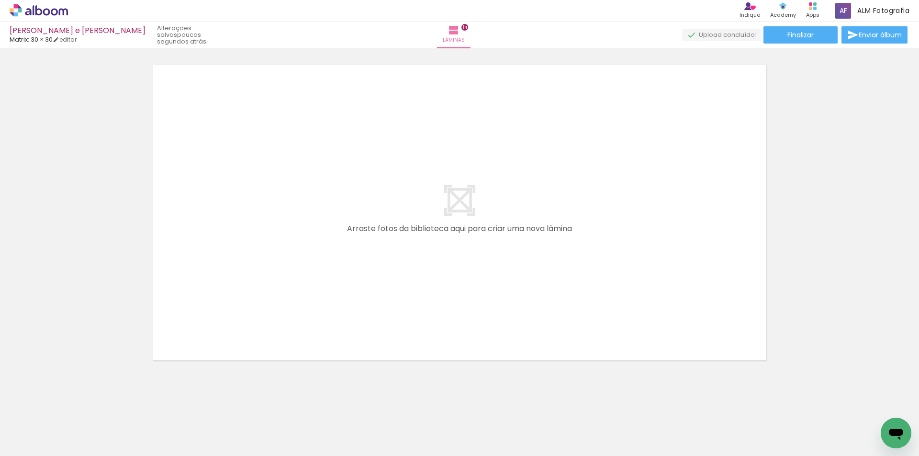
scroll to position [4800, 0]
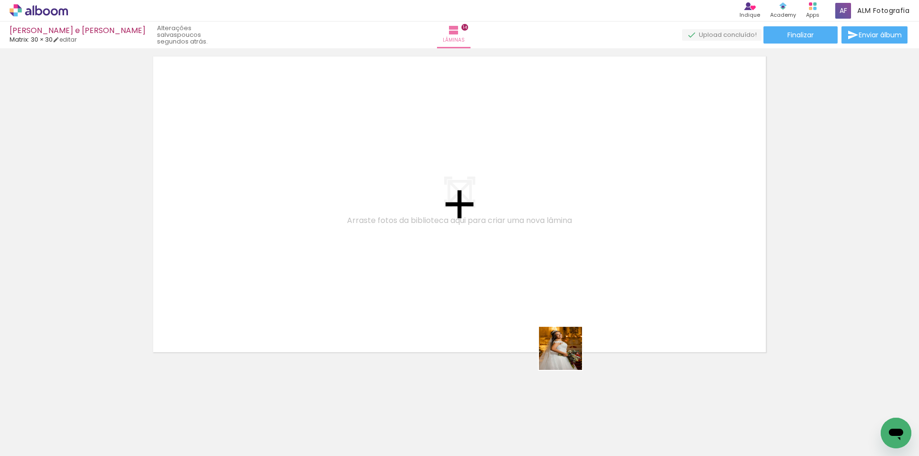
drag, startPoint x: 620, startPoint y: 425, endPoint x: 720, endPoint y: 298, distance: 161.9
click at [532, 297] on quentale-workspace at bounding box center [459, 228] width 919 height 456
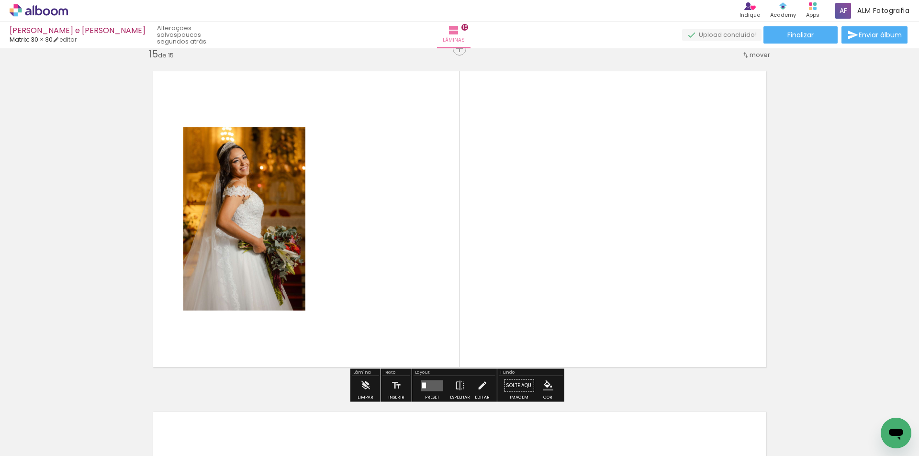
scroll to position [4783, 0]
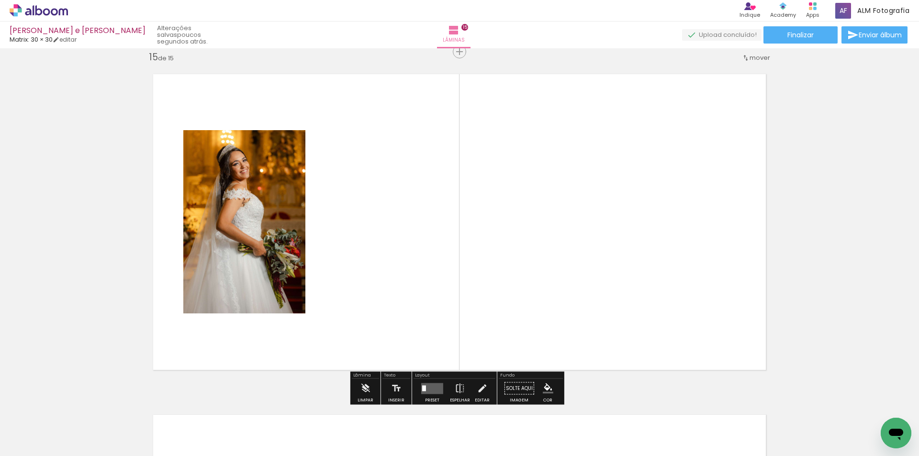
drag, startPoint x: 672, startPoint y: 429, endPoint x: 725, endPoint y: 324, distance: 117.5
click at [563, 324] on quentale-workspace at bounding box center [459, 228] width 919 height 456
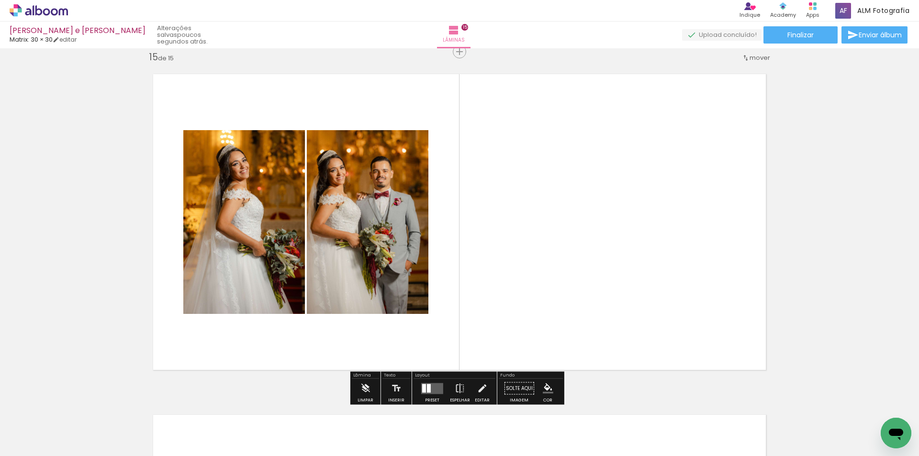
scroll to position [0, 1789]
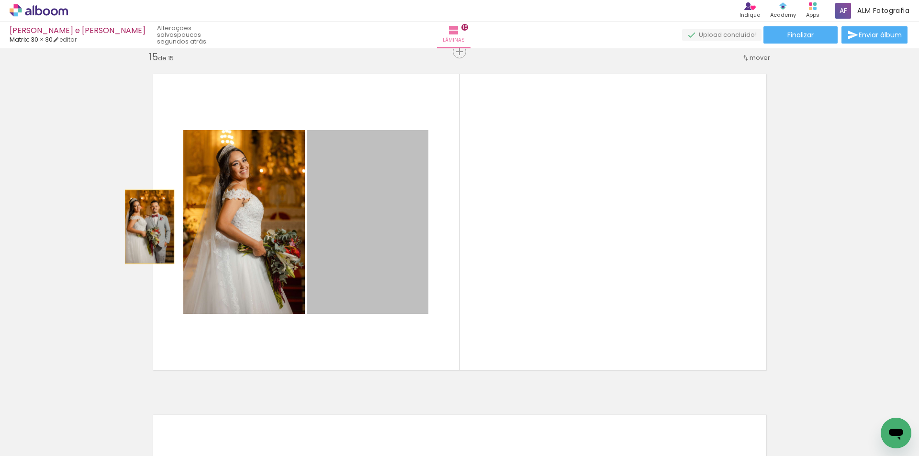
drag, startPoint x: 380, startPoint y: 239, endPoint x: 134, endPoint y: 231, distance: 245.7
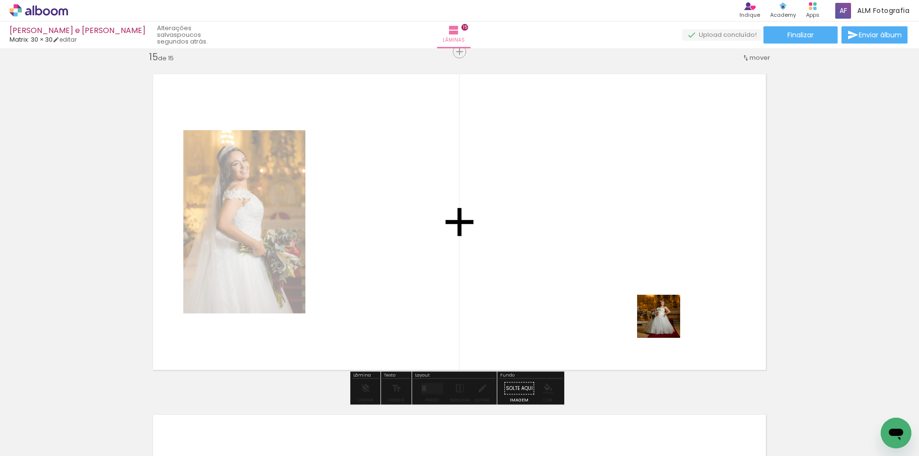
drag, startPoint x: 772, startPoint y: 426, endPoint x: 846, endPoint y: 371, distance: 91.6
click at [666, 323] on quentale-workspace at bounding box center [459, 228] width 919 height 456
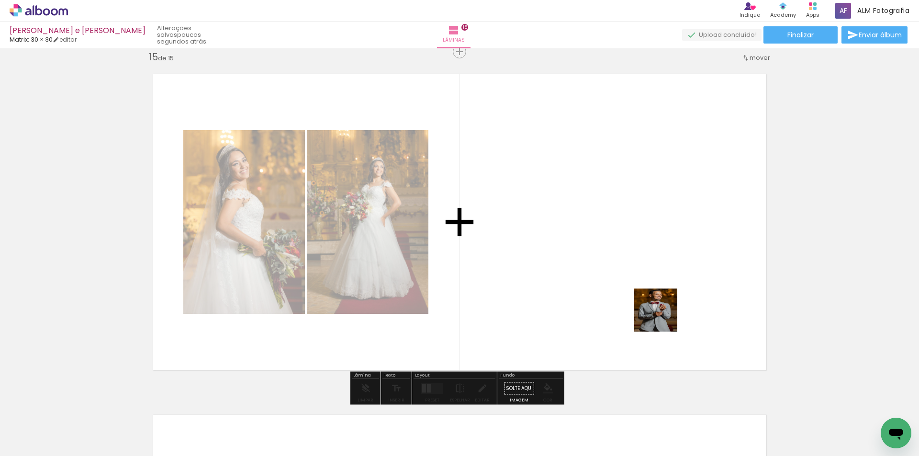
drag, startPoint x: 878, startPoint y: 418, endPoint x: 663, endPoint y: 317, distance: 237.9
click at [663, 317] on quentale-workspace at bounding box center [459, 228] width 919 height 456
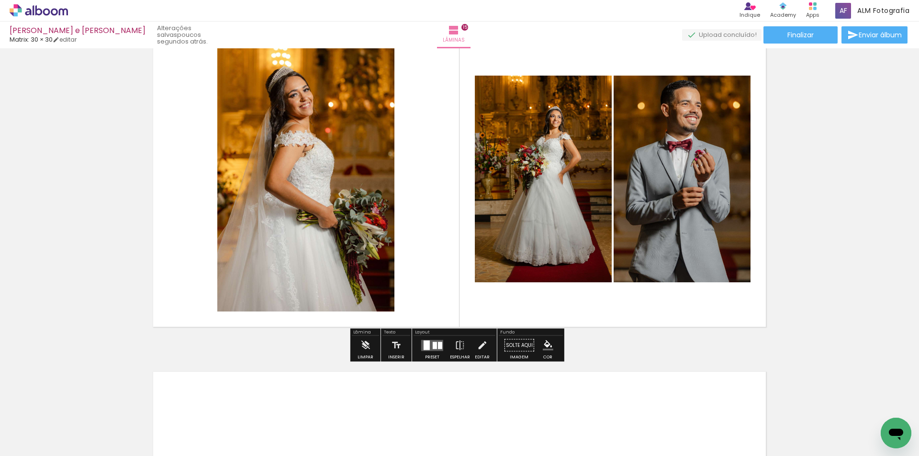
scroll to position [5070, 0]
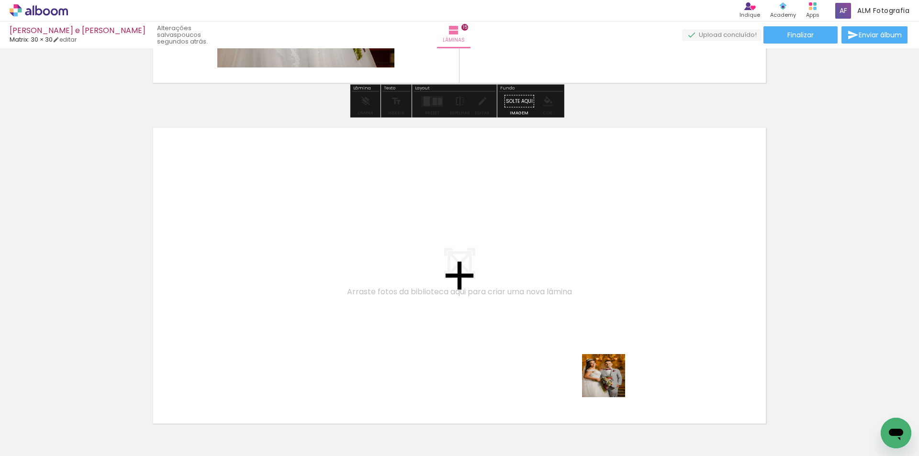
drag, startPoint x: 663, startPoint y: 425, endPoint x: 710, endPoint y: 400, distance: 53.7
click at [558, 337] on quentale-workspace at bounding box center [459, 228] width 919 height 456
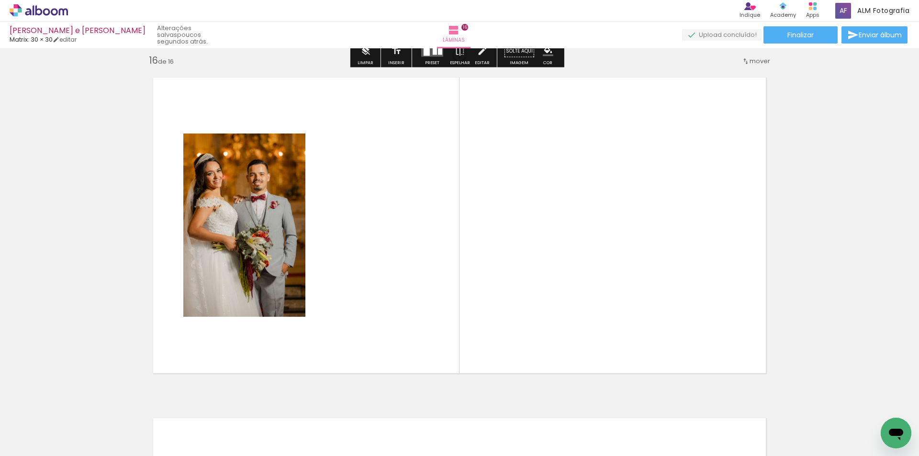
scroll to position [5124, 0]
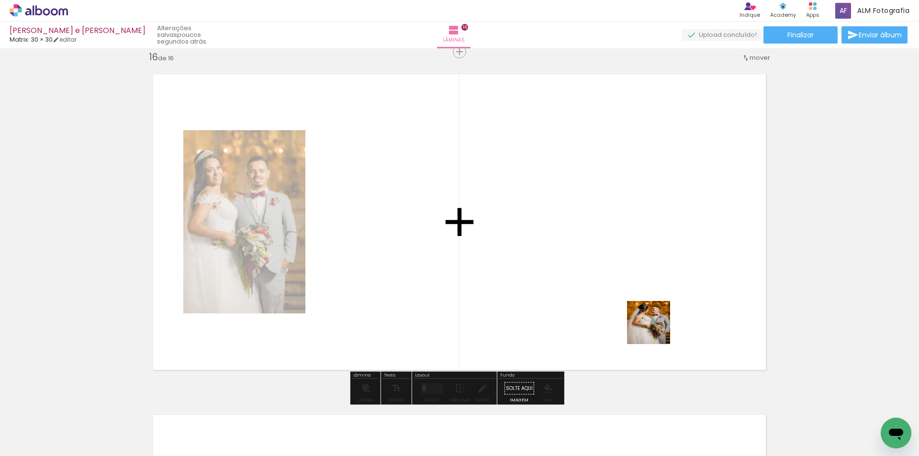
drag, startPoint x: 715, startPoint y: 414, endPoint x: 850, endPoint y: 409, distance: 135.1
click at [640, 304] on quentale-workspace at bounding box center [459, 228] width 919 height 456
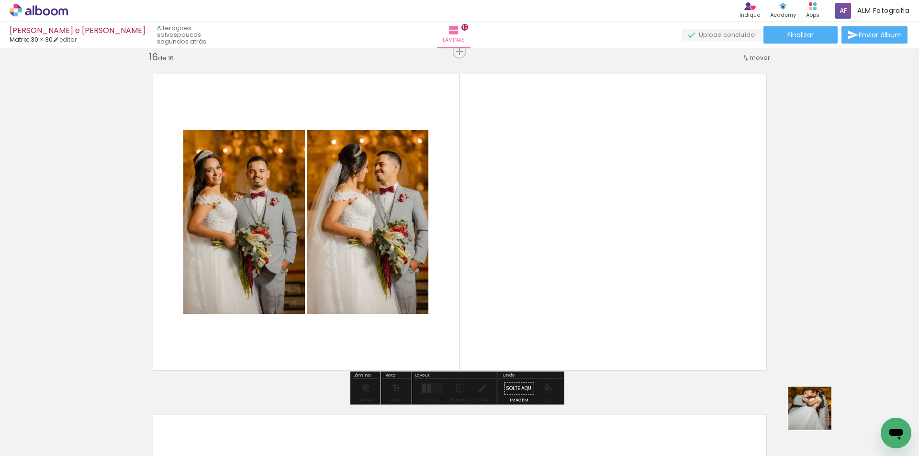
drag, startPoint x: 817, startPoint y: 415, endPoint x: 766, endPoint y: 289, distance: 136.1
click at [728, 331] on quentale-workspace at bounding box center [459, 228] width 919 height 456
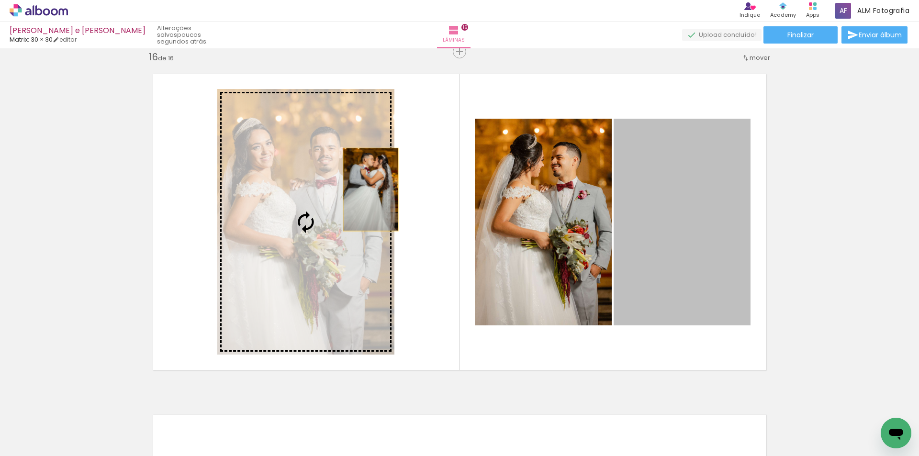
drag, startPoint x: 689, startPoint y: 190, endPoint x: 427, endPoint y: 163, distance: 263.1
click at [0, 0] on slot at bounding box center [0, 0] width 0 height 0
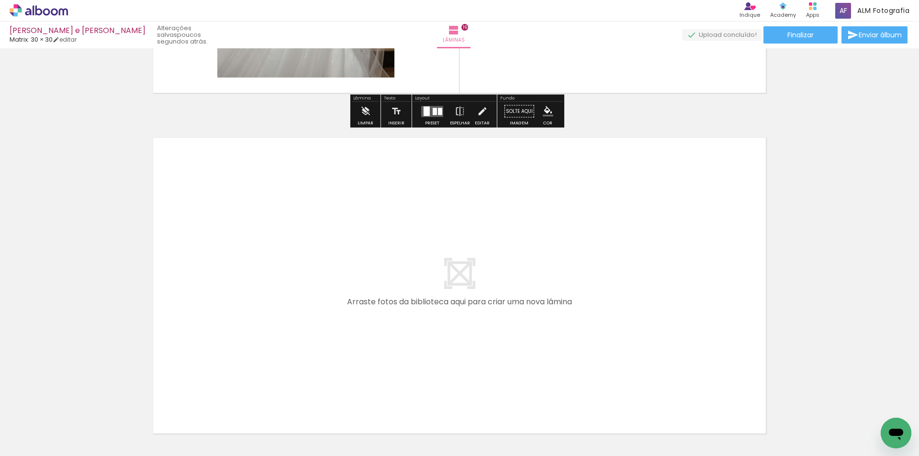
scroll to position [5459, 0]
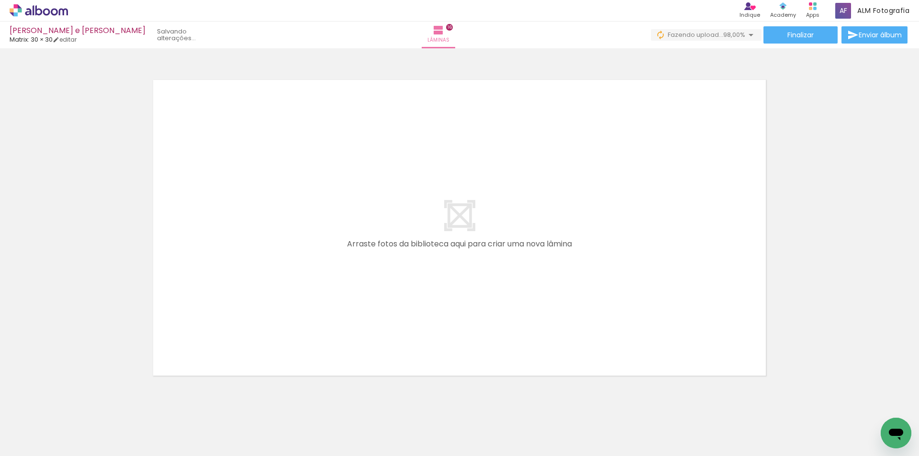
scroll to position [0, 1896]
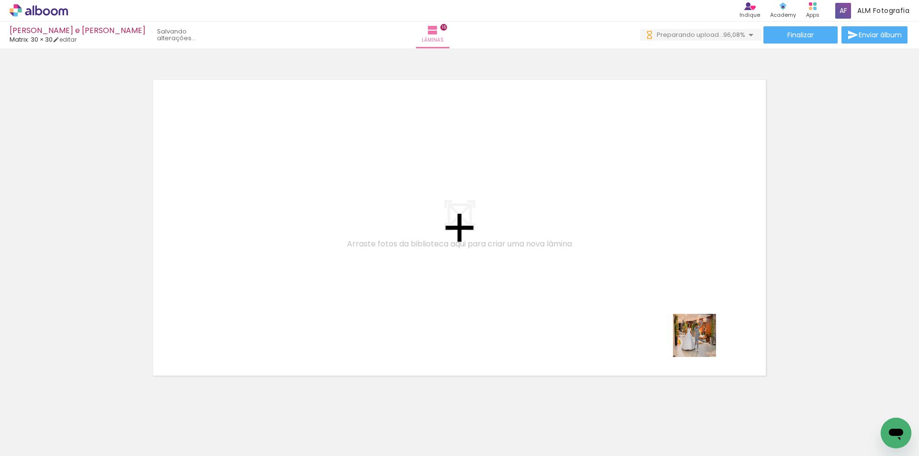
drag, startPoint x: 821, startPoint y: 424, endPoint x: 615, endPoint y: 293, distance: 244.7
click at [615, 293] on quentale-workspace at bounding box center [459, 228] width 919 height 456
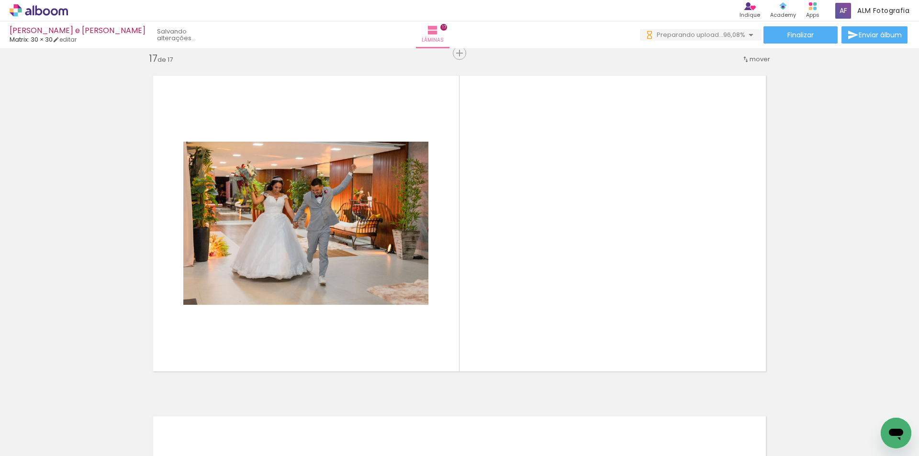
scroll to position [5464, 0]
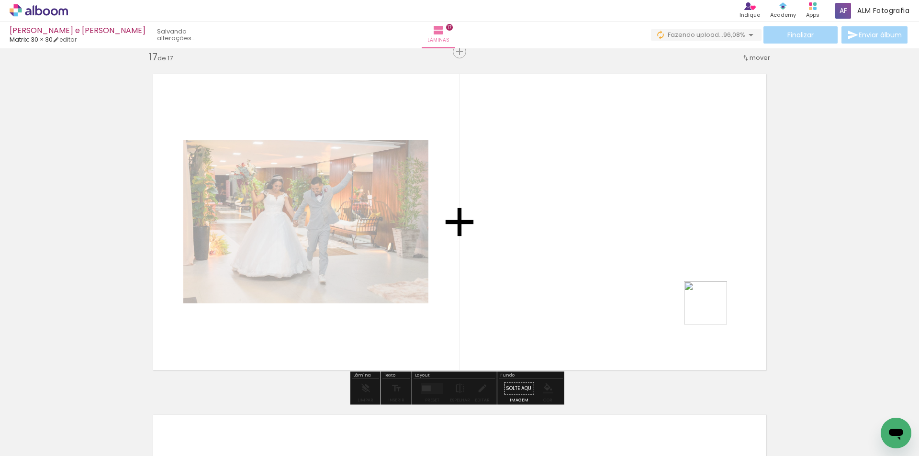
drag, startPoint x: 746, startPoint y: 340, endPoint x: 711, endPoint y: 308, distance: 47.1
click at [711, 308] on quentale-workspace at bounding box center [459, 228] width 919 height 456
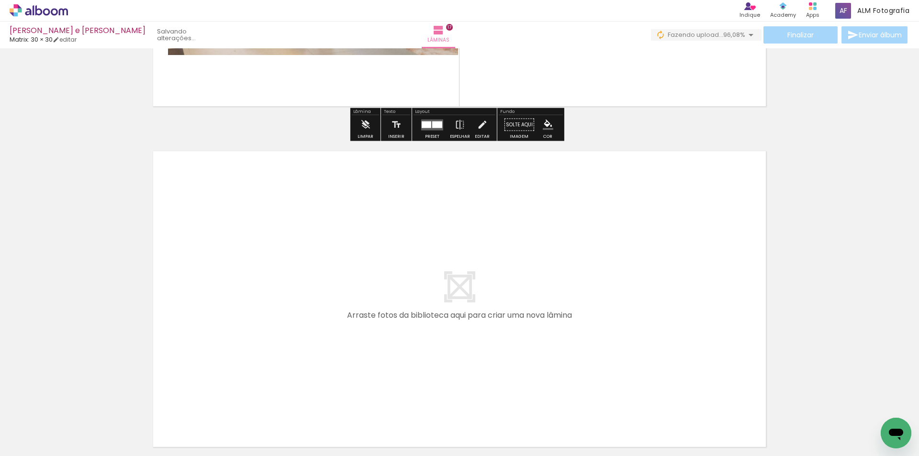
scroll to position [5751, 0]
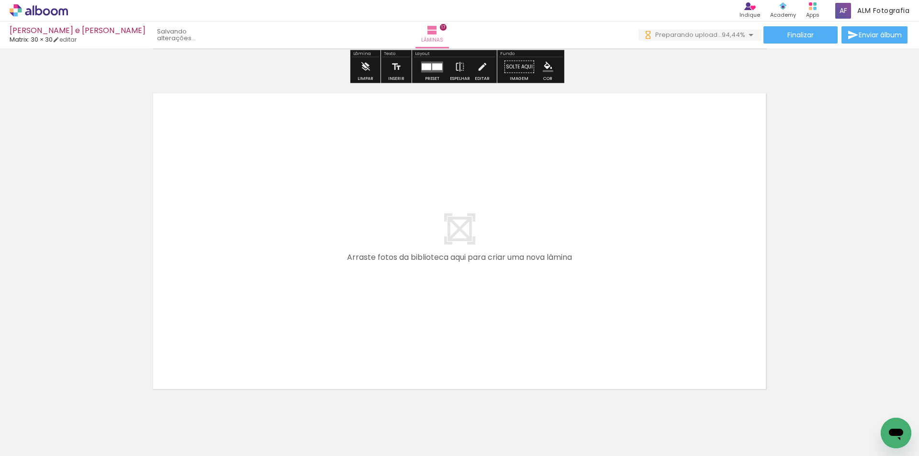
scroll to position [5799, 0]
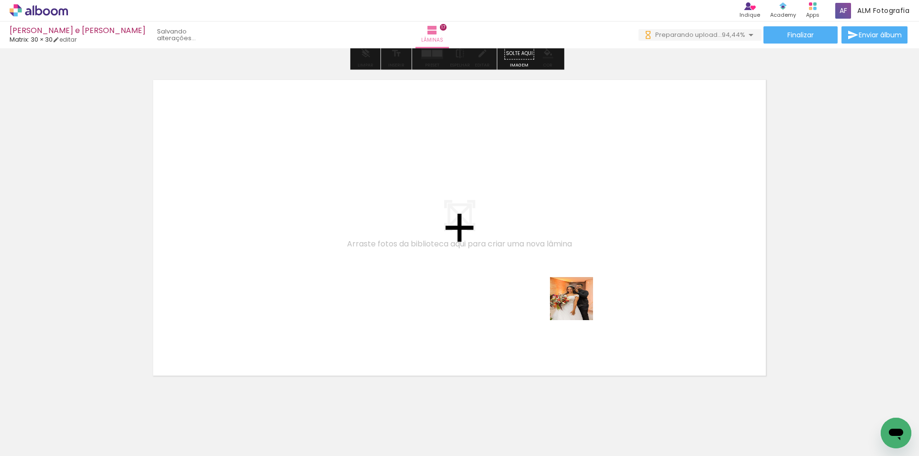
drag, startPoint x: 774, startPoint y: 429, endPoint x: 569, endPoint y: 300, distance: 242.8
click at [569, 300] on quentale-workspace at bounding box center [459, 228] width 919 height 456
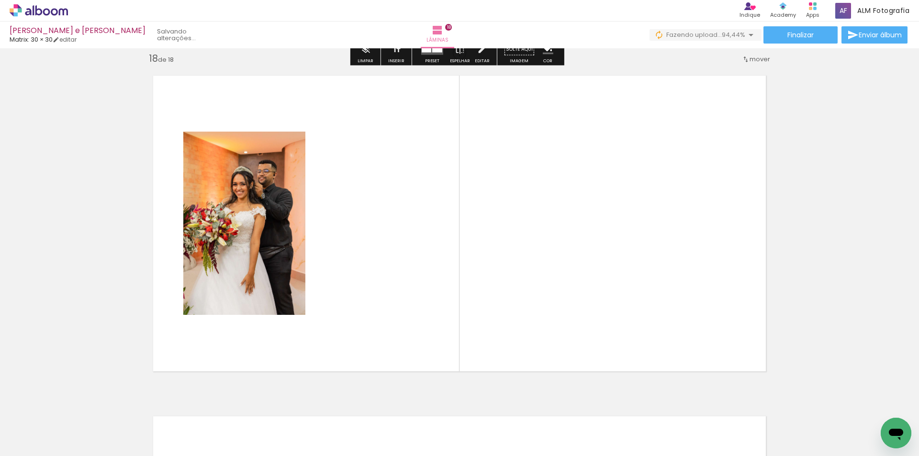
scroll to position [5805, 0]
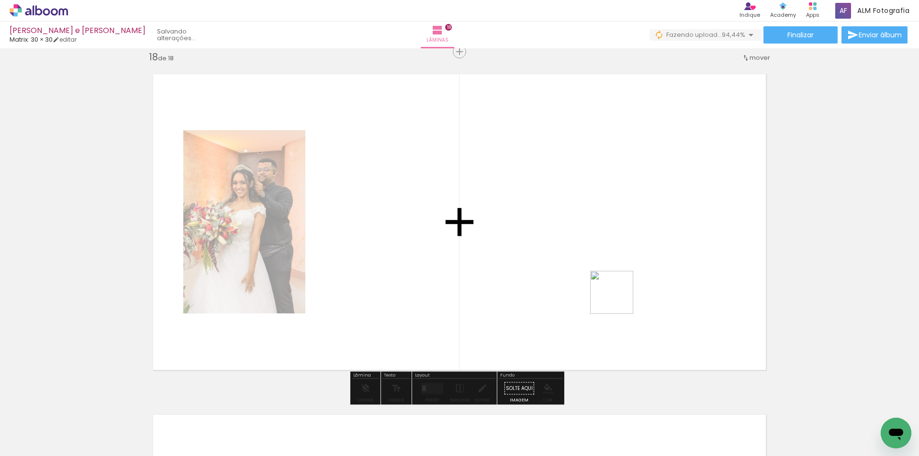
drag, startPoint x: 831, startPoint y: 429, endPoint x: 828, endPoint y: 385, distance: 44.2
click at [590, 279] on quentale-workspace at bounding box center [459, 228] width 919 height 456
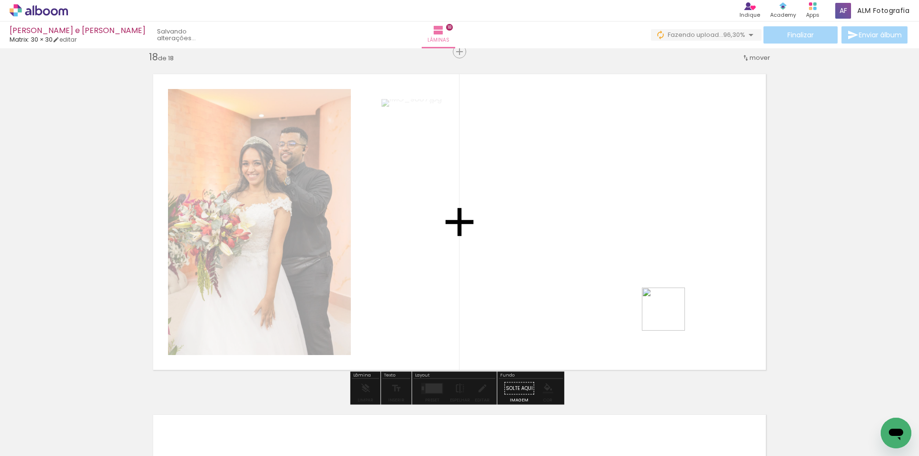
drag, startPoint x: 873, startPoint y: 413, endPoint x: 665, endPoint y: 312, distance: 232.0
click at [665, 312] on quentale-workspace at bounding box center [459, 228] width 919 height 456
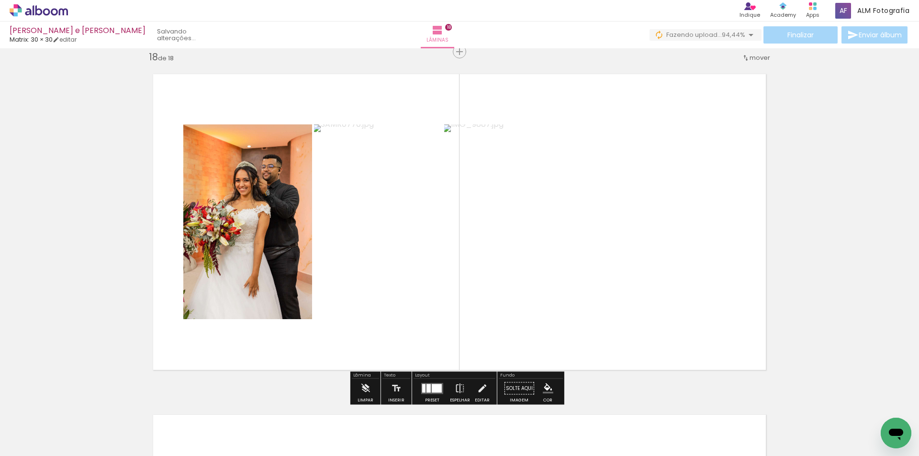
click at [432, 385] on div at bounding box center [437, 388] width 10 height 9
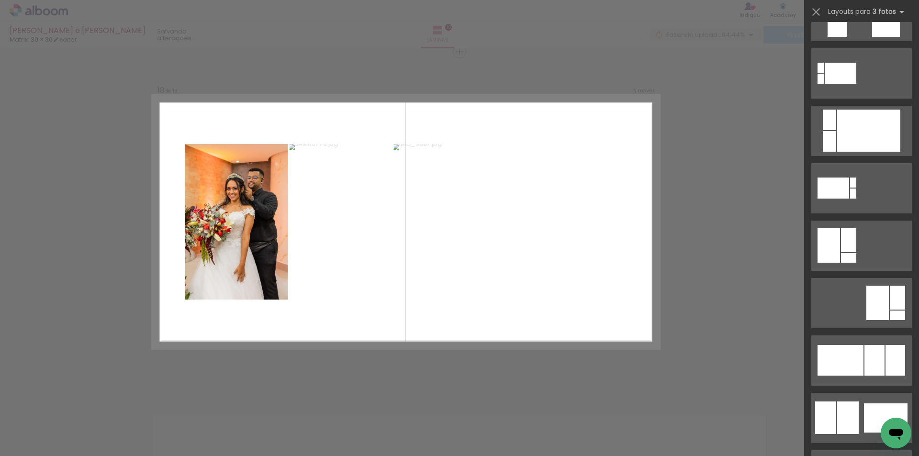
scroll to position [0, 0]
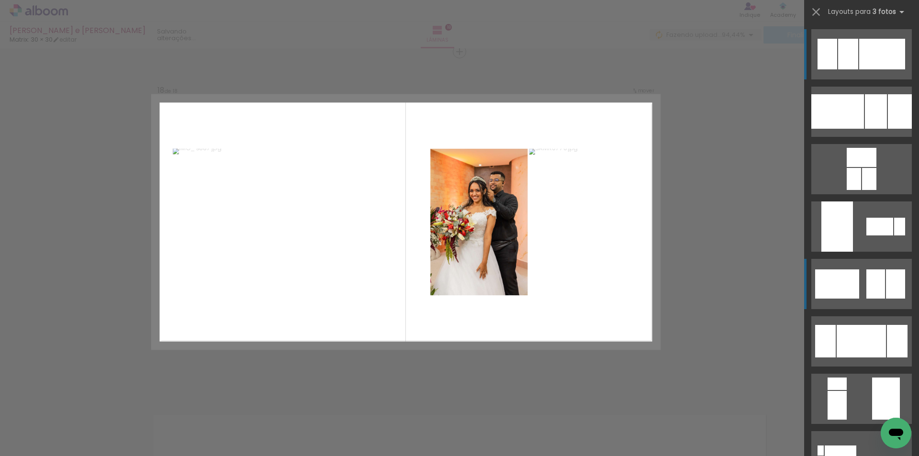
click at [829, 292] on div at bounding box center [837, 283] width 44 height 29
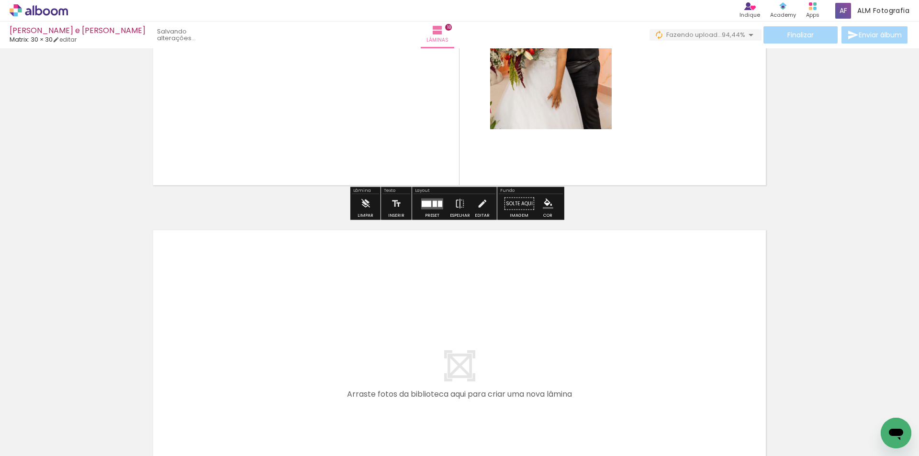
scroll to position [5996, 0]
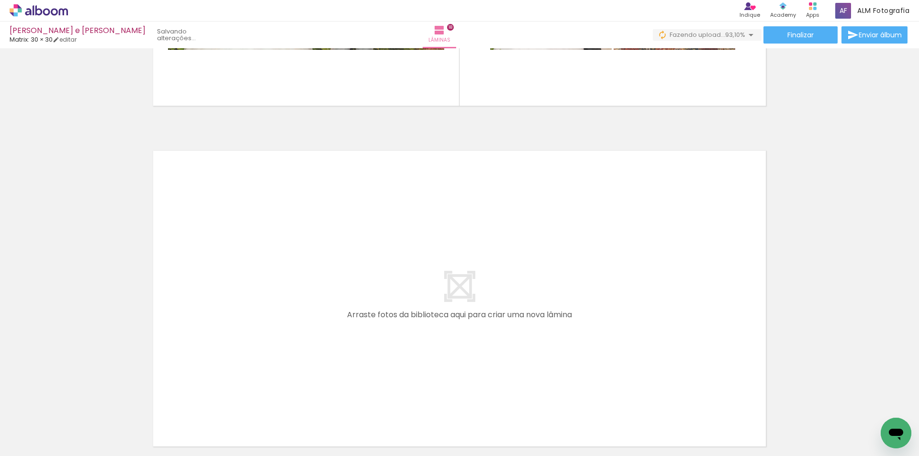
scroll to position [6092, 0]
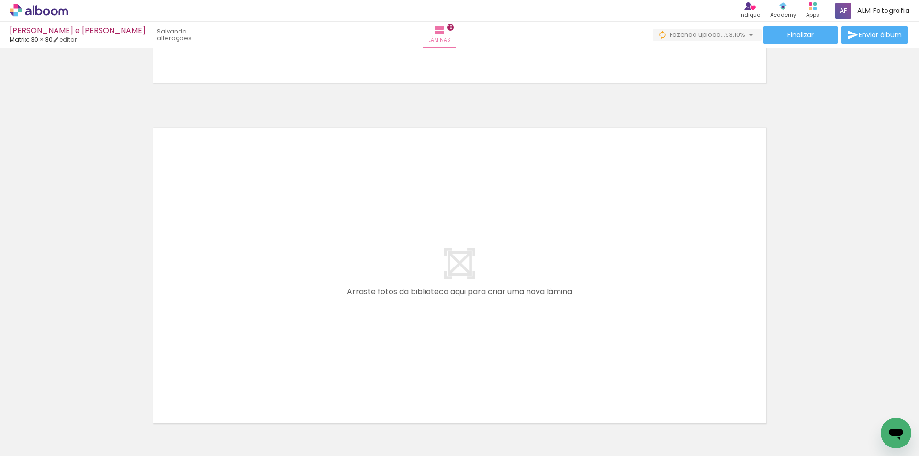
drag, startPoint x: 722, startPoint y: 418, endPoint x: 545, endPoint y: 304, distance: 210.1
click at [545, 304] on quentale-workspace at bounding box center [459, 228] width 919 height 456
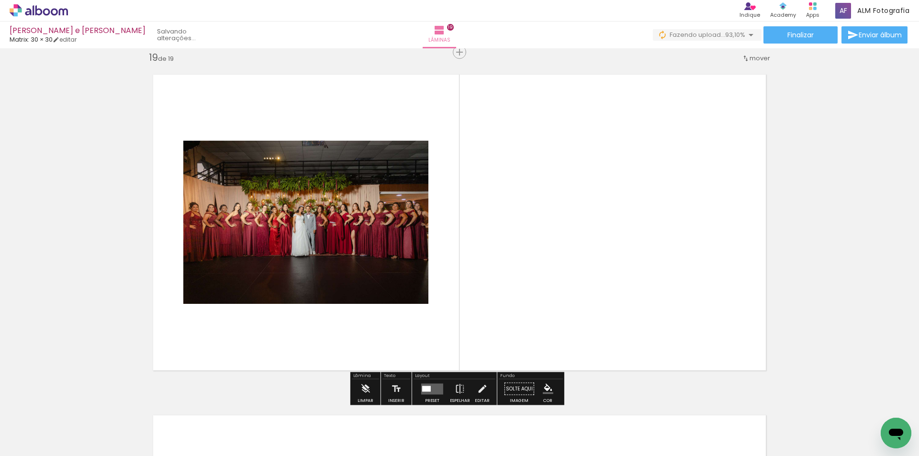
scroll to position [6146, 0]
drag, startPoint x: 777, startPoint y: 416, endPoint x: 627, endPoint y: 307, distance: 185.7
click at [627, 307] on quentale-workspace at bounding box center [459, 228] width 919 height 456
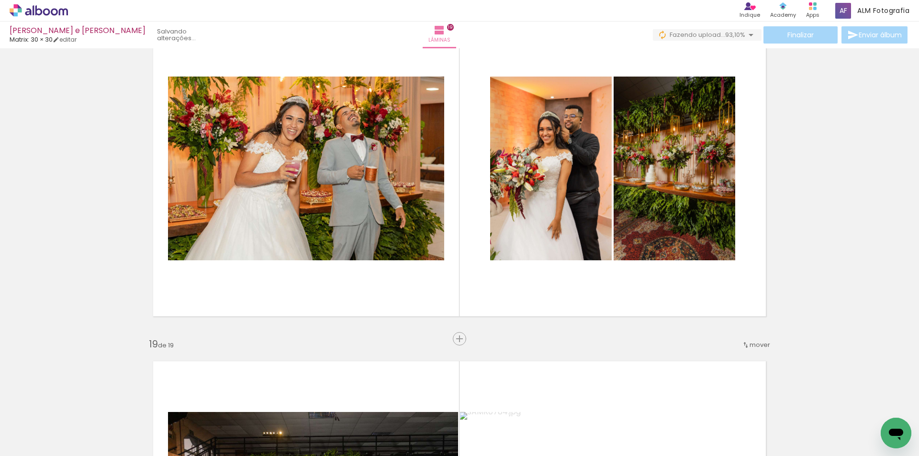
scroll to position [5811, 0]
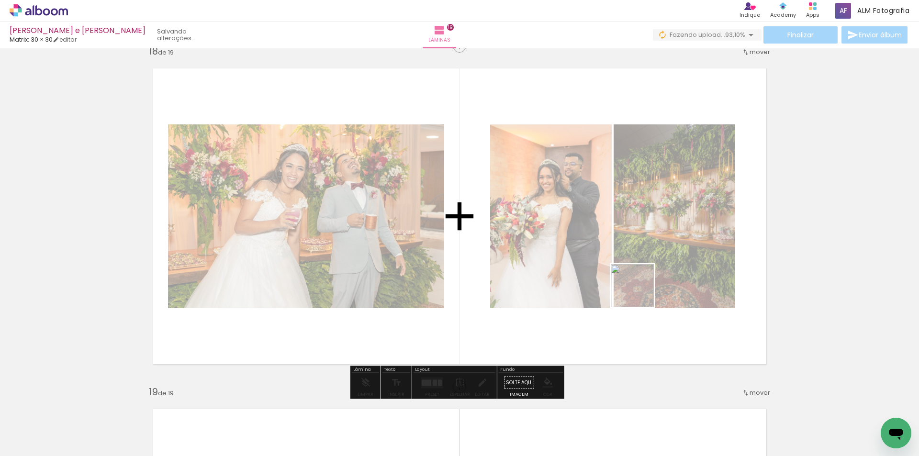
drag, startPoint x: 824, startPoint y: 424, endPoint x: 636, endPoint y: 290, distance: 230.7
click at [636, 290] on quentale-workspace at bounding box center [459, 228] width 919 height 456
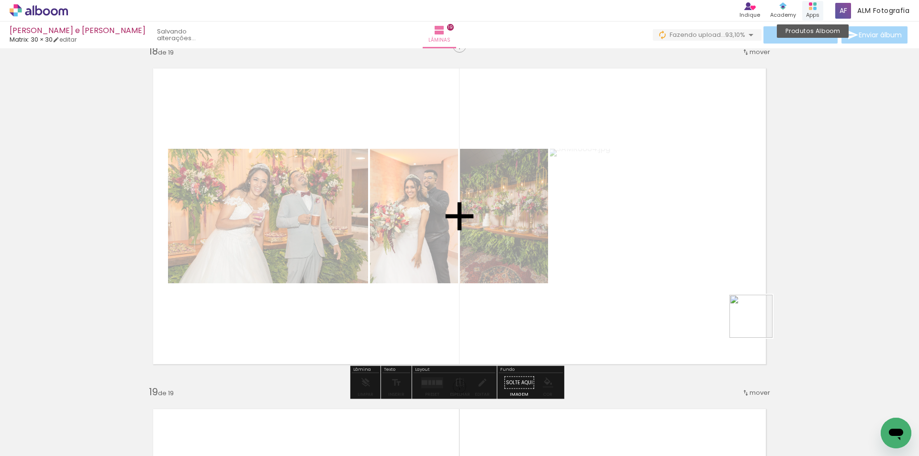
drag, startPoint x: 878, startPoint y: 417, endPoint x: 804, endPoint y: 6, distance: 417.7
click at [750, 318] on quentale-workspace at bounding box center [459, 228] width 919 height 456
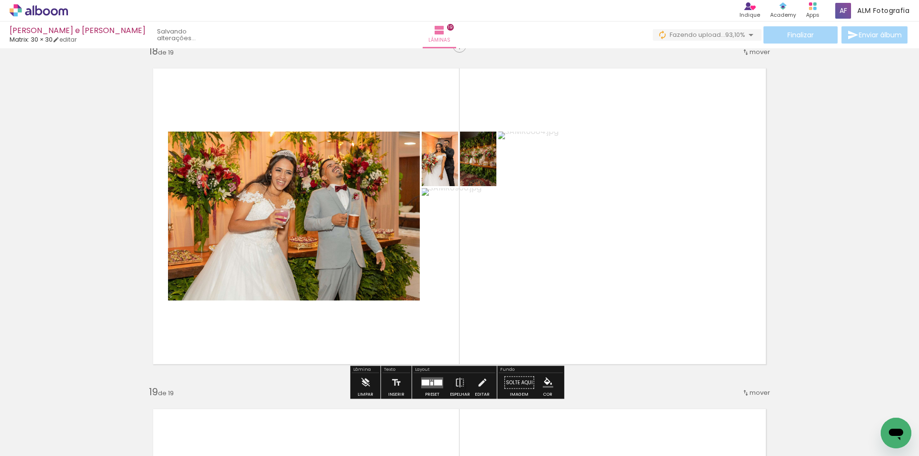
click at [431, 384] on quentale-layouter at bounding box center [432, 382] width 22 height 11
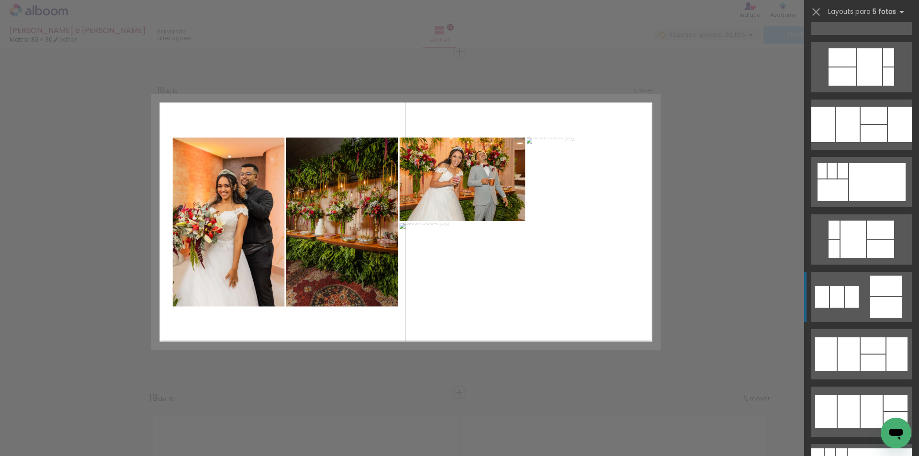
scroll to position [766, 0]
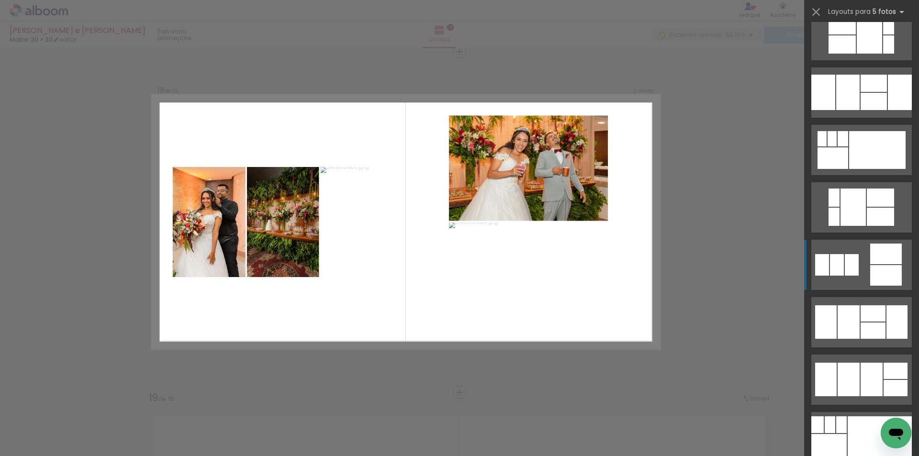
click at [856, 270] on quentale-layouter at bounding box center [861, 265] width 100 height 50
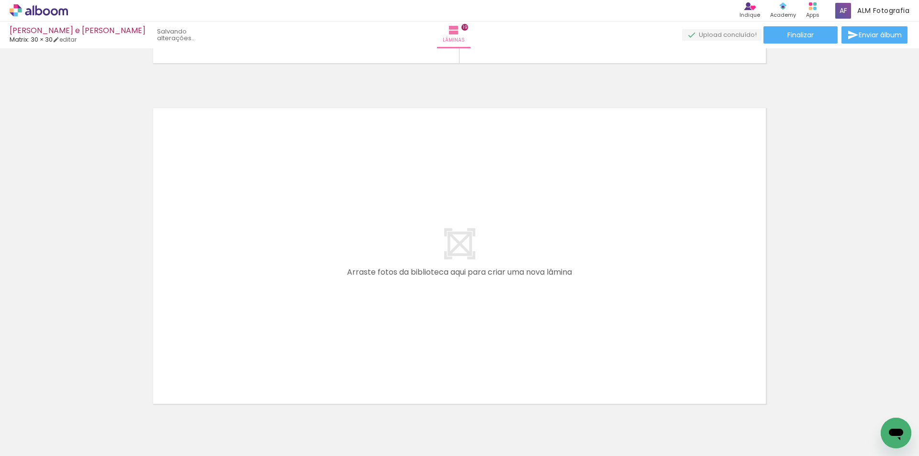
scroll to position [6475, 0]
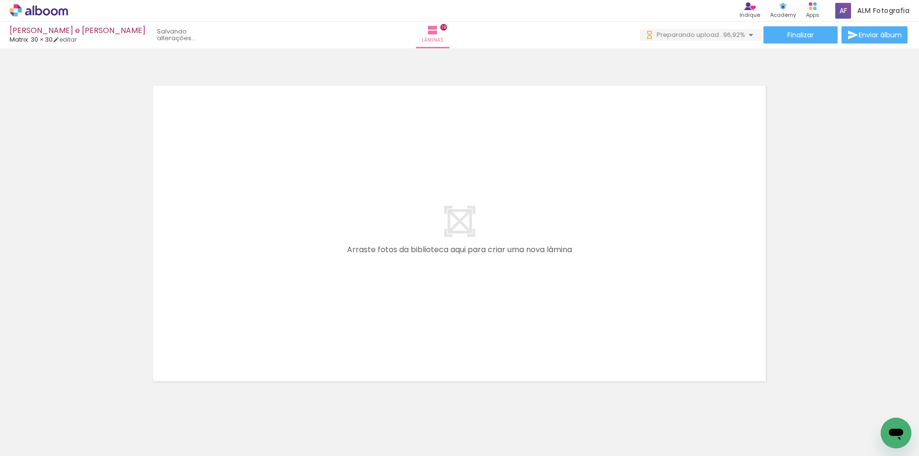
scroll to position [0, 2944]
drag, startPoint x: 268, startPoint y: 423, endPoint x: 320, endPoint y: 418, distance: 52.0
click at [269, 343] on quentale-workspace at bounding box center [459, 228] width 919 height 456
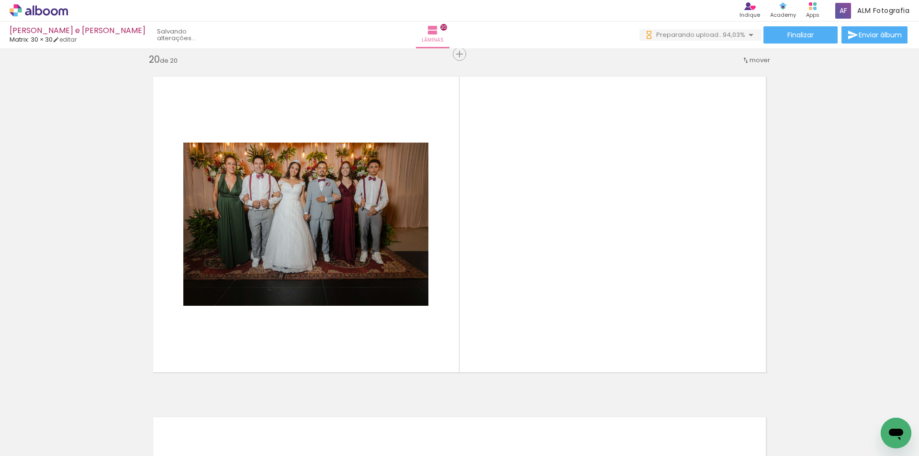
click at [329, 345] on quentale-workspace at bounding box center [459, 228] width 919 height 456
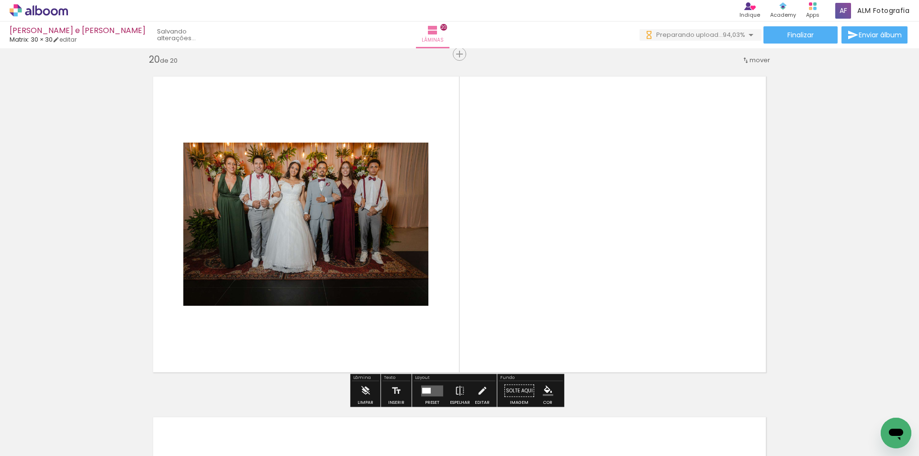
scroll to position [6486, 0]
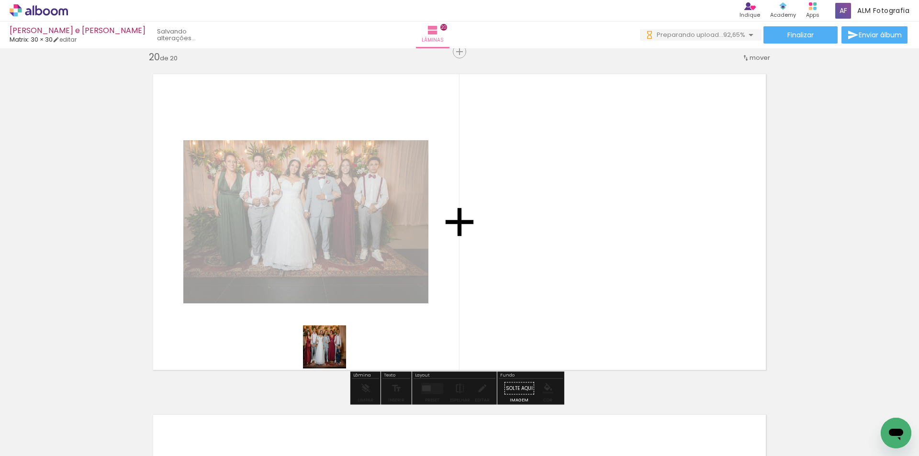
drag, startPoint x: 334, startPoint y: 413, endPoint x: 330, endPoint y: 339, distance: 74.8
click at [330, 339] on quentale-workspace at bounding box center [459, 228] width 919 height 456
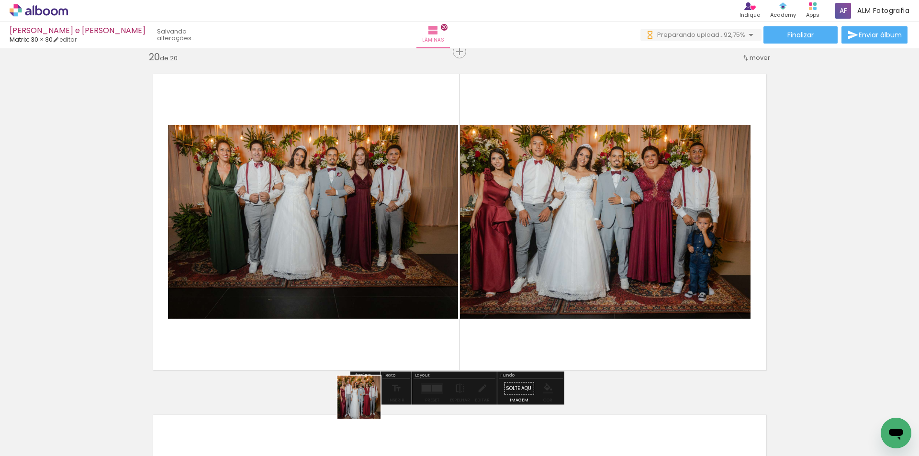
drag, startPoint x: 366, startPoint y: 428, endPoint x: 359, endPoint y: 309, distance: 118.9
click at [359, 309] on quentale-workspace at bounding box center [459, 228] width 919 height 456
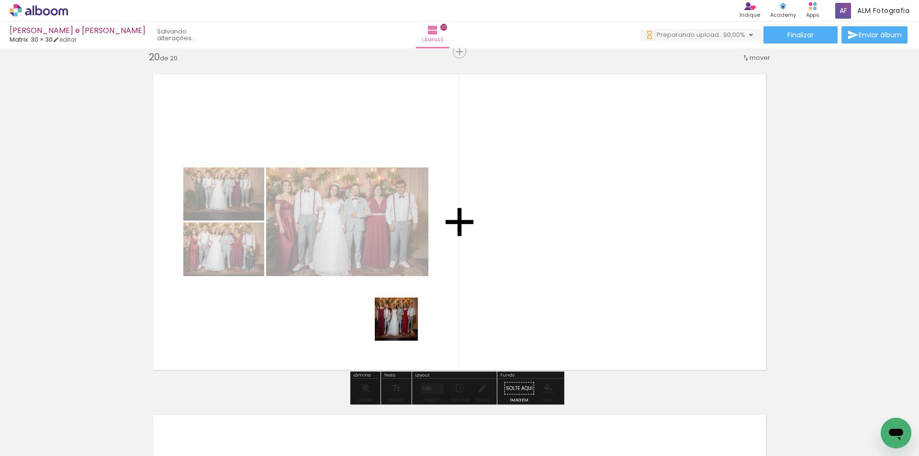
drag, startPoint x: 419, startPoint y: 426, endPoint x: 477, endPoint y: 423, distance: 58.0
click at [402, 319] on quentale-workspace at bounding box center [459, 228] width 919 height 456
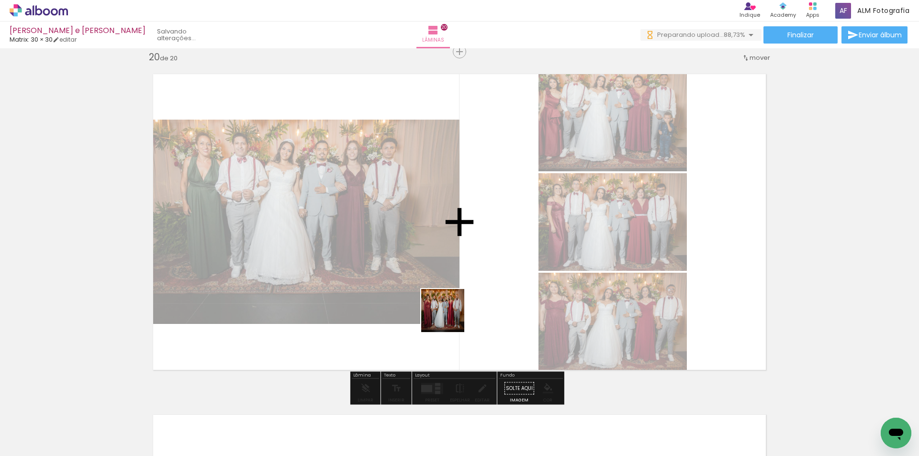
drag, startPoint x: 478, startPoint y: 424, endPoint x: 450, endPoint y: 318, distance: 109.8
click at [450, 318] on quentale-workspace at bounding box center [459, 228] width 919 height 456
